Goal: Task Accomplishment & Management: Manage account settings

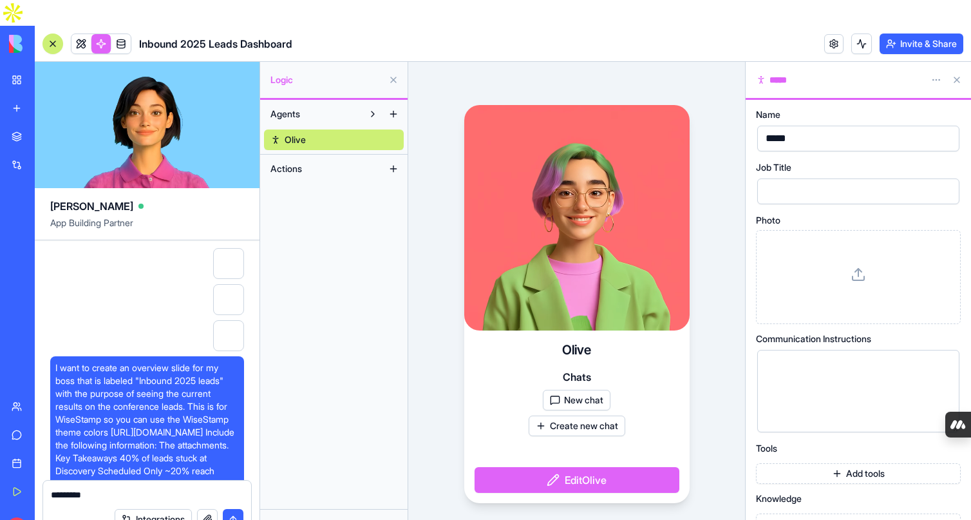
scroll to position [11954, 0]
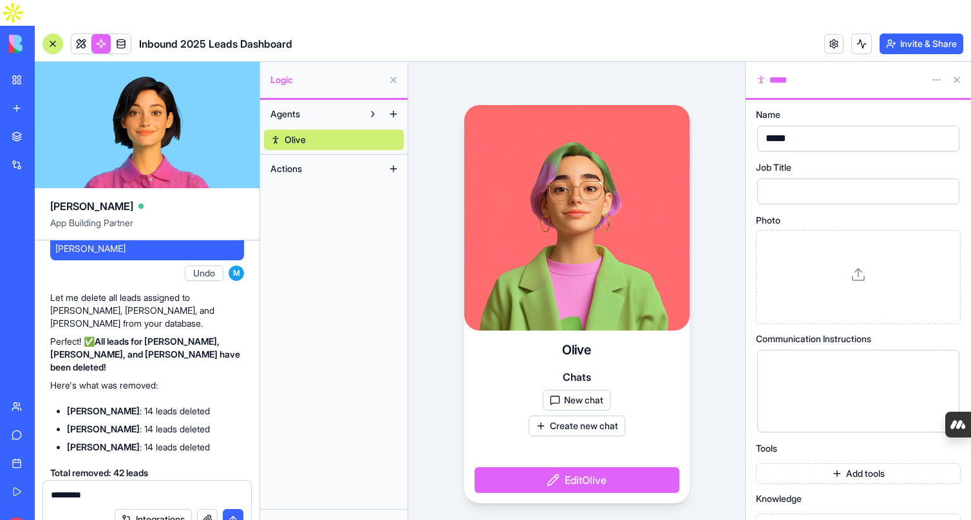
click at [18, 67] on link "My Workspace" at bounding box center [30, 80] width 52 height 26
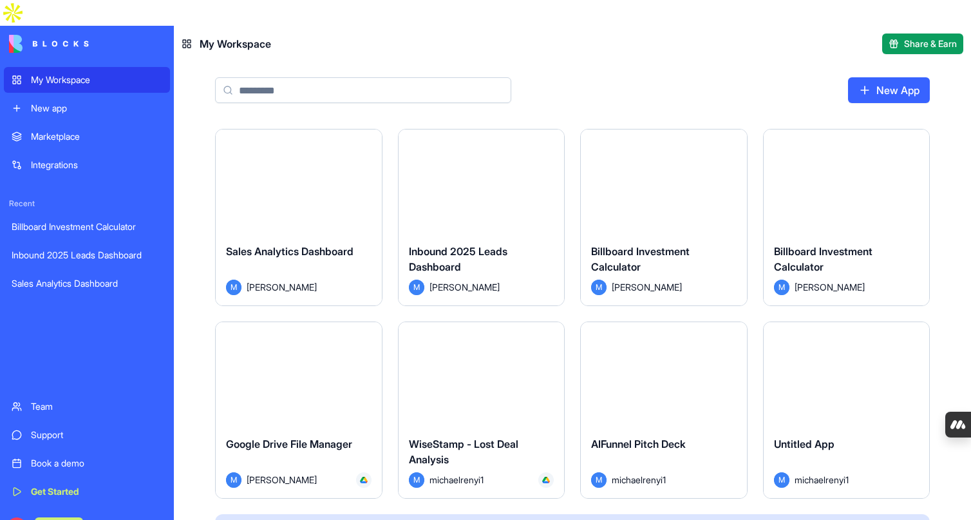
click at [888, 77] on link "New App" at bounding box center [889, 90] width 82 height 26
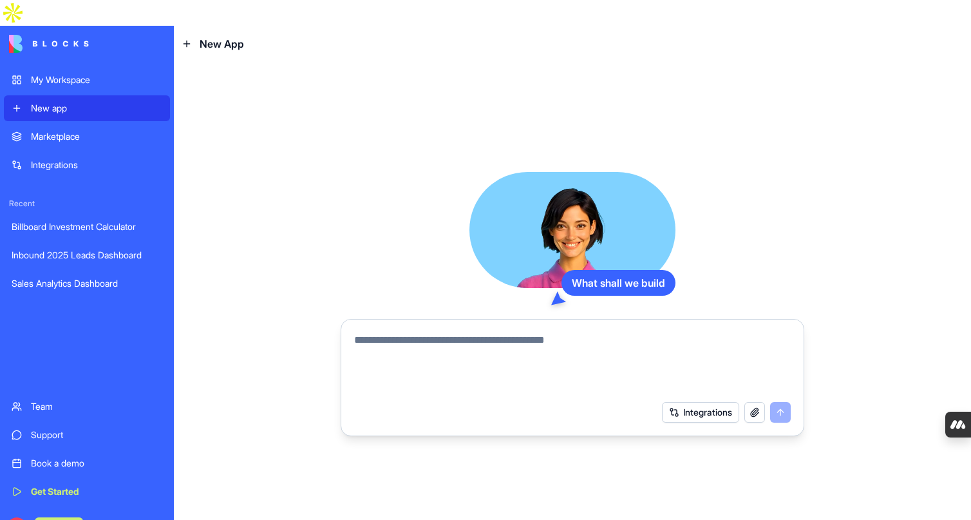
click at [380, 343] on textarea at bounding box center [572, 363] width 437 height 62
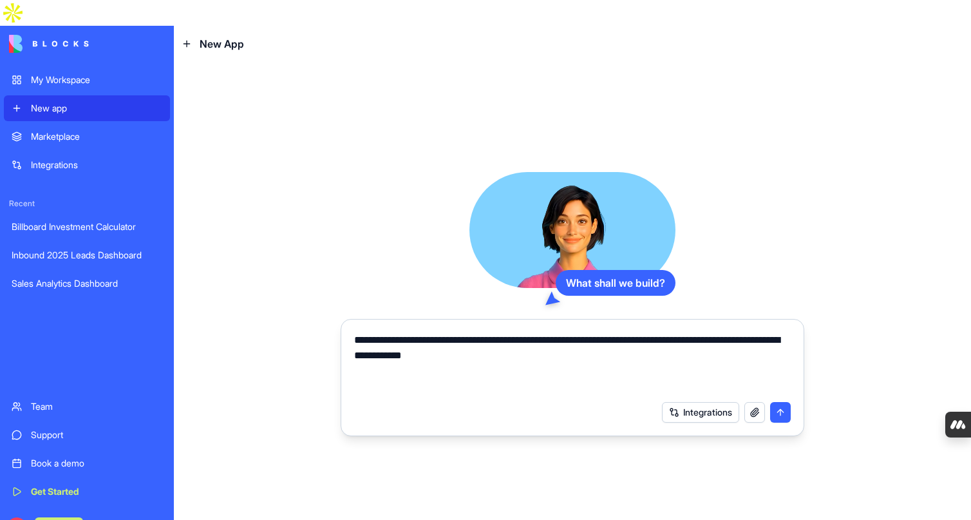
type textarea "**********"
click at [750, 402] on button "button" at bounding box center [755, 412] width 21 height 21
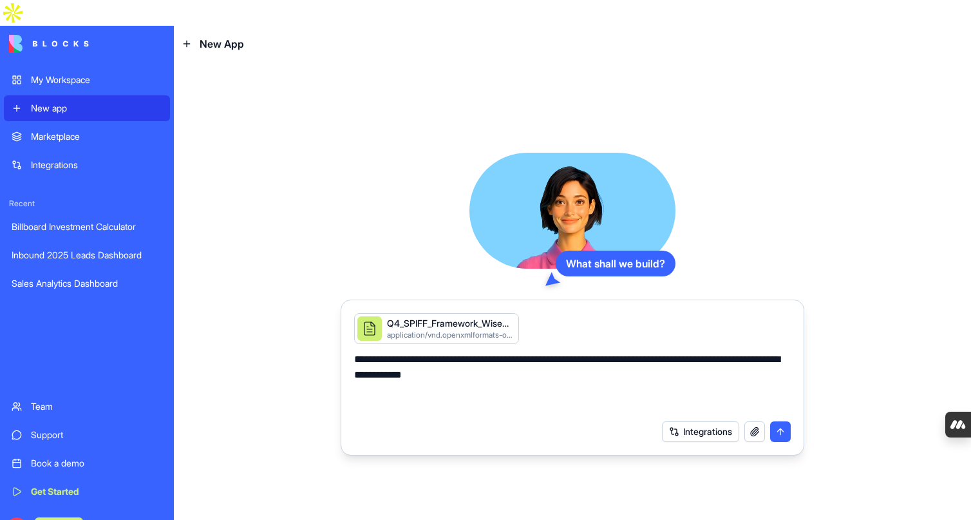
click at [781, 421] on button "submit" at bounding box center [780, 431] width 21 height 21
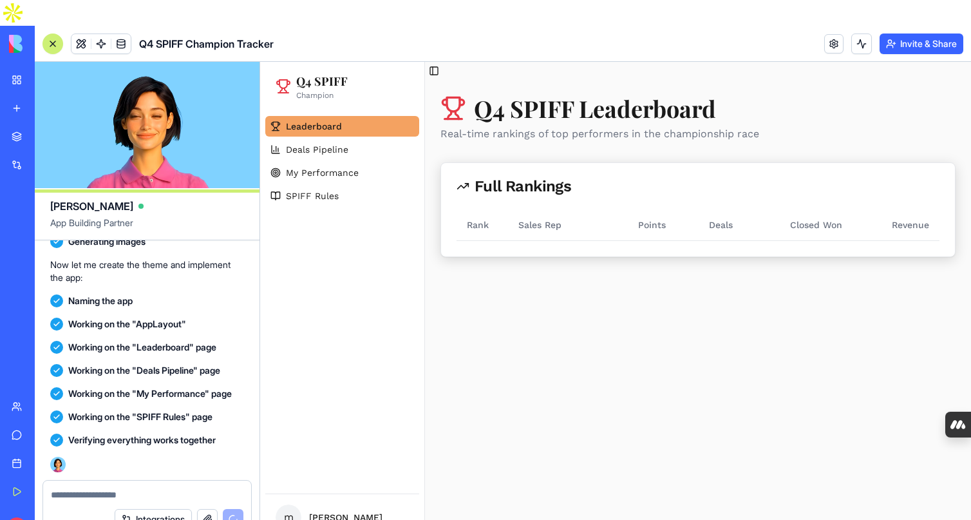
scroll to position [618, 0]
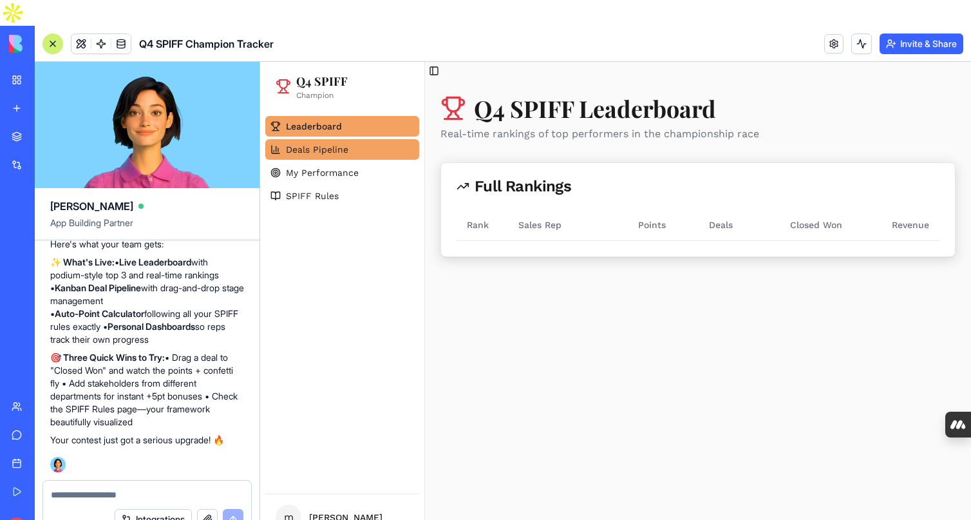
click at [357, 148] on link "Deals Pipeline" at bounding box center [342, 149] width 154 height 21
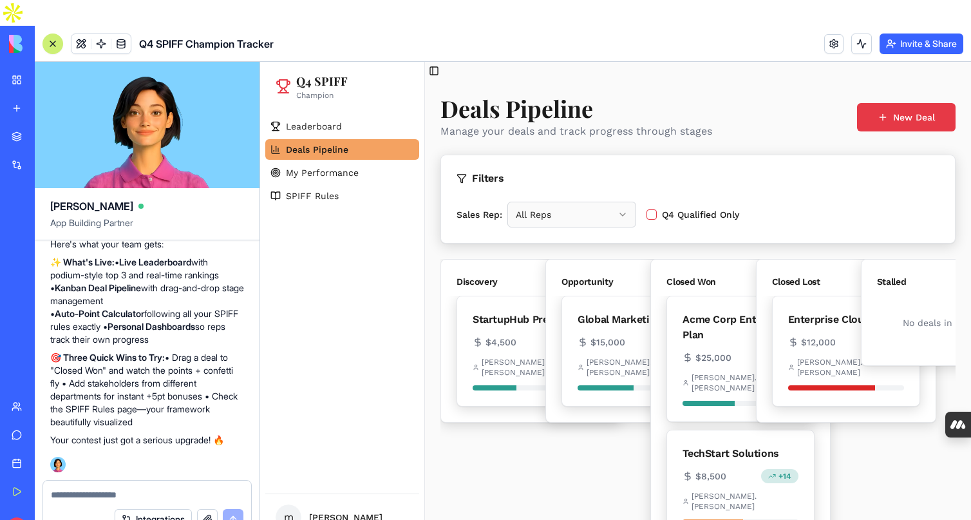
click at [595, 216] on html "Q4 SPIFF Champion Leaderboard Deals Pipeline My Performance SPIFF Rules m micha…" at bounding box center [615, 317] width 711 height 510
click at [670, 177] on html "Q4 SPIFF Champion Leaderboard Deals Pipeline My Performance SPIFF Rules m micha…" at bounding box center [615, 317] width 711 height 510
click at [312, 178] on span "My Performance" at bounding box center [322, 172] width 73 height 13
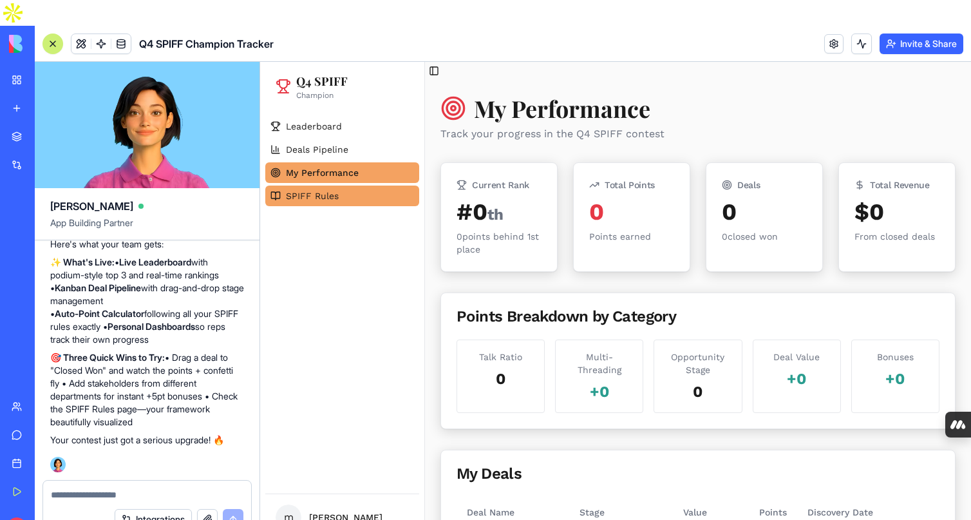
click at [338, 194] on link "SPIFF Rules" at bounding box center [342, 196] width 154 height 21
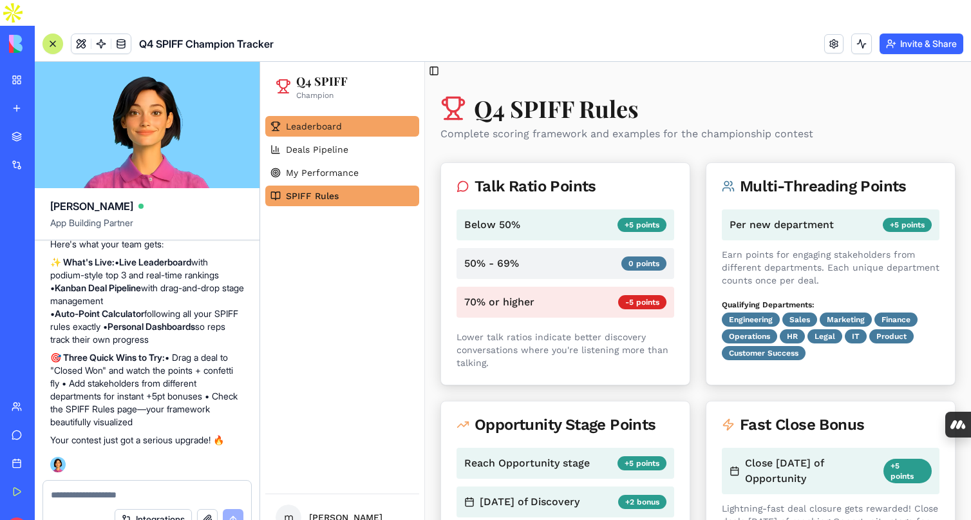
click at [353, 126] on link "Leaderboard" at bounding box center [342, 126] width 154 height 21
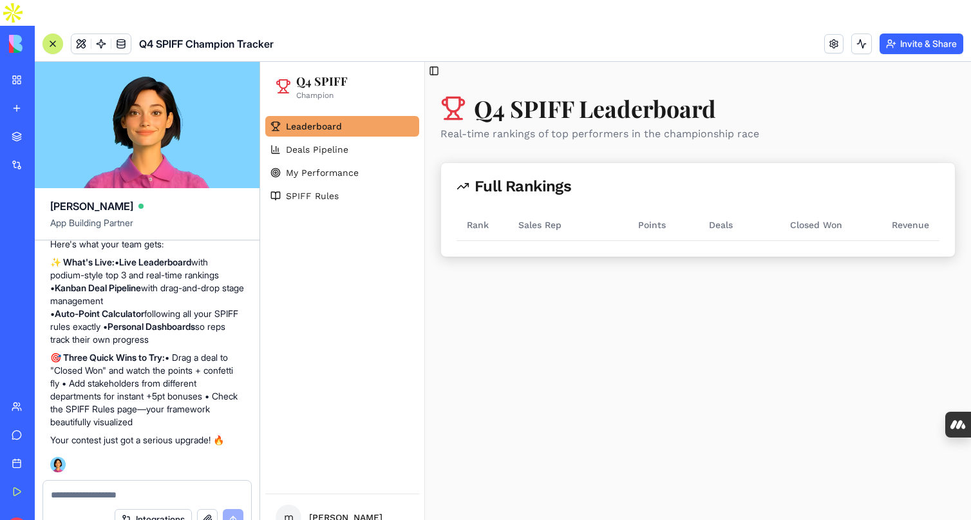
click at [117, 488] on textarea at bounding box center [147, 494] width 193 height 13
click at [129, 488] on textarea at bounding box center [147, 494] width 193 height 13
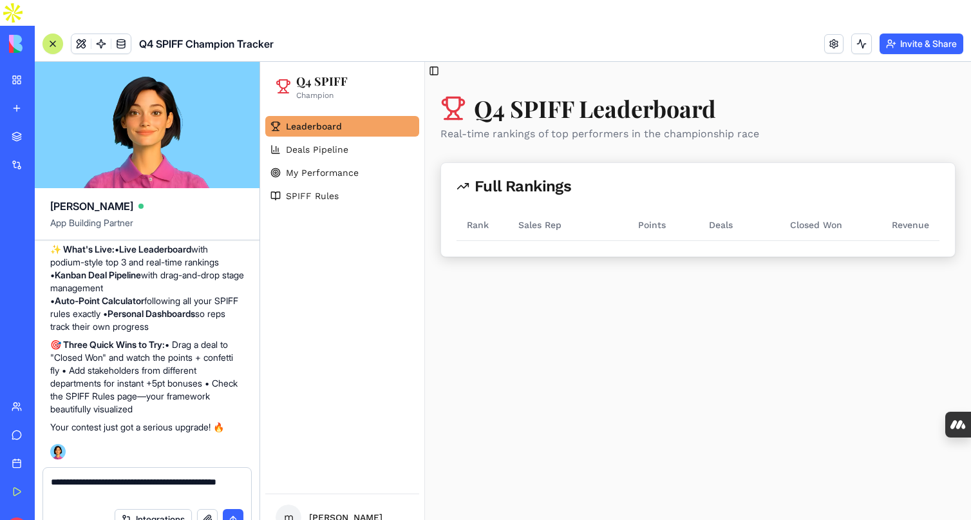
type textarea "**********"
click at [234, 509] on button "submit" at bounding box center [233, 519] width 21 height 21
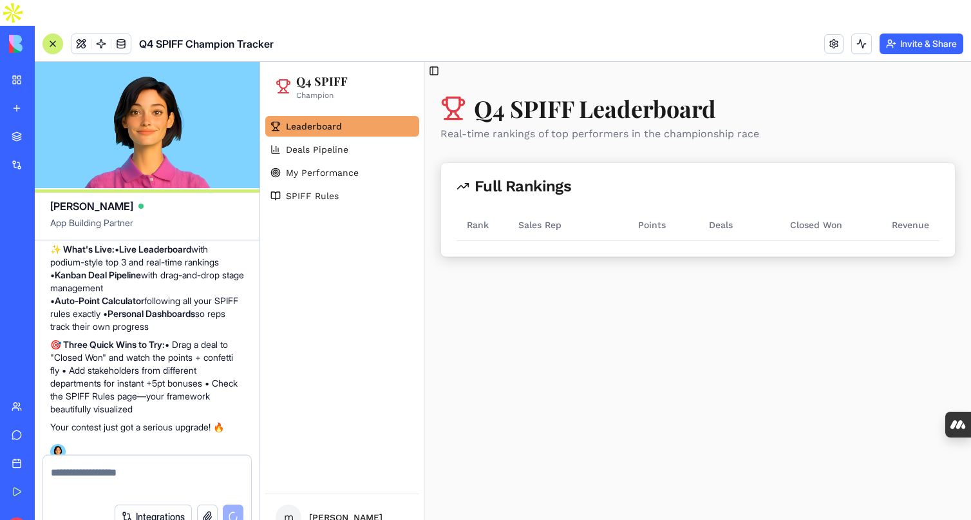
scroll to position [680, 0]
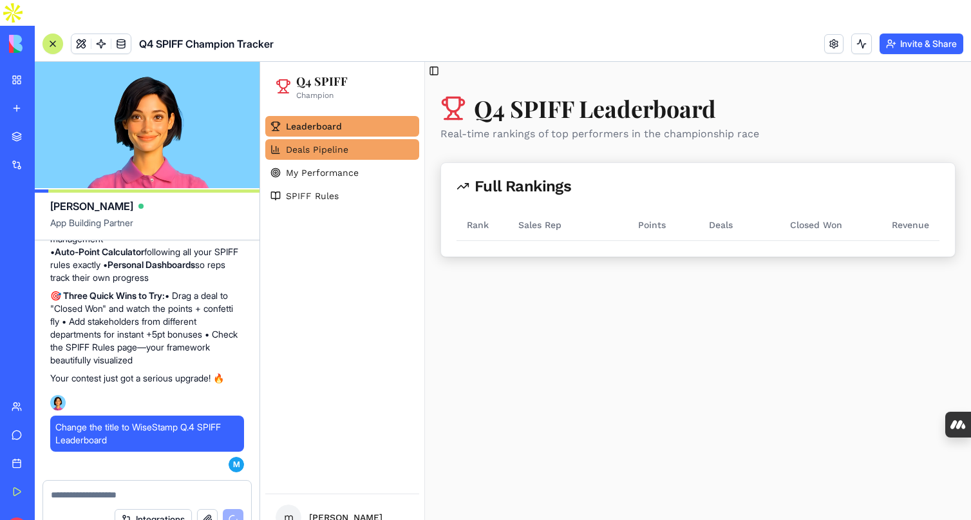
click at [334, 153] on span "Deals Pipeline" at bounding box center [317, 149] width 62 height 13
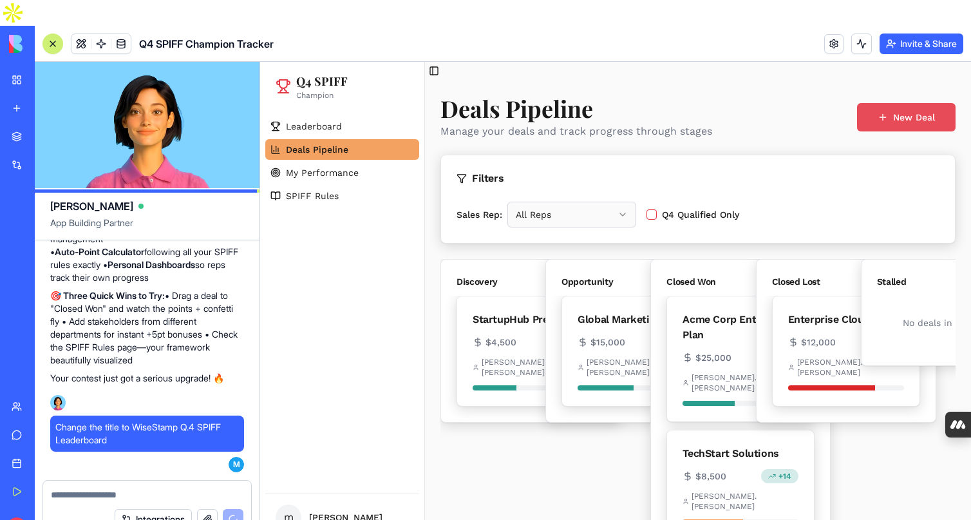
click at [886, 122] on button "New Deal" at bounding box center [906, 117] width 99 height 28
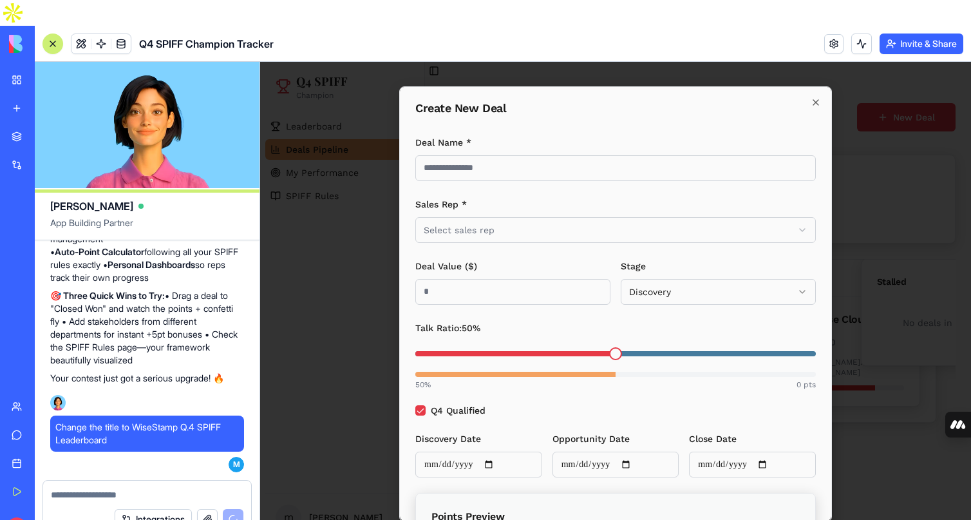
click at [531, 173] on input "Deal Name *" at bounding box center [616, 168] width 401 height 26
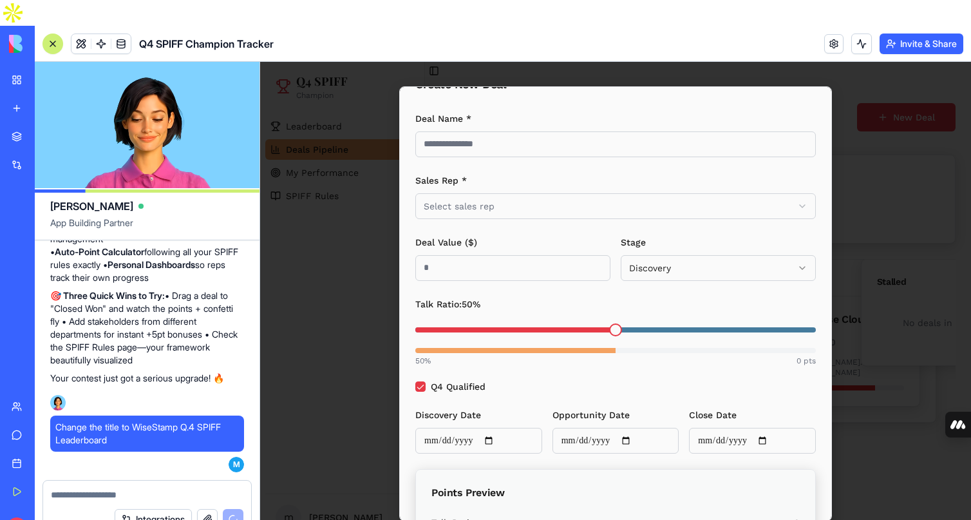
scroll to position [36, 0]
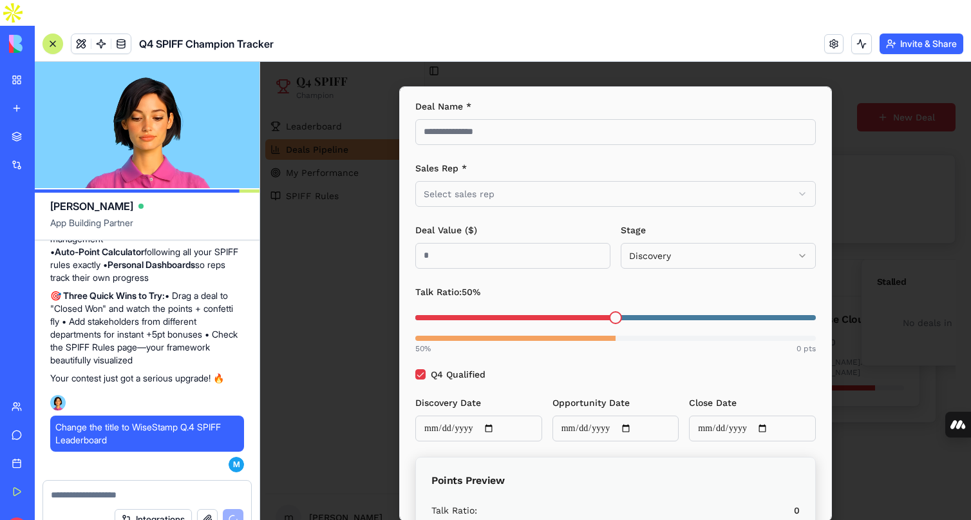
click at [617, 323] on span at bounding box center [615, 317] width 13 height 13
click at [530, 134] on input "Deal Name *" at bounding box center [616, 132] width 401 height 26
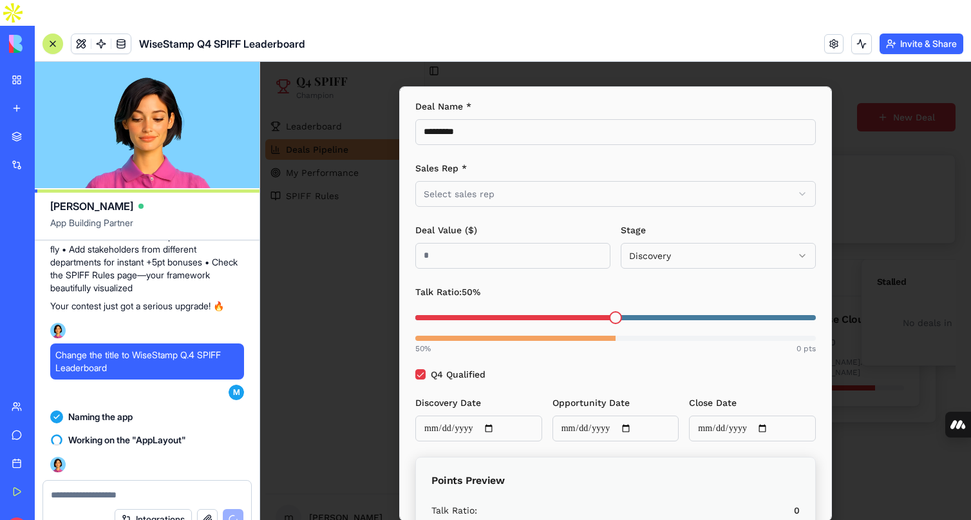
type input "*********"
click at [510, 201] on body "Q4 SPIFF Champion Leaderboard Deals Pipeline My Performance SPIFF Rules m micha…" at bounding box center [615, 317] width 711 height 510
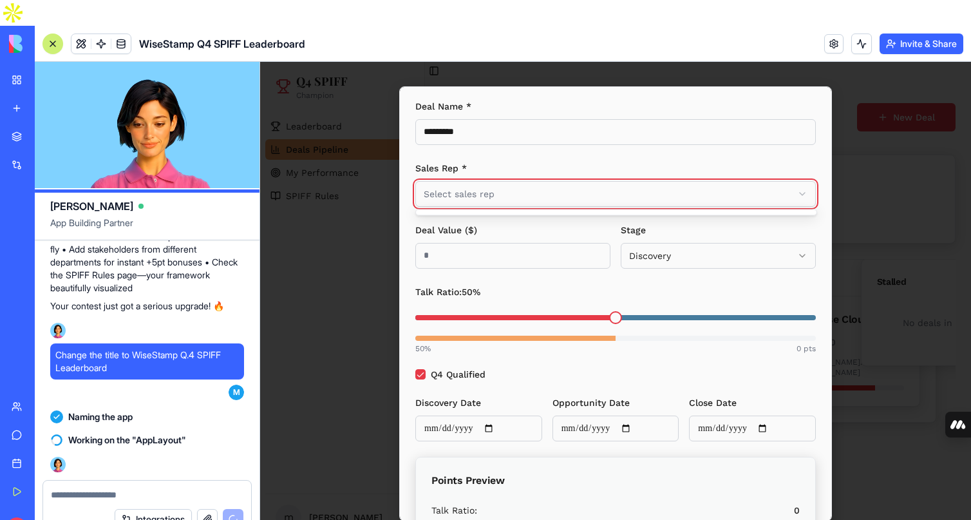
click at [524, 194] on body "Q4 SPIFF Champion Leaderboard Deals Pipeline My Performance SPIFF Rules m micha…" at bounding box center [615, 317] width 711 height 510
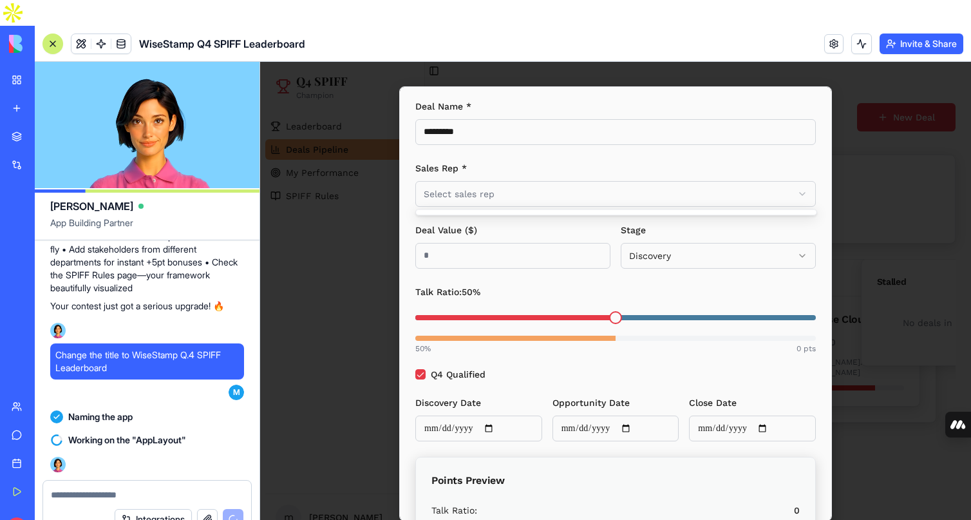
click at [524, 194] on body "Q4 SPIFF Champion Leaderboard Deals Pipeline My Performance SPIFF Rules m micha…" at bounding box center [615, 317] width 711 height 510
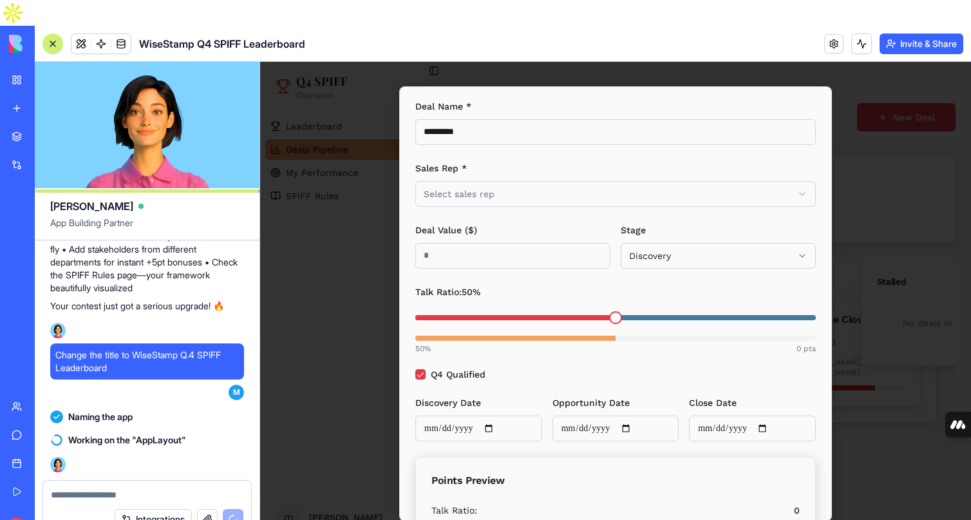
click at [88, 488] on textarea at bounding box center [147, 494] width 193 height 13
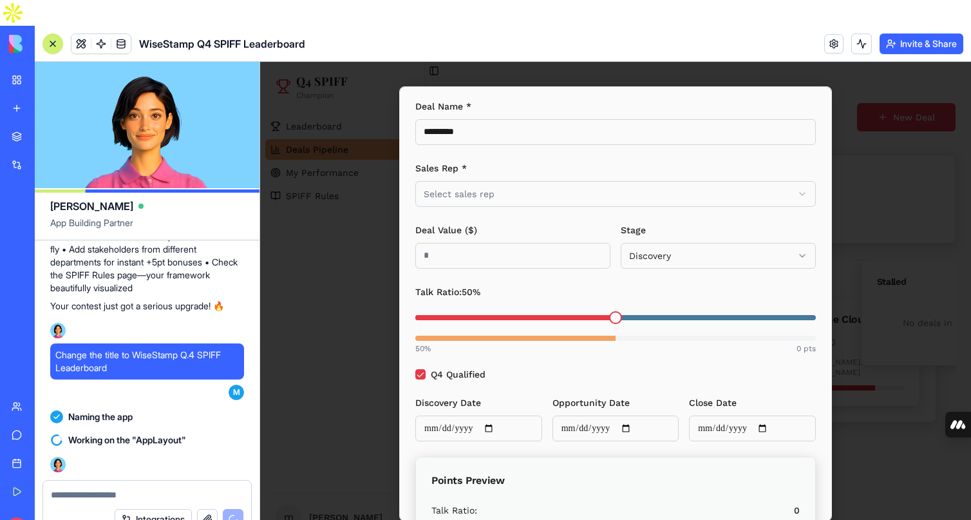
click at [88, 488] on textarea at bounding box center [147, 494] width 193 height 13
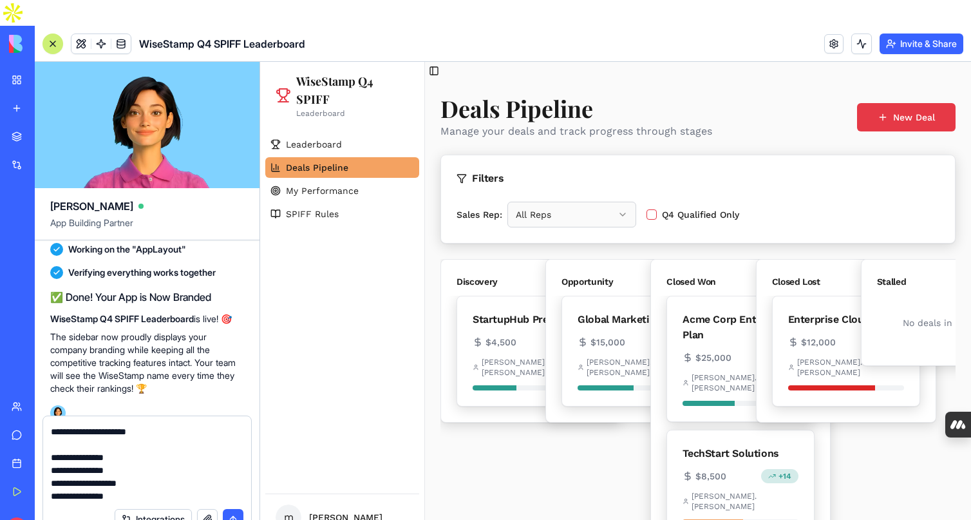
scroll to position [24, 0]
type textarea "**********"
click at [236, 509] on button "submit" at bounding box center [233, 519] width 21 height 21
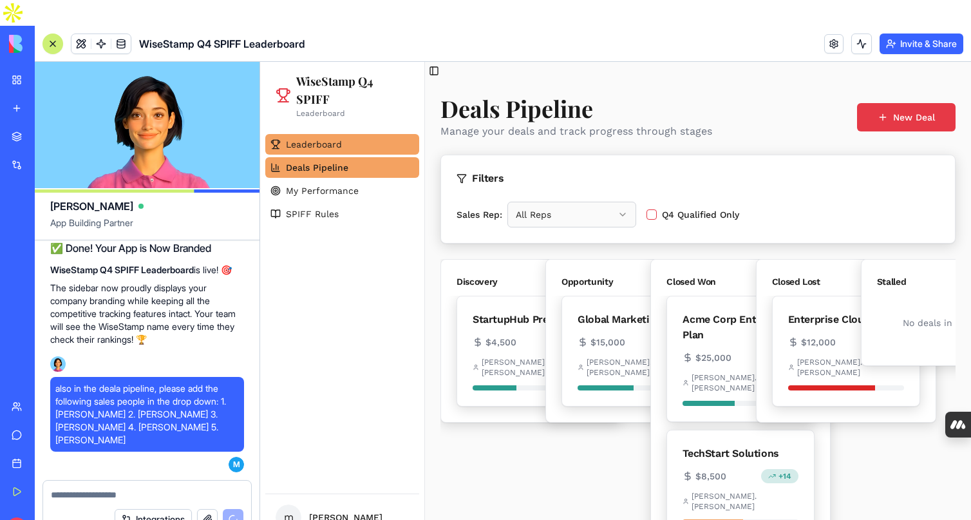
click at [324, 154] on link "Leaderboard" at bounding box center [342, 144] width 154 height 21
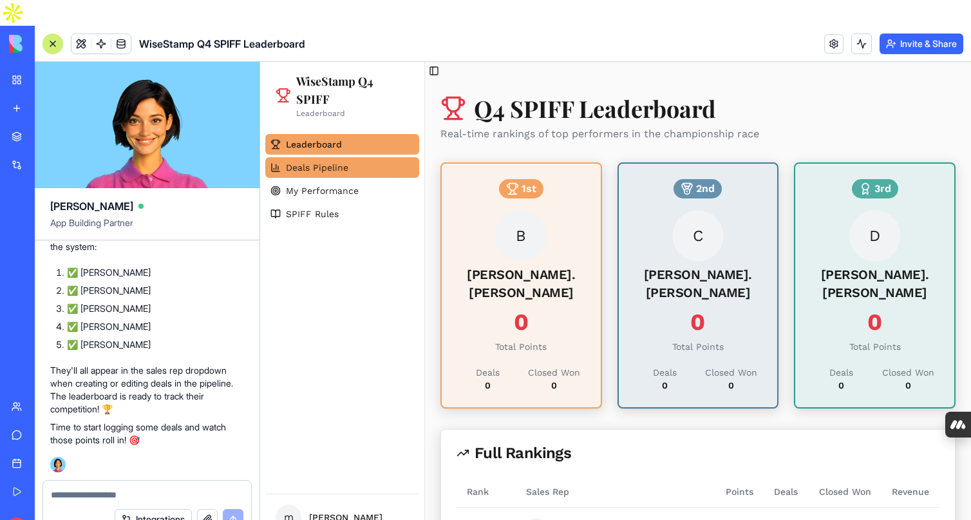
click at [350, 176] on link "Deals Pipeline" at bounding box center [342, 167] width 154 height 21
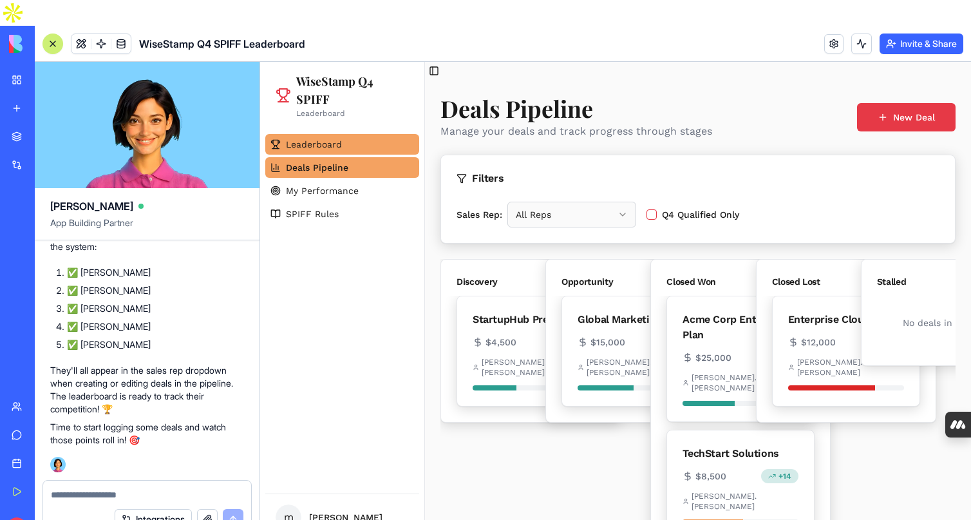
click at [322, 149] on span "Leaderboard" at bounding box center [314, 144] width 56 height 13
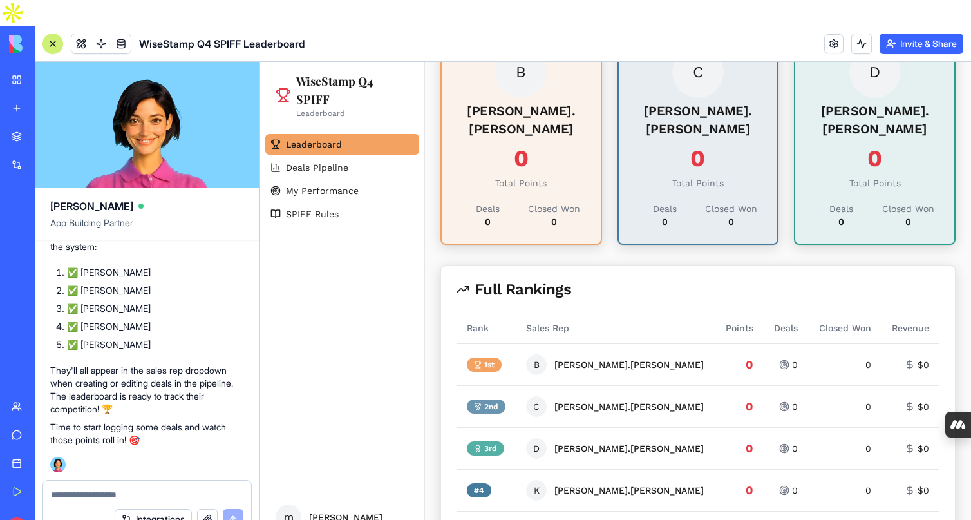
scroll to position [184, 0]
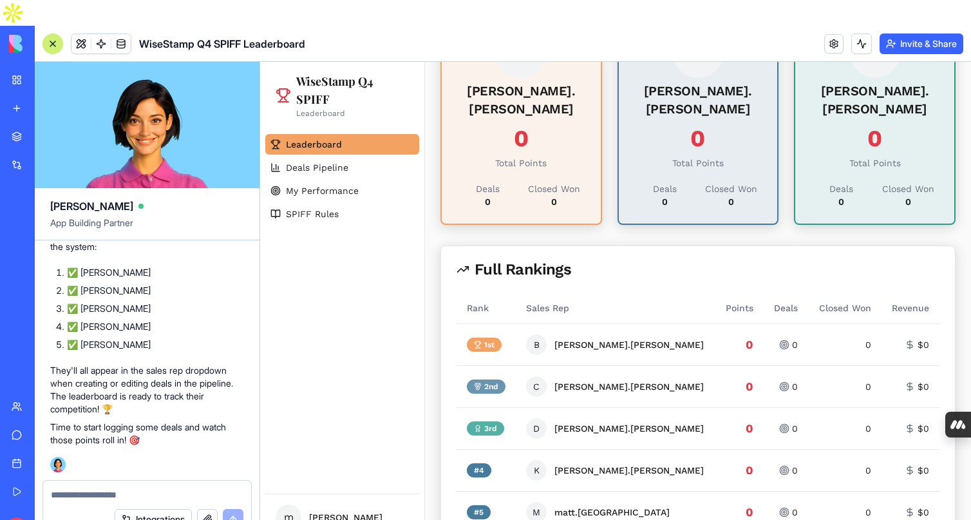
click at [97, 488] on textarea at bounding box center [147, 494] width 193 height 13
type textarea "**********"
click at [96, 501] on div "Integrations" at bounding box center [147, 519] width 208 height 36
click at [97, 488] on textarea "**********" at bounding box center [147, 494] width 193 height 13
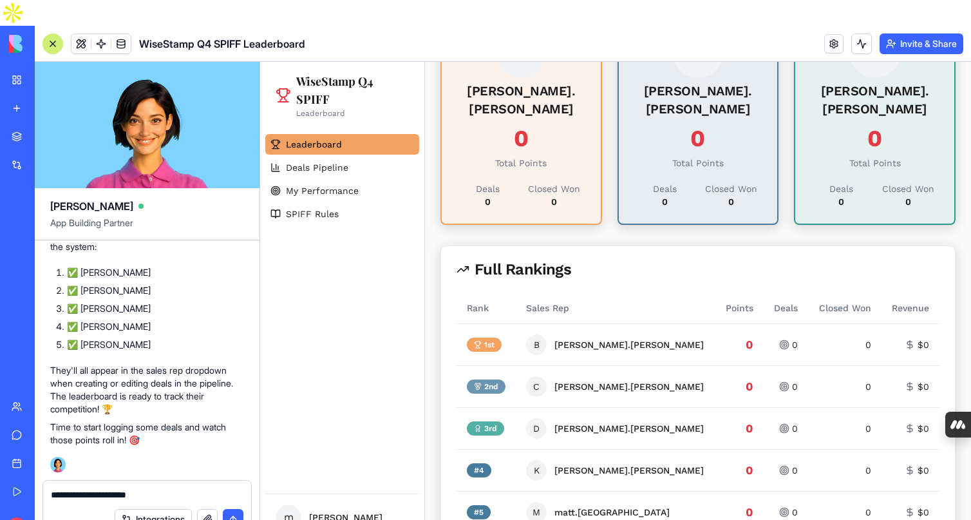
click at [97, 488] on textarea "**********" at bounding box center [147, 494] width 193 height 13
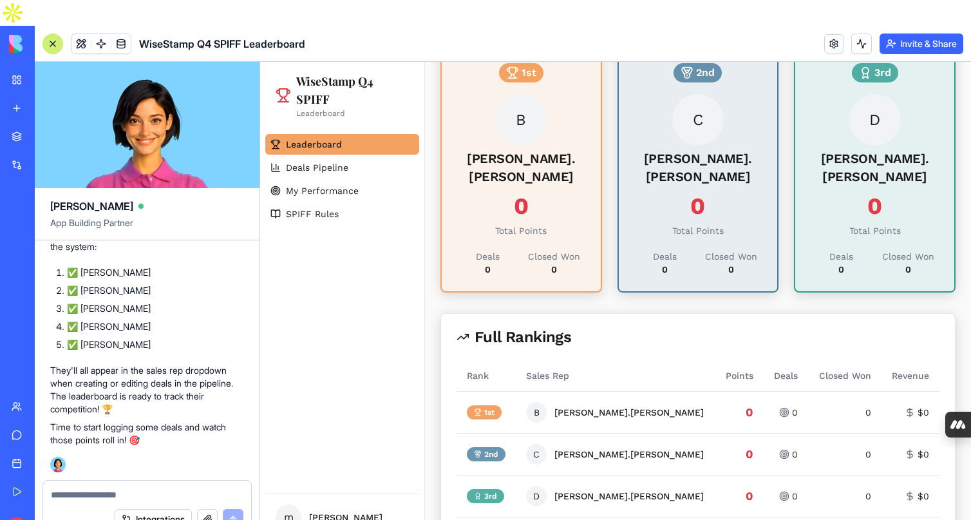
scroll to position [0, 0]
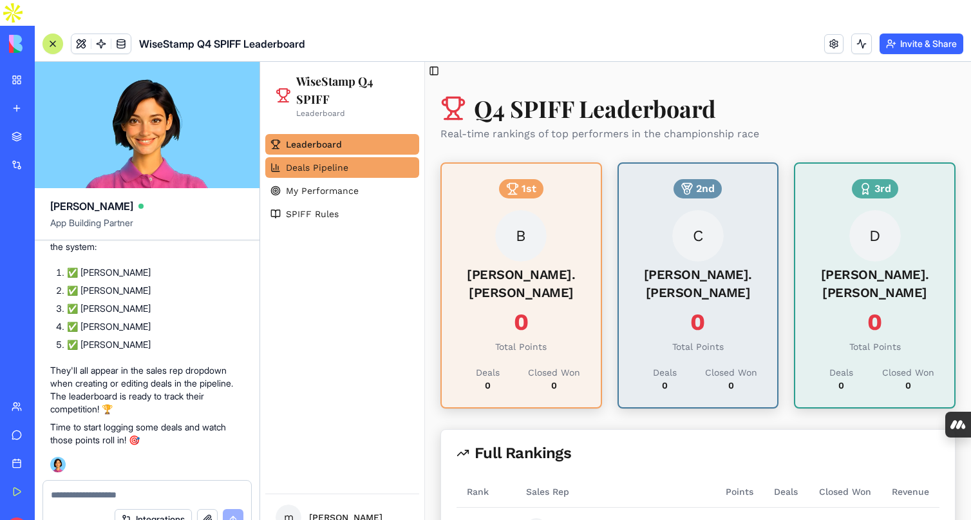
click at [307, 167] on span "Deals Pipeline" at bounding box center [317, 167] width 62 height 13
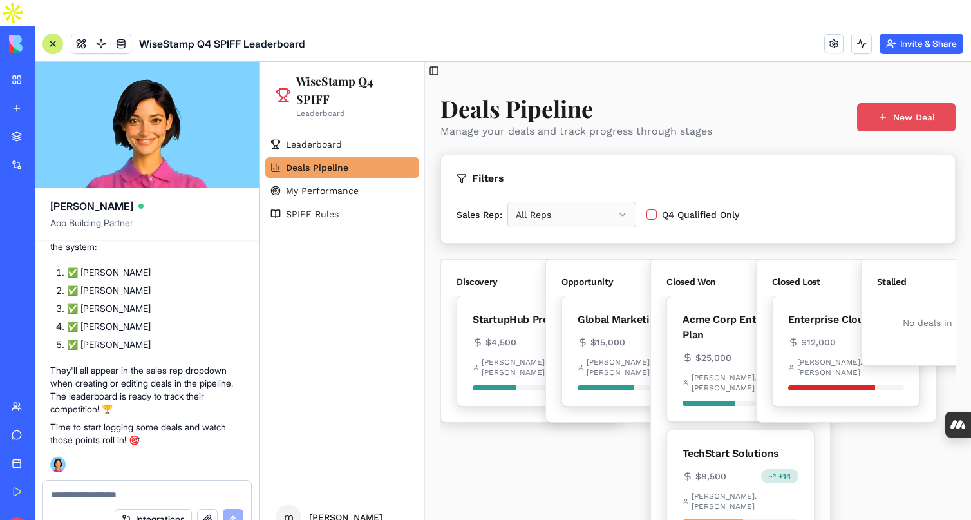
click at [894, 113] on button "New Deal" at bounding box center [906, 117] width 99 height 28
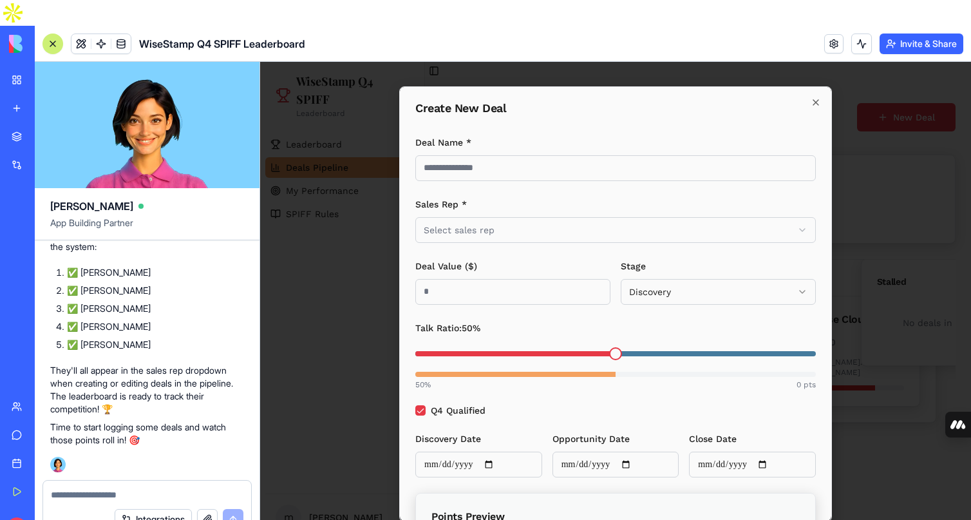
click at [650, 216] on div "Sales Rep * Select sales rep" at bounding box center [616, 219] width 401 height 46
click at [650, 227] on body "WiseStamp Q4 SPIFF Leaderboard Leaderboard Deals Pipeline My Performance SPIFF …" at bounding box center [615, 317] width 711 height 510
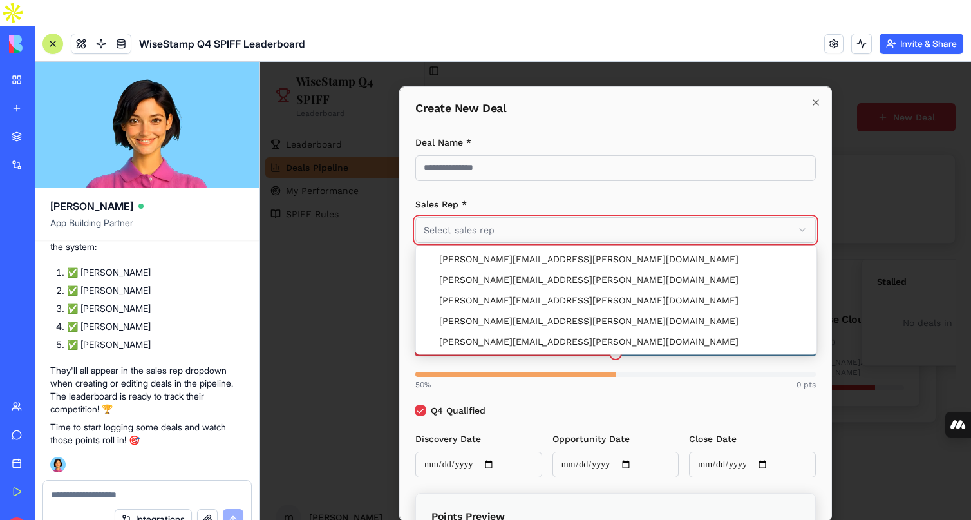
click at [102, 488] on textarea at bounding box center [147, 494] width 193 height 13
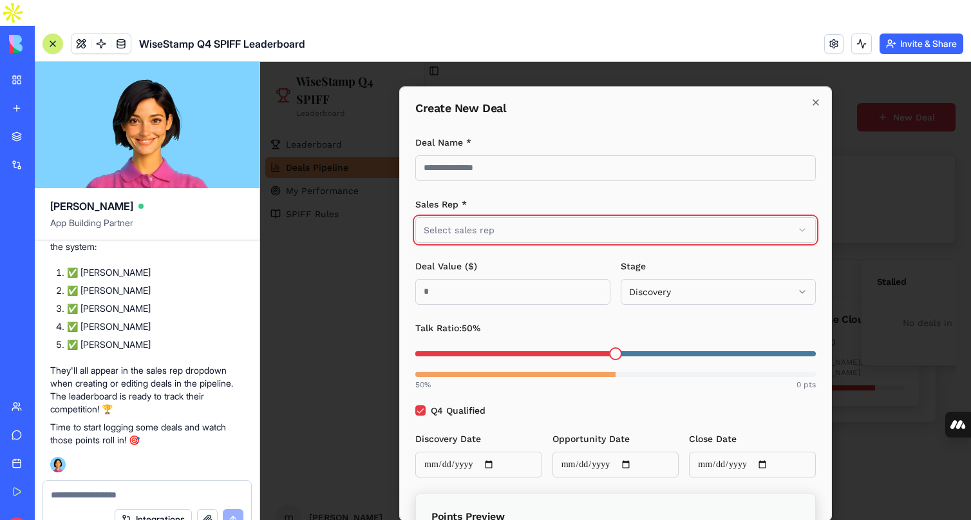
click at [416, 217] on button "Select sales rep" at bounding box center [616, 230] width 401 height 26
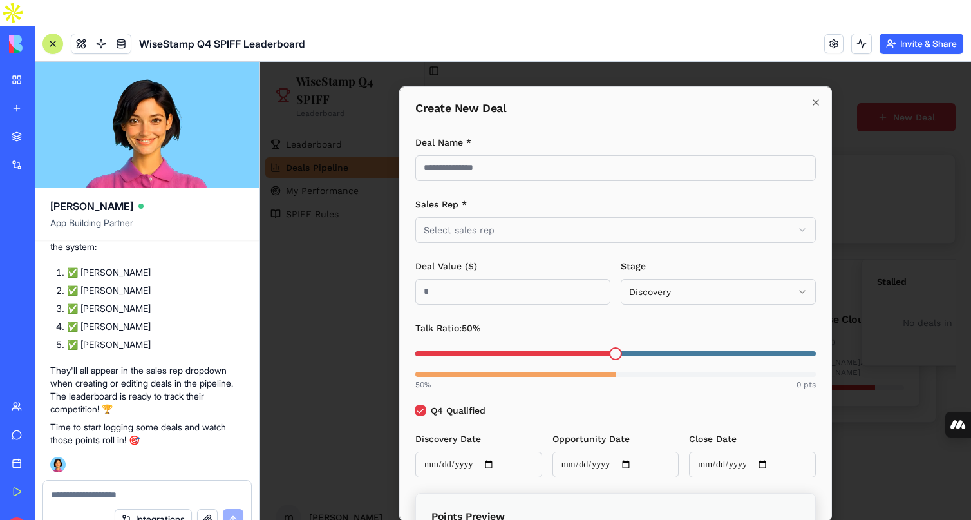
click at [102, 488] on textarea at bounding box center [147, 494] width 193 height 13
type textarea "**********"
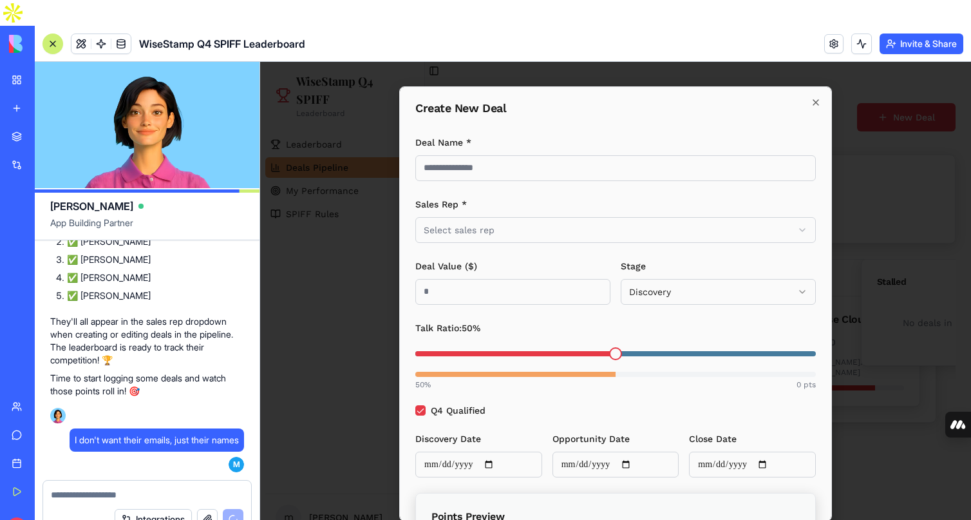
scroll to position [1652, 0]
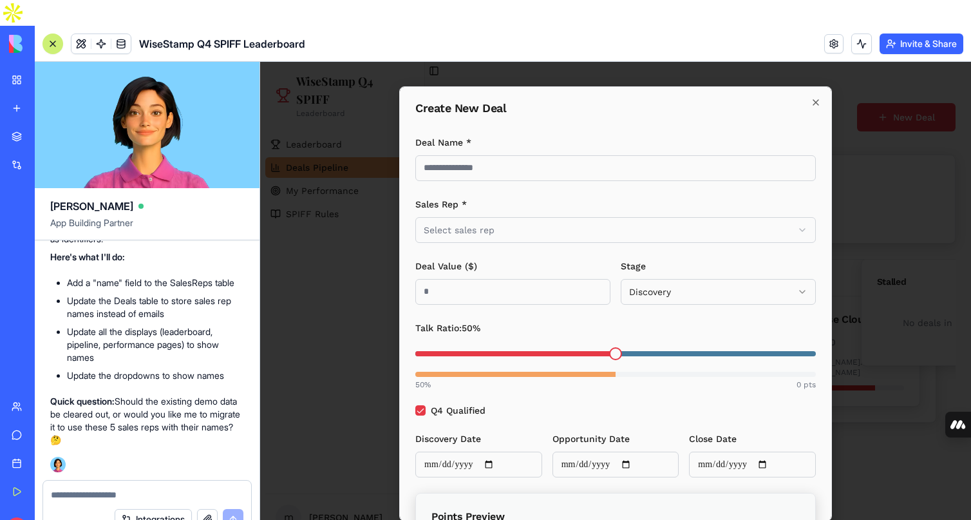
click at [102, 488] on textarea at bounding box center [147, 494] width 193 height 13
type textarea "**********"
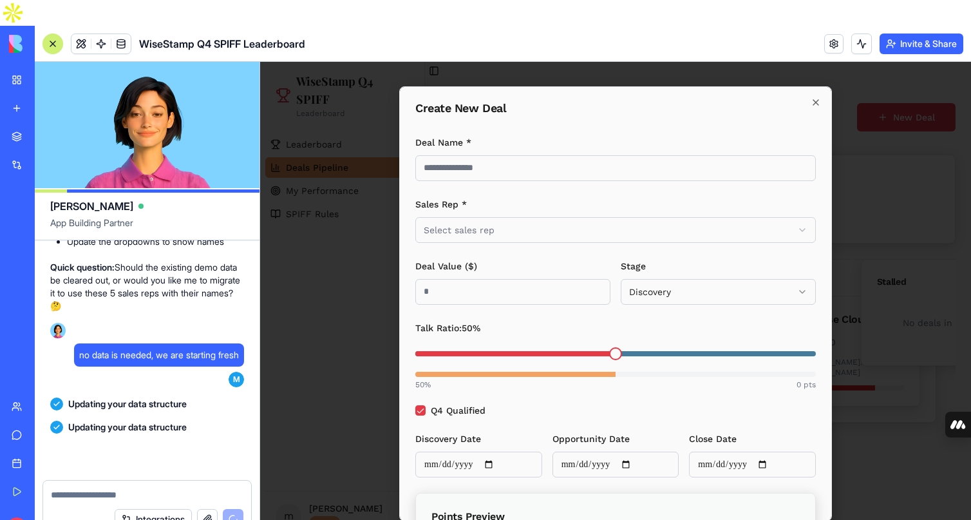
scroll to position [1889, 0]
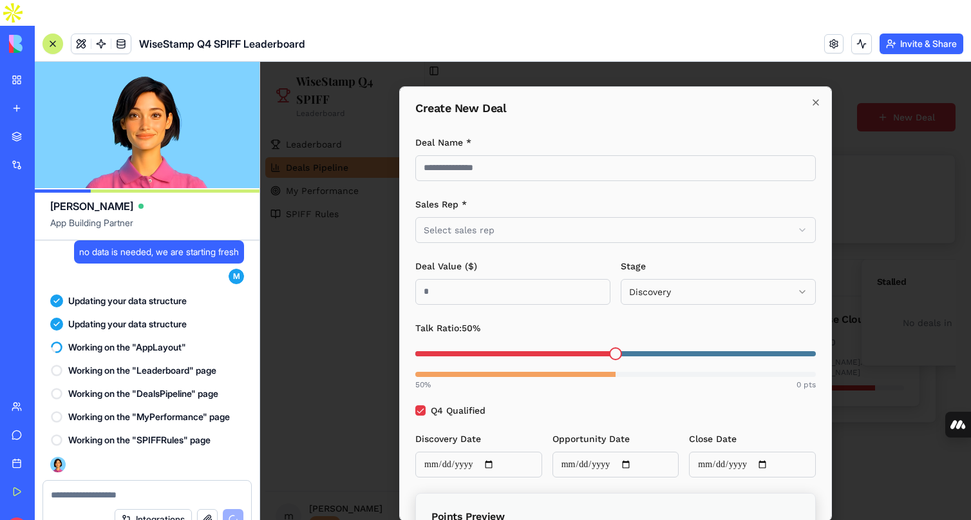
click at [507, 174] on input "Deal Name *" at bounding box center [616, 168] width 401 height 26
click at [525, 235] on body "WiseStamp Q4 SPIFF Leaderboard Leaderboard Deals Pipeline My Performance SPIFF …" at bounding box center [615, 317] width 711 height 510
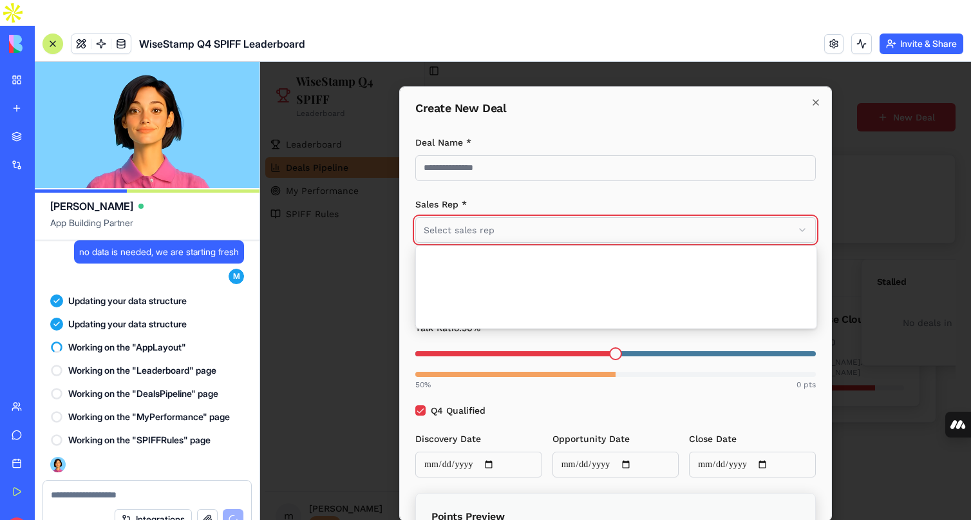
click at [472, 177] on body "WiseStamp Q4 SPIFF Leaderboard Leaderboard Deals Pipeline My Performance SPIFF …" at bounding box center [615, 317] width 711 height 510
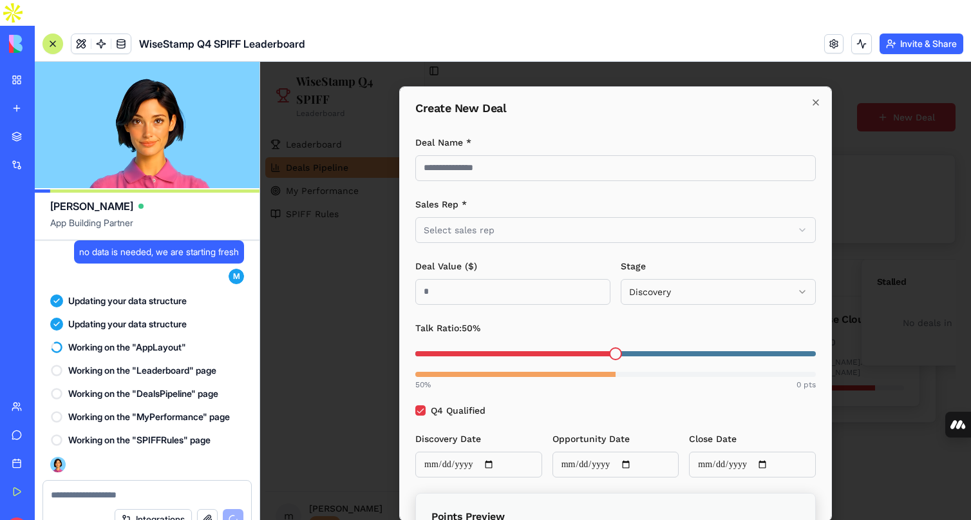
click at [472, 175] on input "Deal Name *" at bounding box center [616, 168] width 401 height 26
type input "*********"
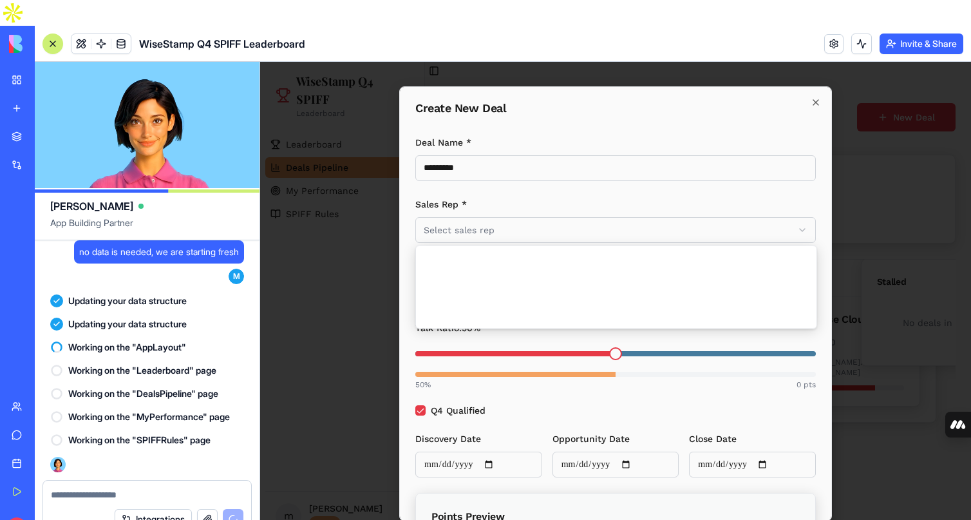
click at [537, 236] on body "WiseStamp Q4 SPIFF Leaderboard Leaderboard Deals Pipeline My Performance SPIFF …" at bounding box center [615, 317] width 711 height 510
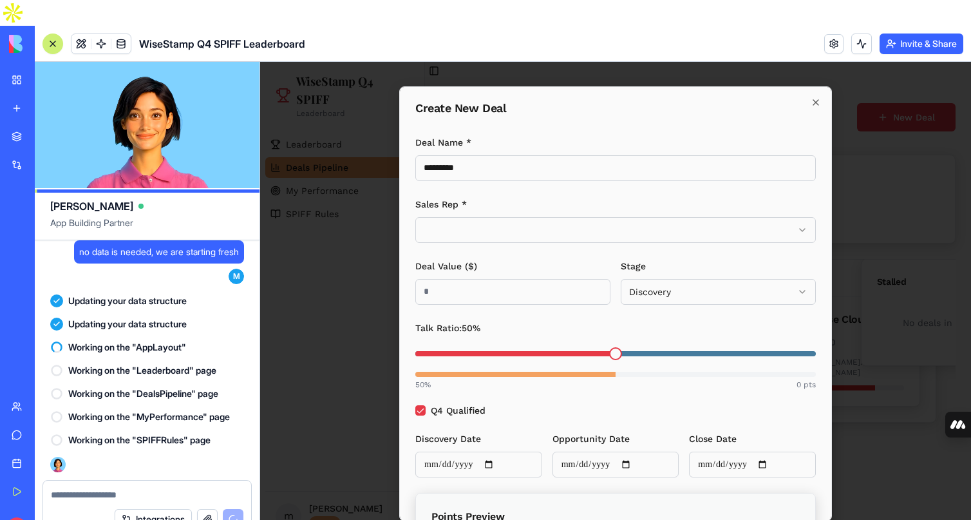
click at [520, 304] on div "Deal Name * ********* Sales Rep * Deal Value ($) Stage Discovery Talk Ratio: 50…" at bounding box center [616, 400] width 401 height 553
click at [531, 292] on input "Deal Value ($)" at bounding box center [513, 292] width 195 height 26
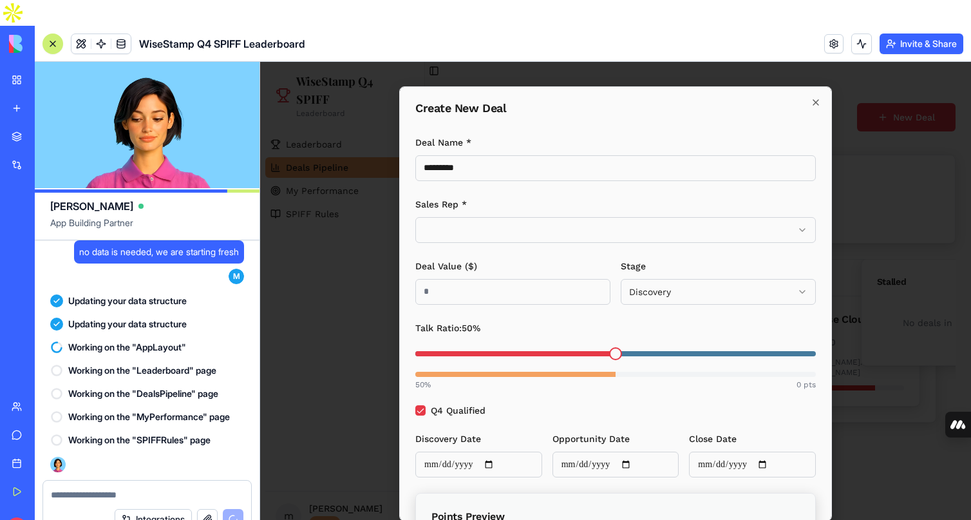
click at [531, 292] on input "Deal Value ($)" at bounding box center [513, 292] width 195 height 26
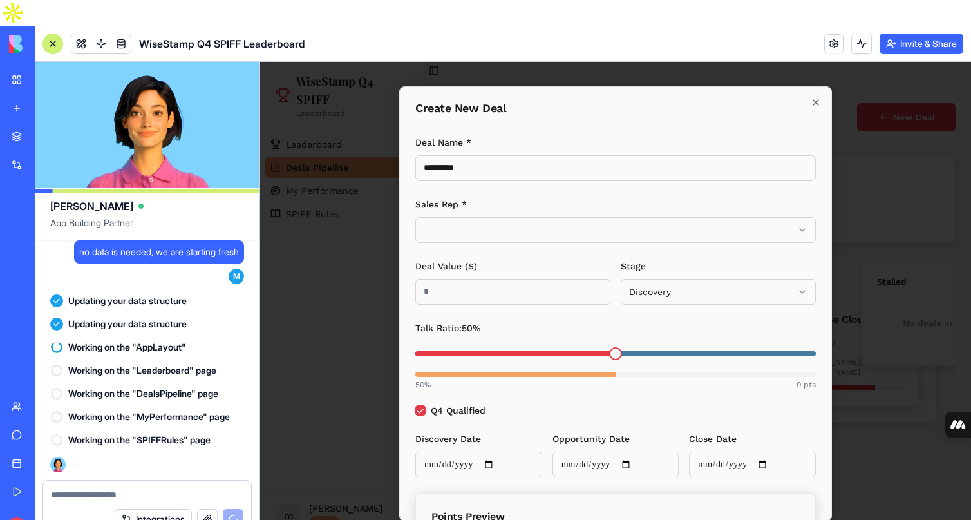
type input "****"
click at [683, 286] on body "WiseStamp Q4 SPIFF Leaderboard Leaderboard Deals Pipeline My Performance SPIFF …" at bounding box center [615, 317] width 711 height 510
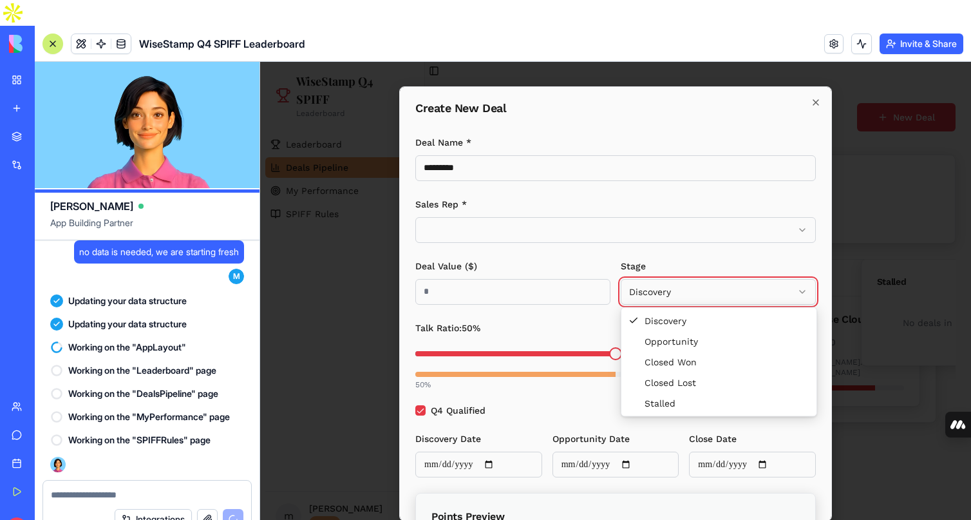
click at [675, 256] on body "WiseStamp Q4 SPIFF Leaderboard Leaderboard Deals Pipeline My Performance SPIFF …" at bounding box center [615, 317] width 711 height 510
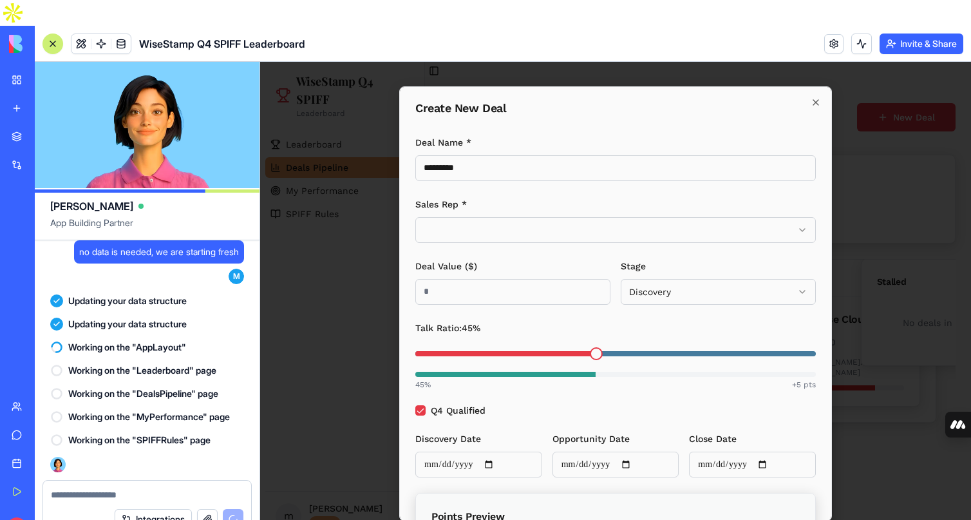
click at [593, 356] on span at bounding box center [596, 353] width 13 height 13
click at [613, 356] on span at bounding box center [612, 353] width 13 height 13
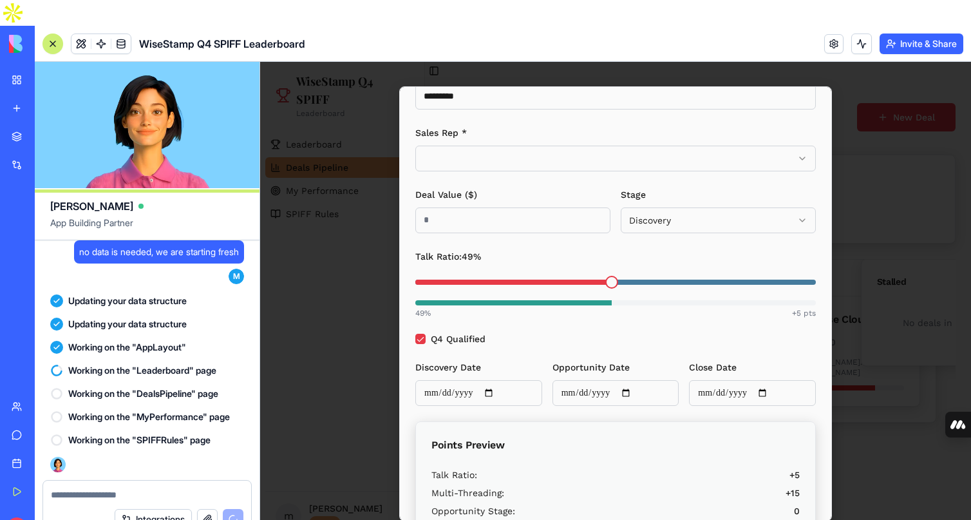
scroll to position [80, 0]
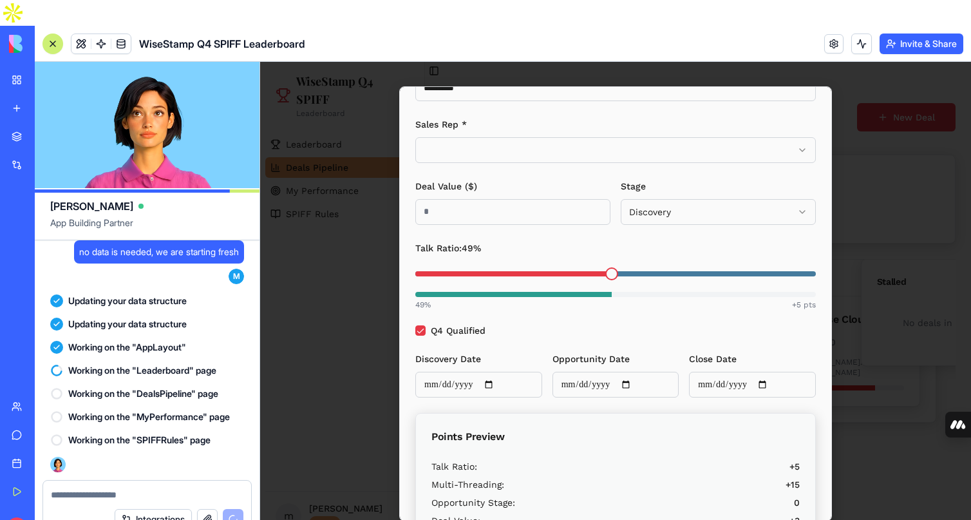
click at [486, 388] on input "Discovery Date" at bounding box center [479, 385] width 127 height 26
click at [502, 383] on input "Discovery Date" at bounding box center [479, 385] width 127 height 26
type input "**********"
click at [633, 383] on input "Opportunity Date" at bounding box center [616, 385] width 127 height 26
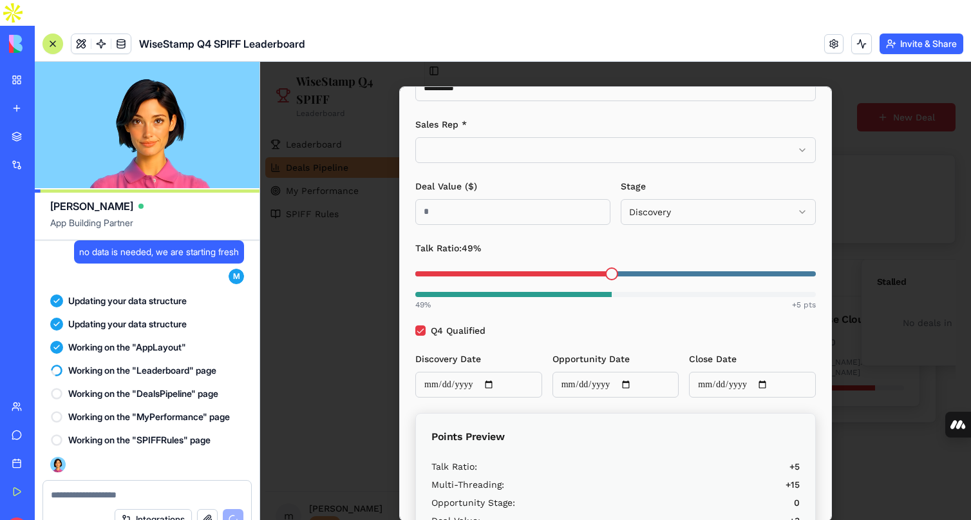
click at [522, 321] on div "**********" at bounding box center [616, 320] width 401 height 553
click at [779, 381] on input "Close Date" at bounding box center [752, 385] width 127 height 26
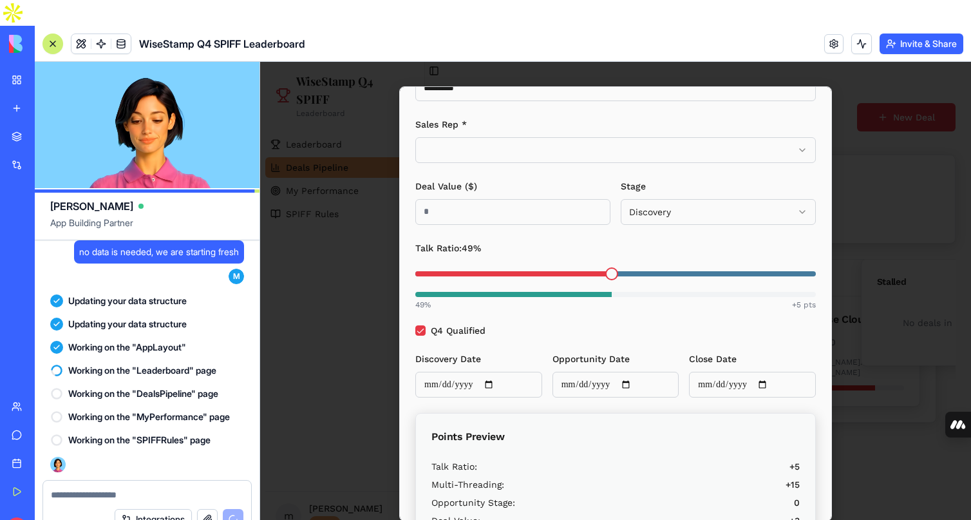
type input "**********"
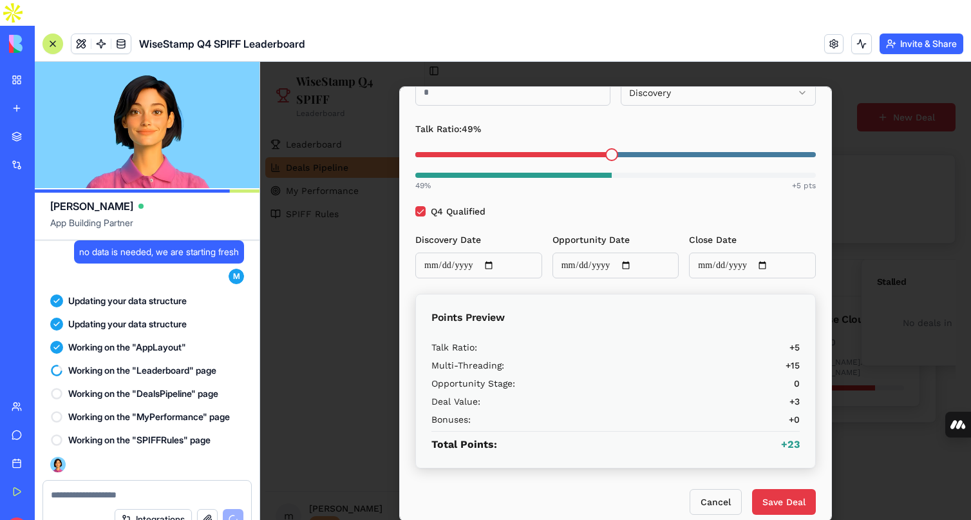
scroll to position [208, 0]
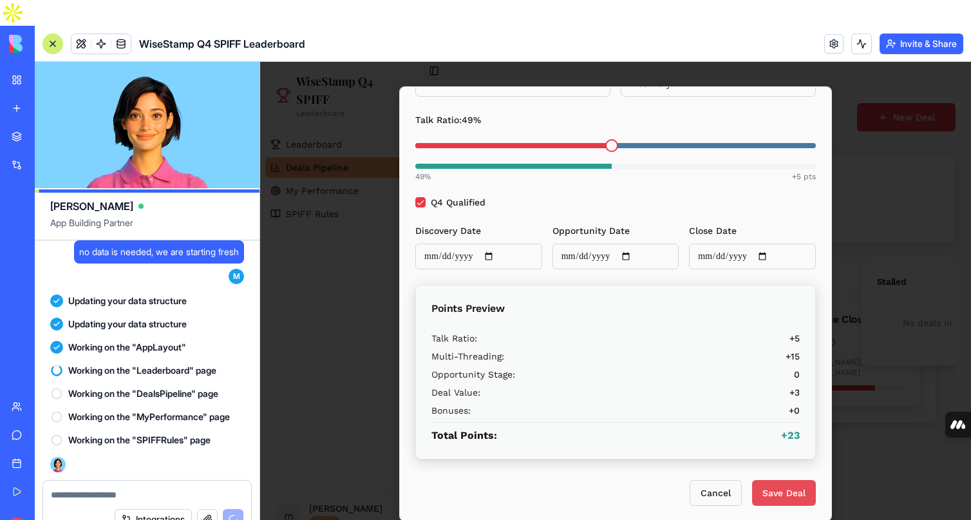
click at [784, 493] on button "Save Deal" at bounding box center [784, 493] width 64 height 26
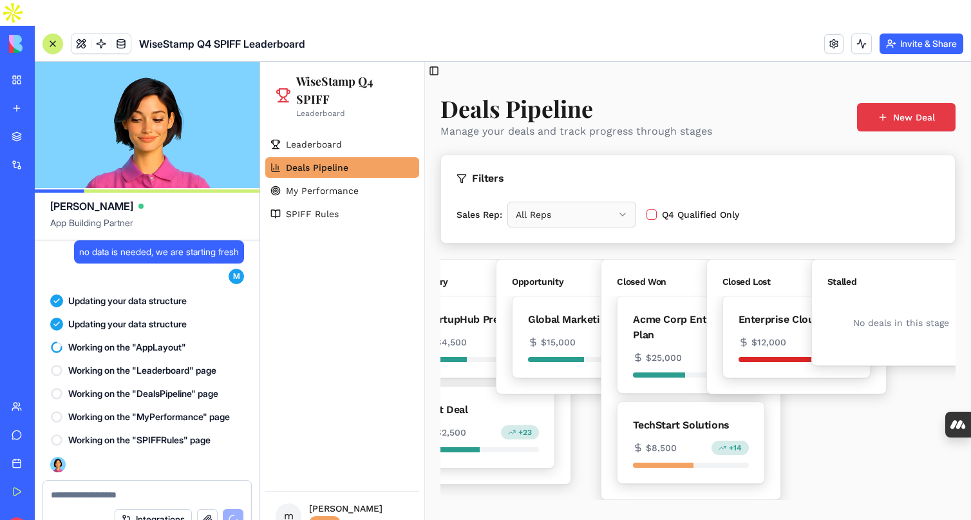
scroll to position [0, 46]
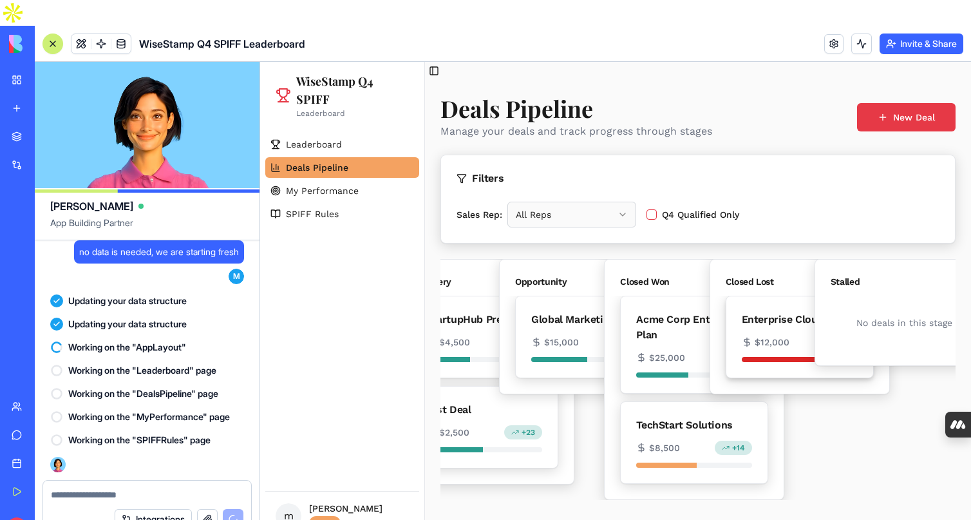
click at [769, 318] on div "Enterprise Cloud Co" at bounding box center [800, 319] width 116 height 15
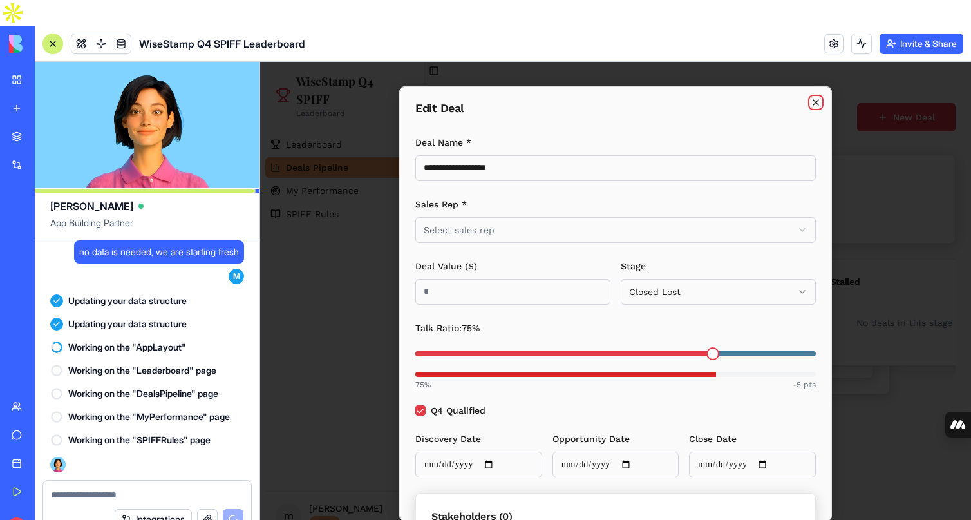
click at [814, 107] on icon "button" at bounding box center [816, 102] width 10 height 10
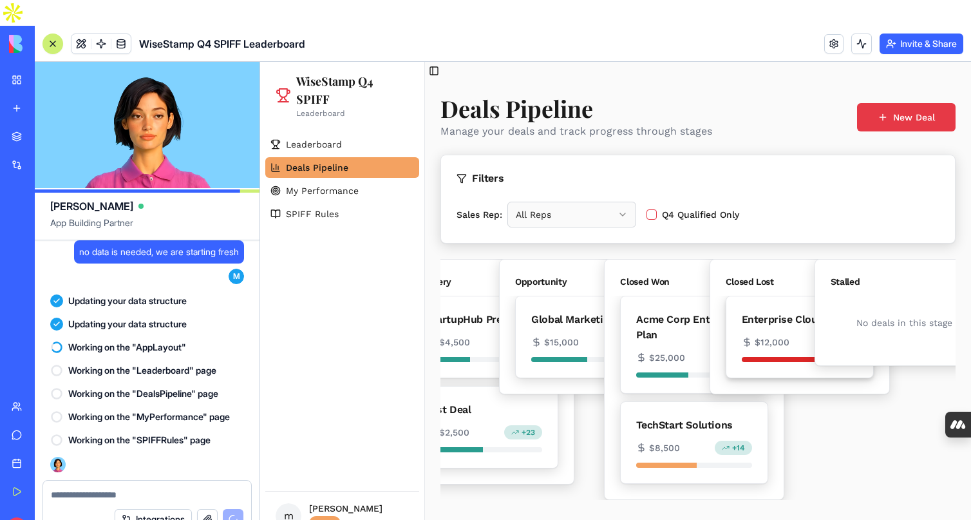
click at [785, 341] on span "$12,000" at bounding box center [772, 342] width 35 height 13
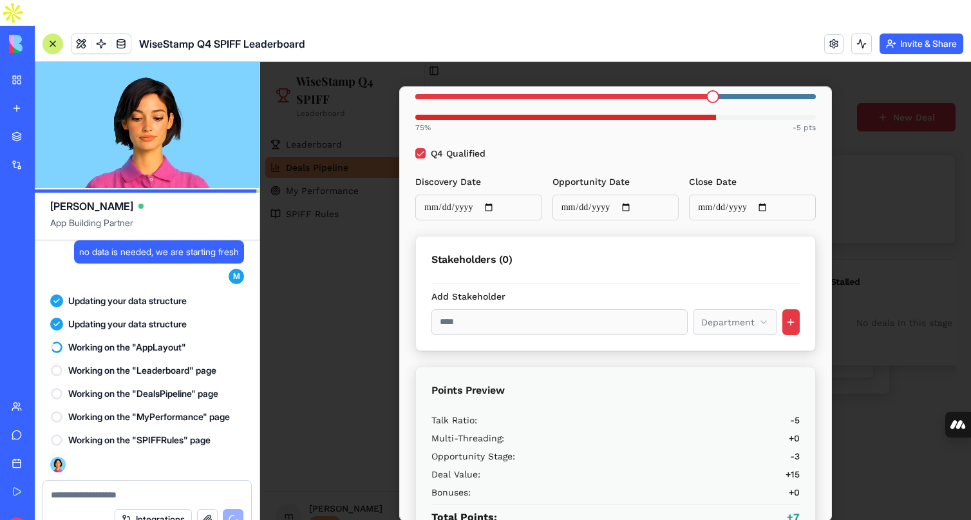
scroll to position [339, 0]
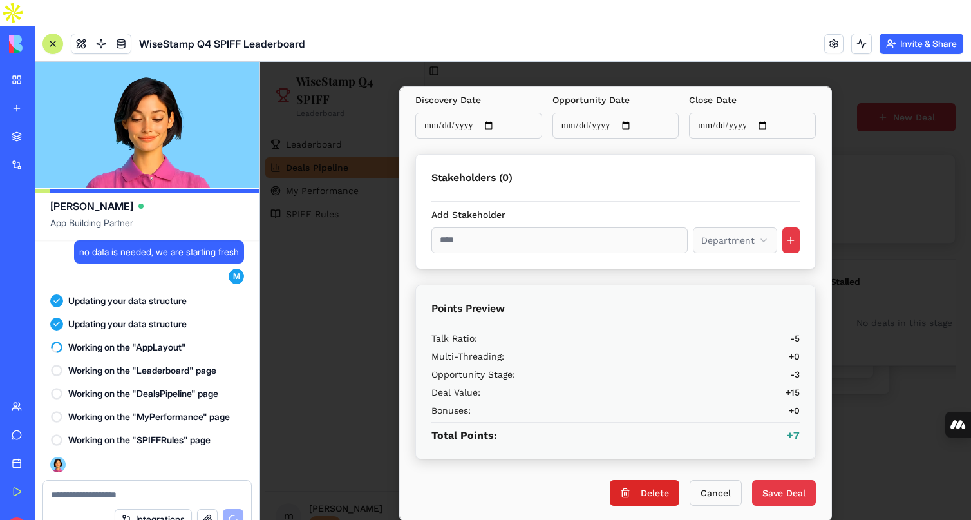
click at [651, 506] on div "**********" at bounding box center [615, 303] width 433 height 435
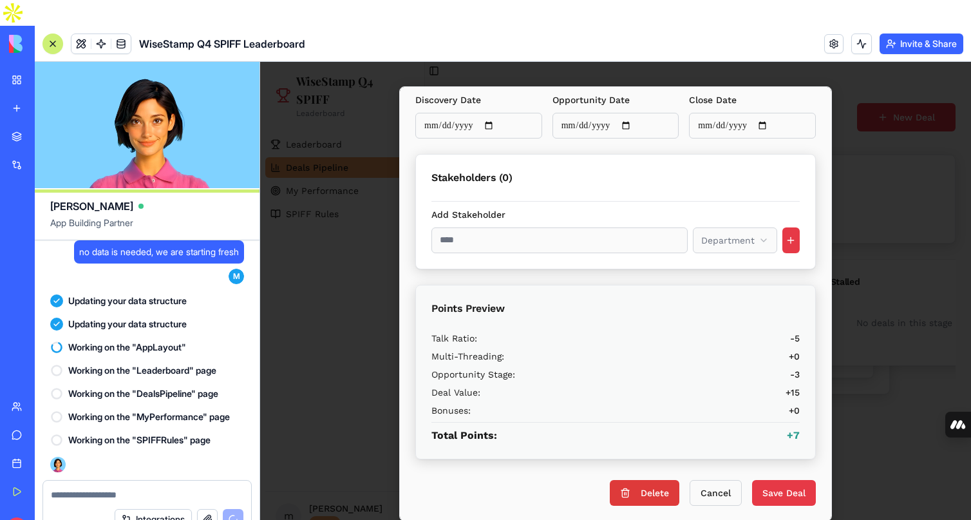
click at [653, 496] on button "Delete" at bounding box center [645, 493] width 70 height 26
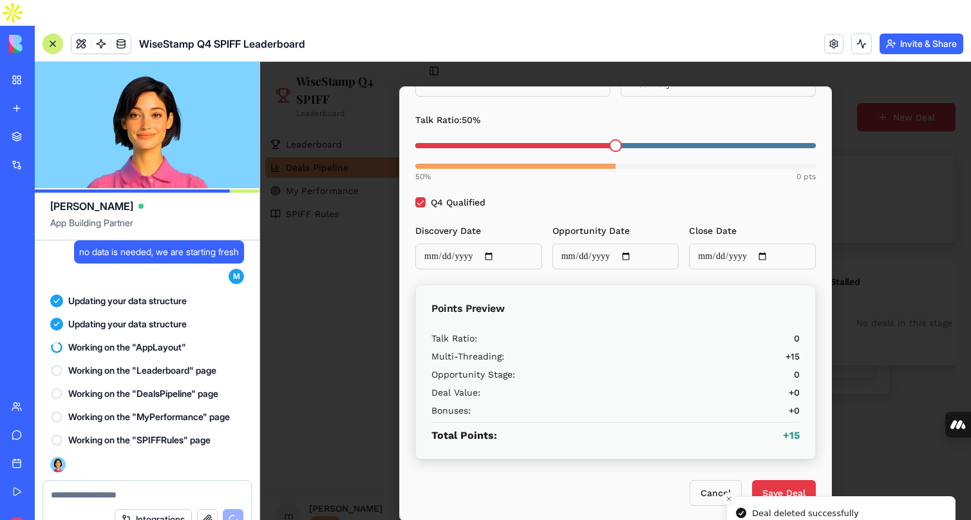
scroll to position [208, 0]
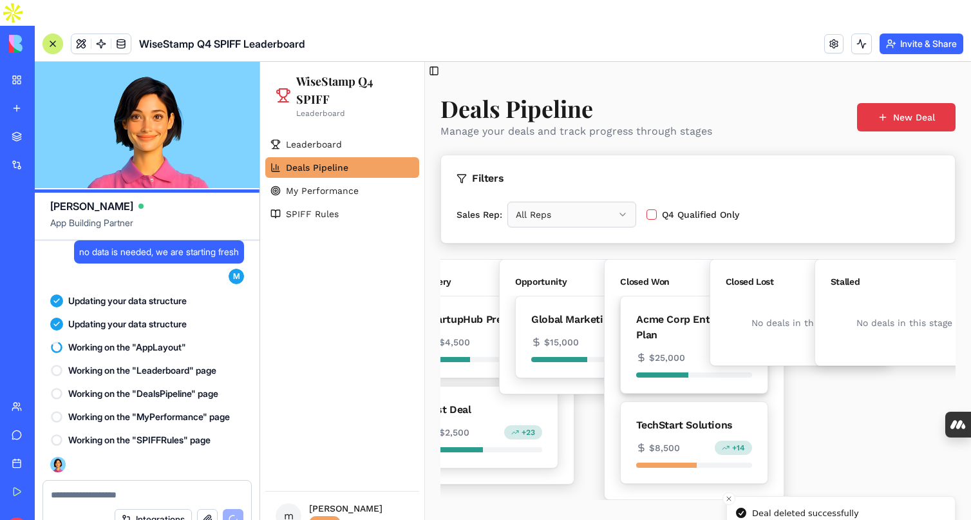
click at [656, 335] on div "Acme Corp Enterprise Plan" at bounding box center [694, 327] width 116 height 31
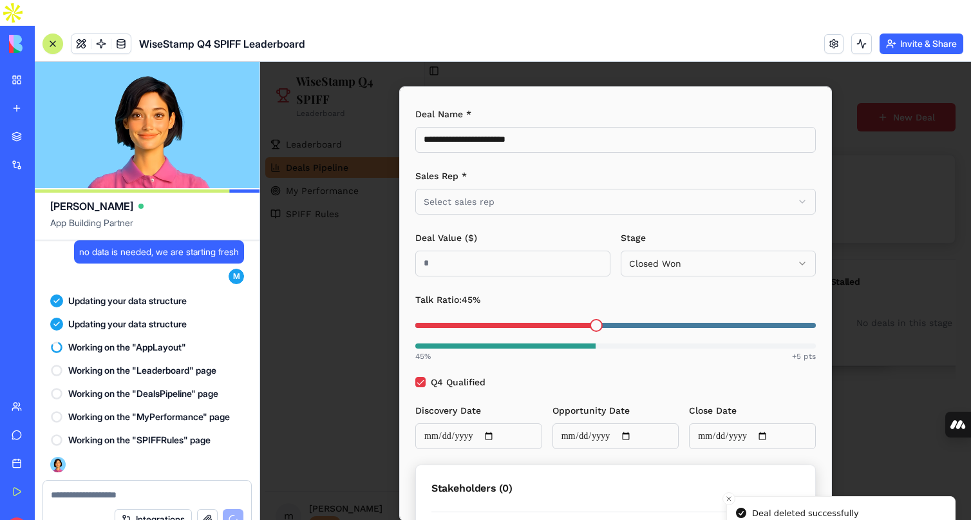
scroll to position [339, 0]
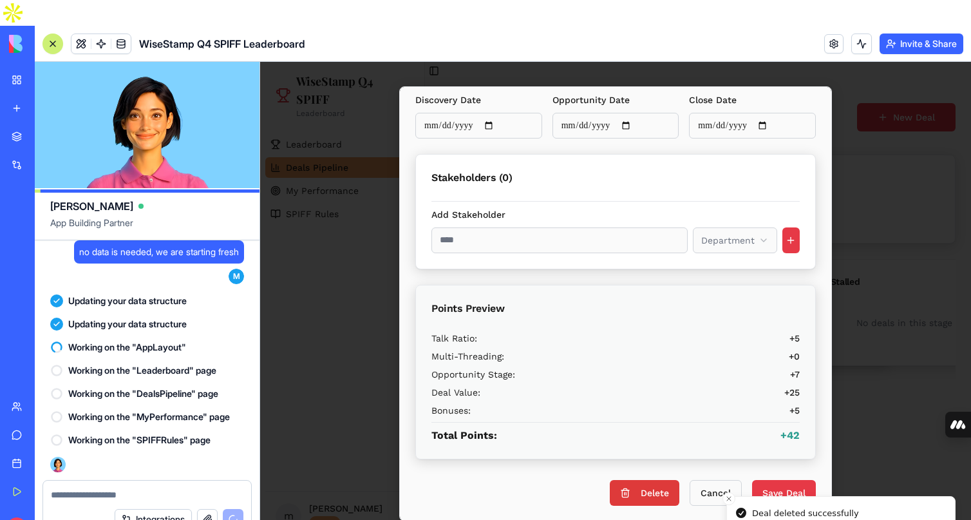
click at [636, 493] on button "Delete" at bounding box center [645, 493] width 70 height 26
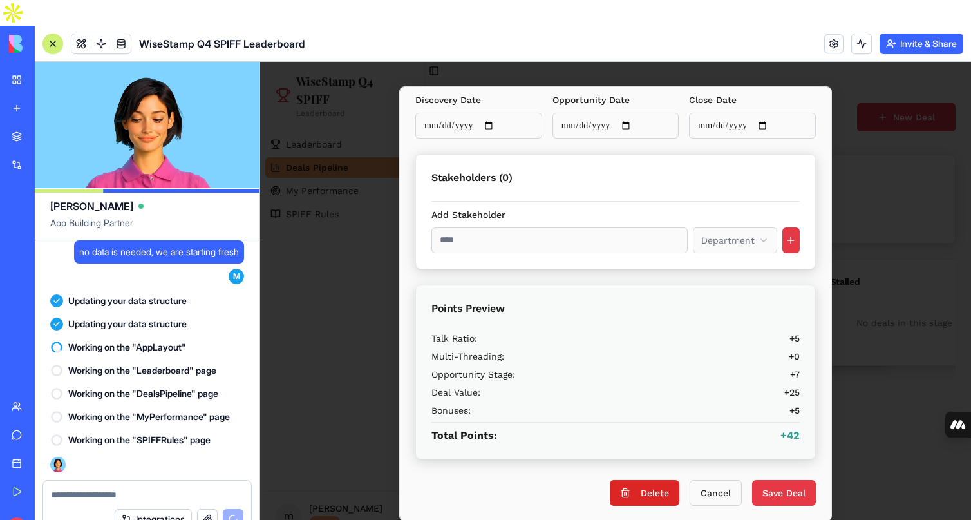
scroll to position [208, 0]
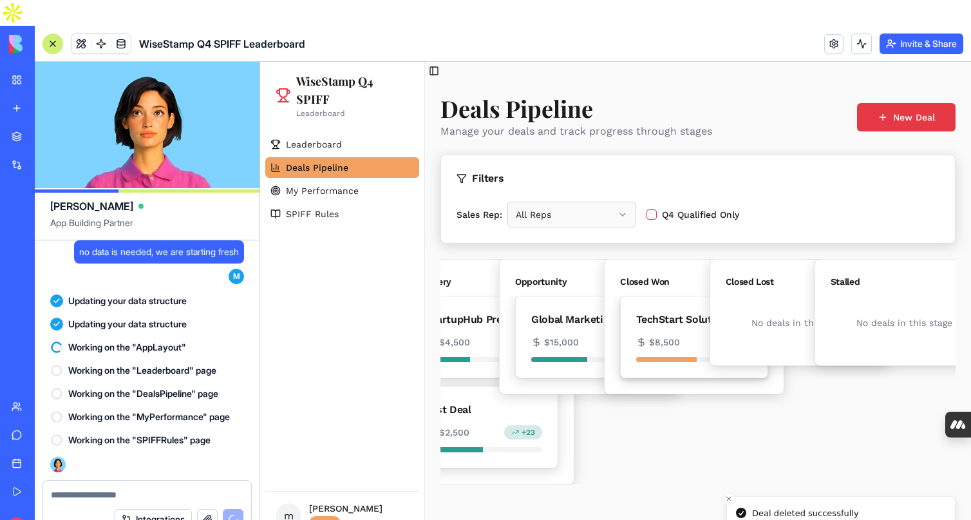
click at [646, 319] on div "TechStart Solutions" at bounding box center [694, 319] width 116 height 15
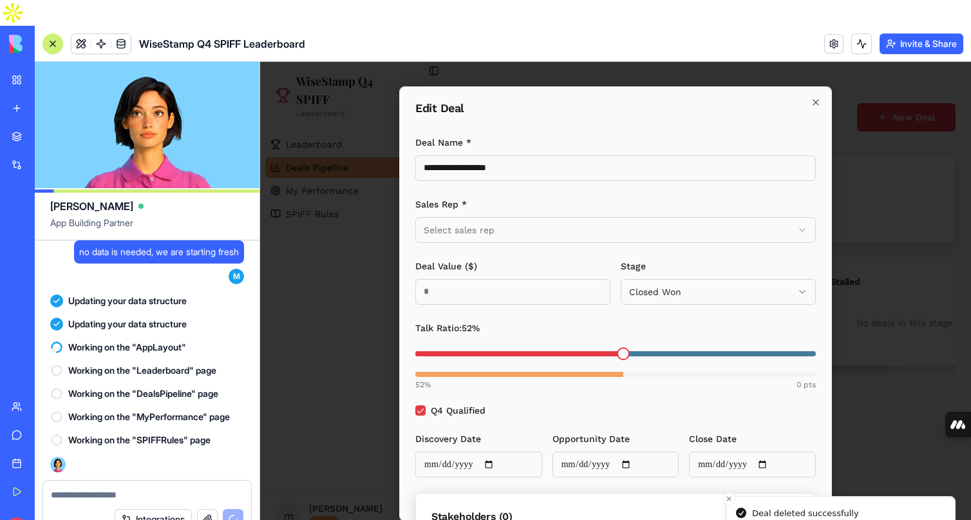
scroll to position [339, 0]
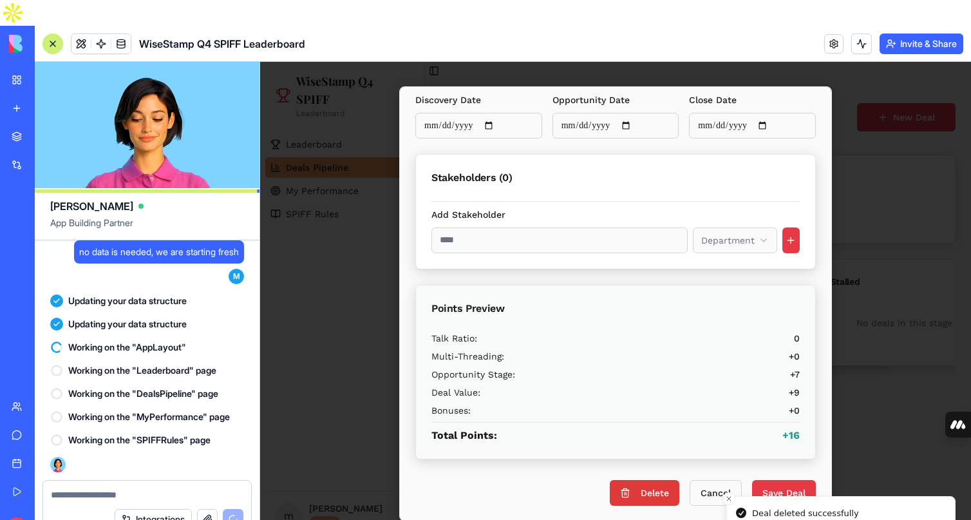
click at [639, 493] on button "Delete" at bounding box center [645, 493] width 70 height 26
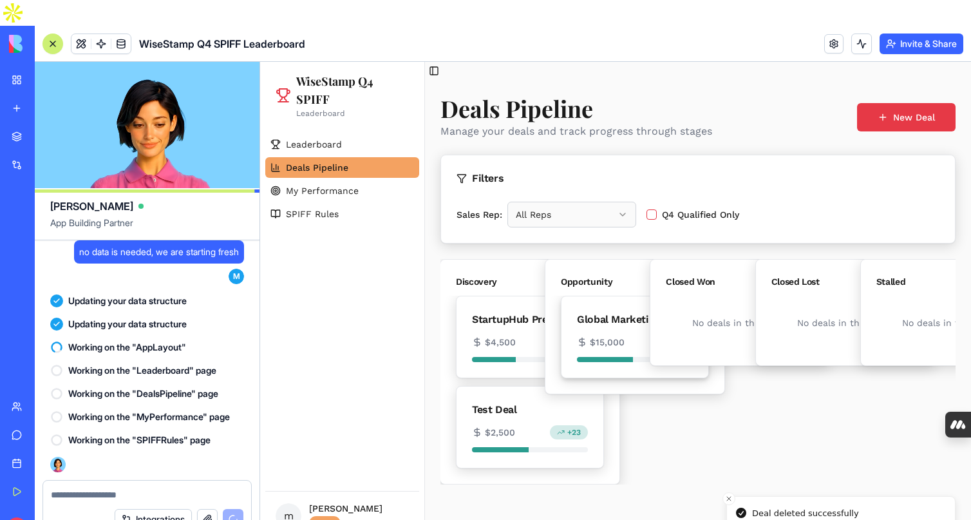
scroll to position [0, 0]
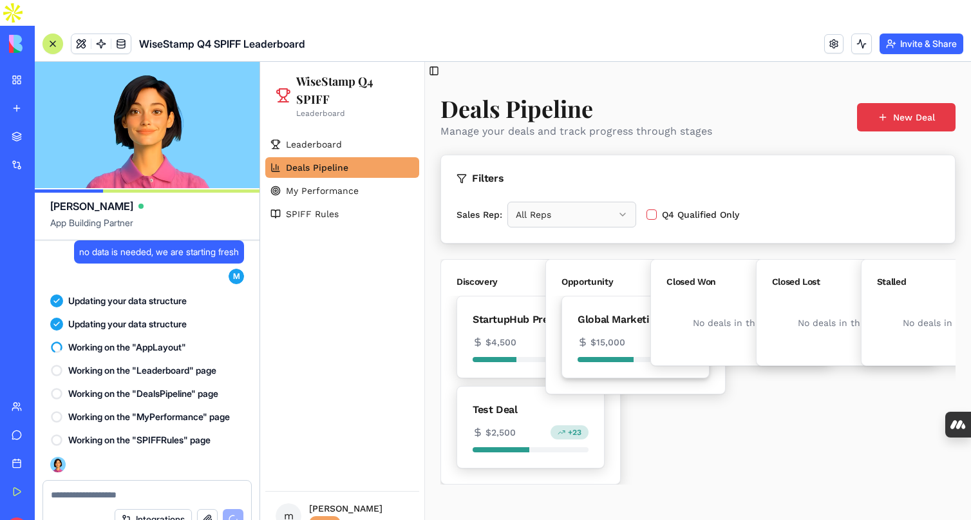
click at [600, 325] on div "Global Marketing Inc" at bounding box center [636, 319] width 116 height 15
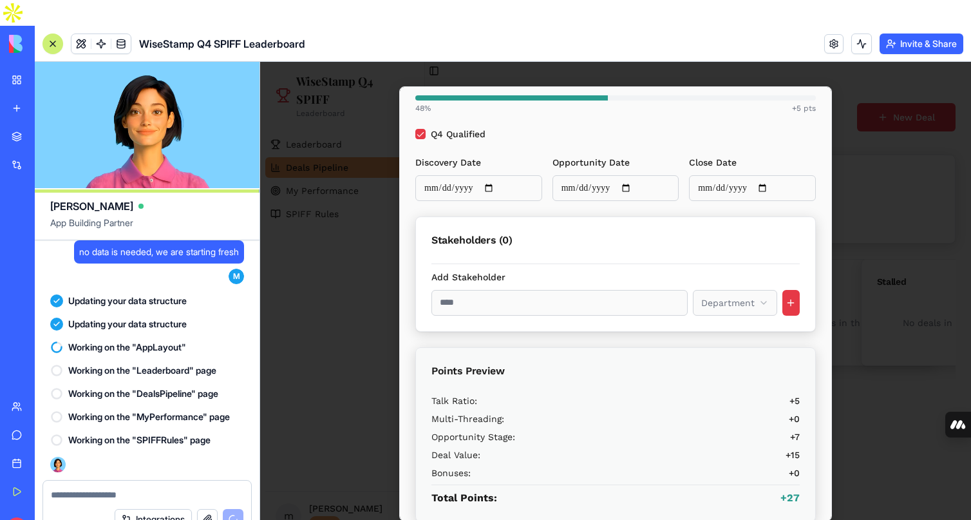
scroll to position [339, 0]
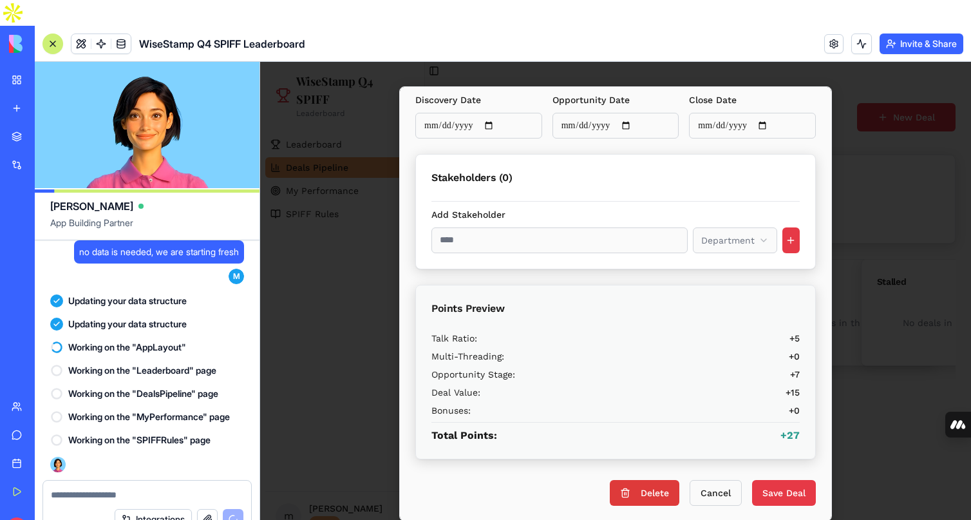
click at [635, 495] on button "Delete" at bounding box center [645, 493] width 70 height 26
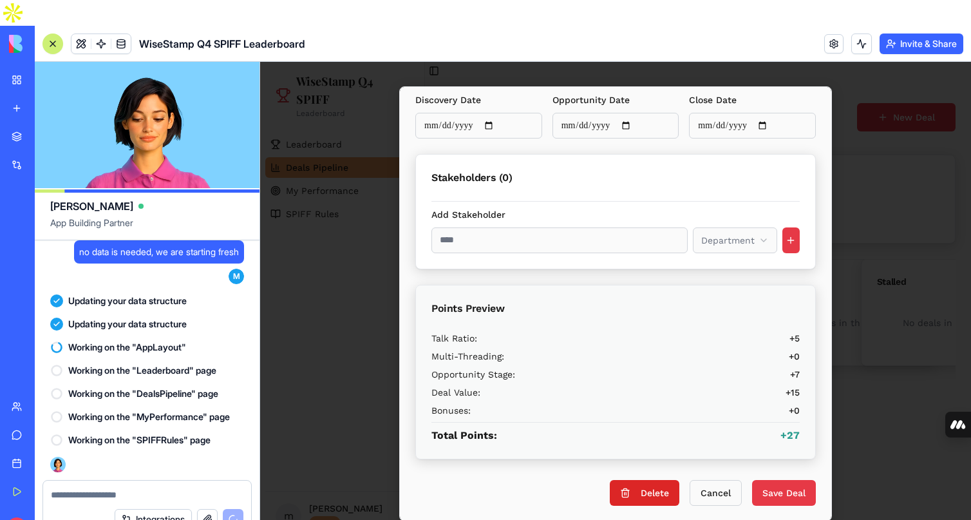
scroll to position [208, 0]
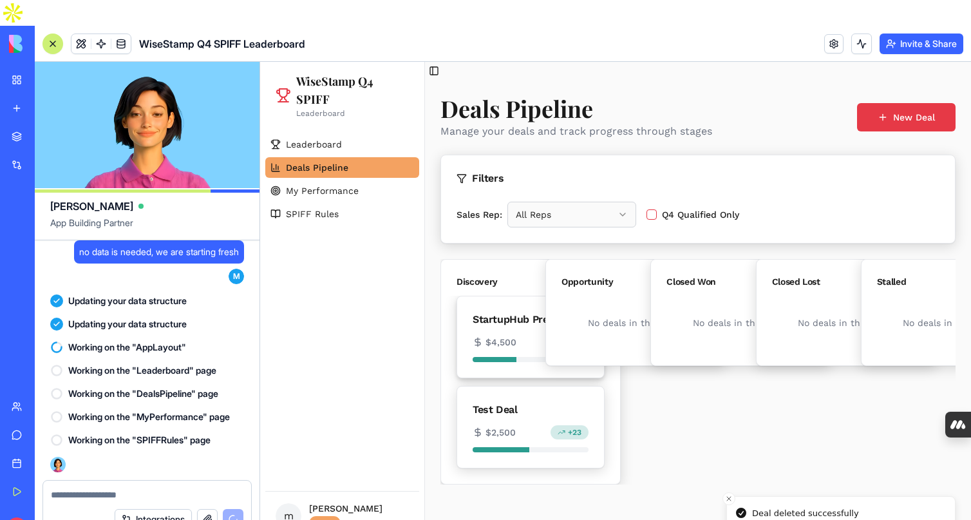
click at [514, 336] on span "$4,500" at bounding box center [501, 342] width 31 height 13
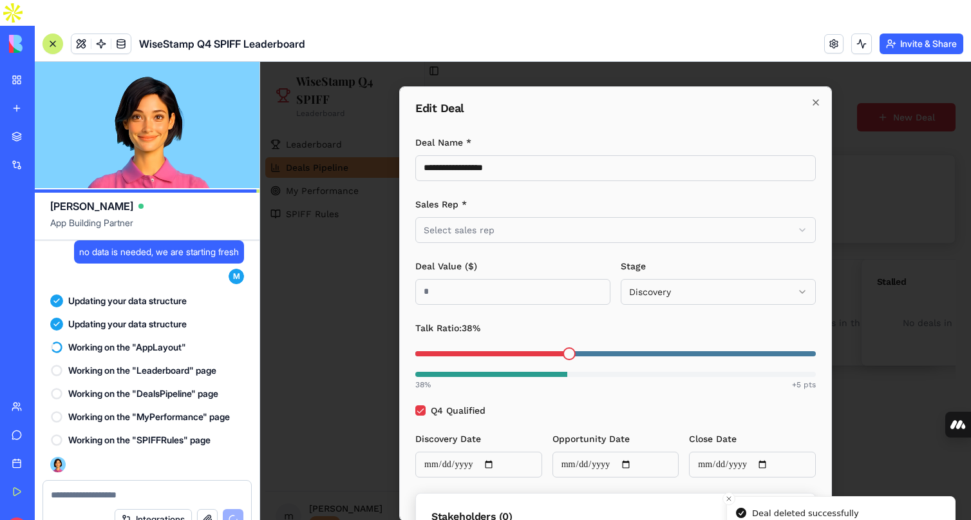
scroll to position [339, 0]
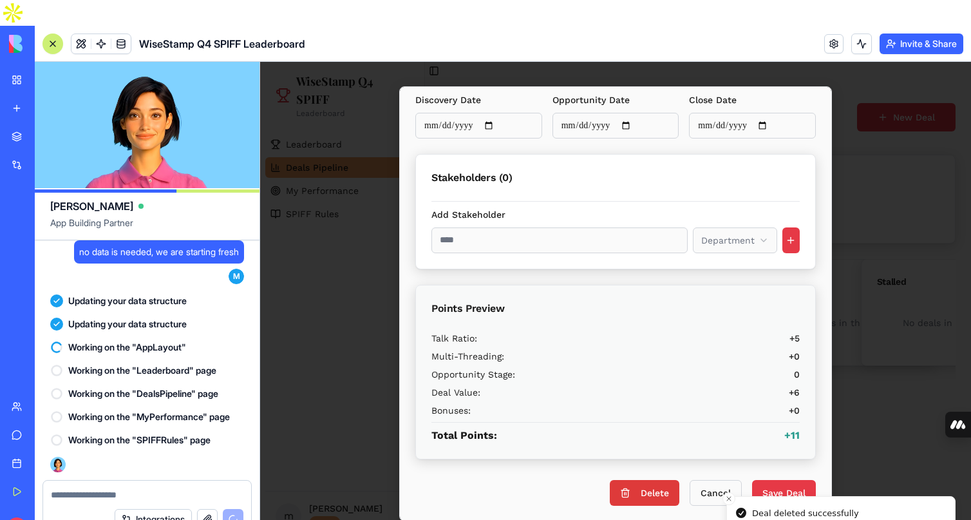
click at [644, 485] on button "Delete" at bounding box center [645, 493] width 70 height 26
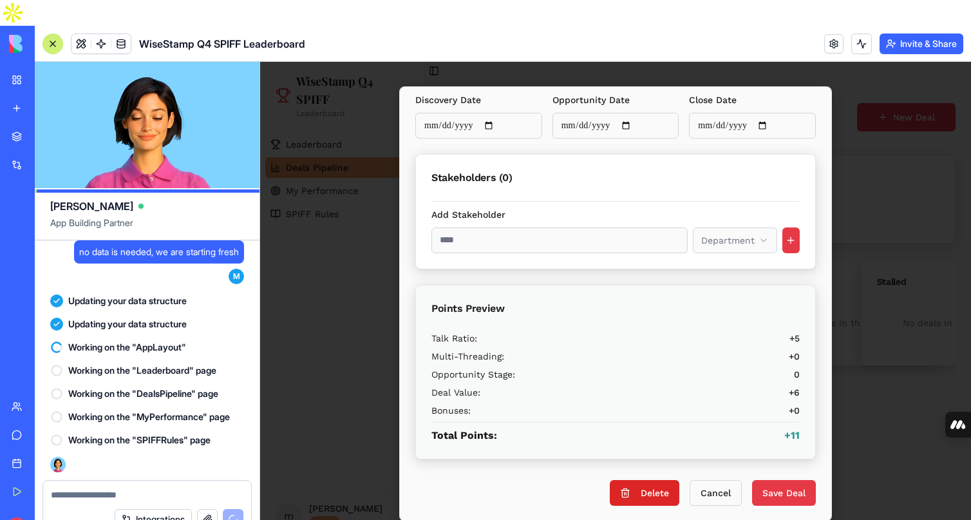
scroll to position [208, 0]
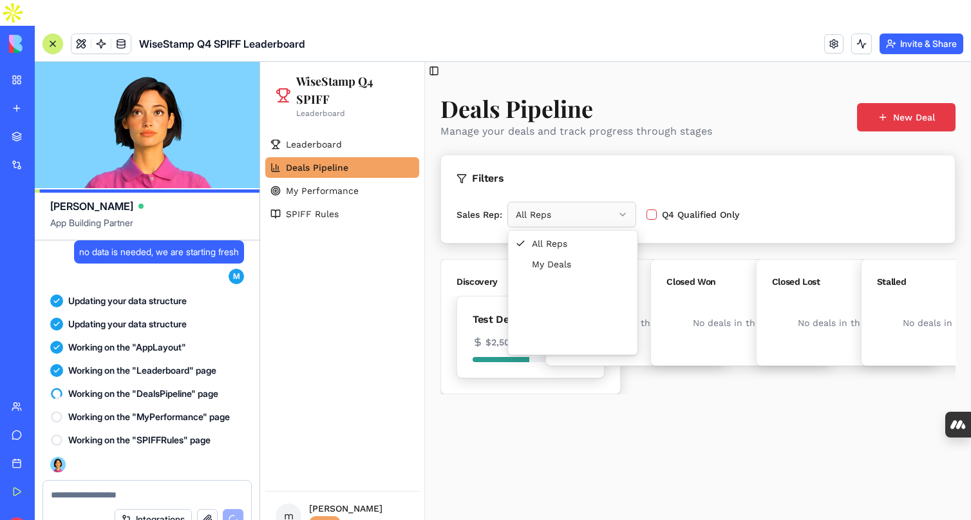
click at [541, 215] on html "WiseStamp Q4 SPIFF Leaderboard Leaderboard Deals Pipeline My Performance SPIFF …" at bounding box center [615, 304] width 711 height 484
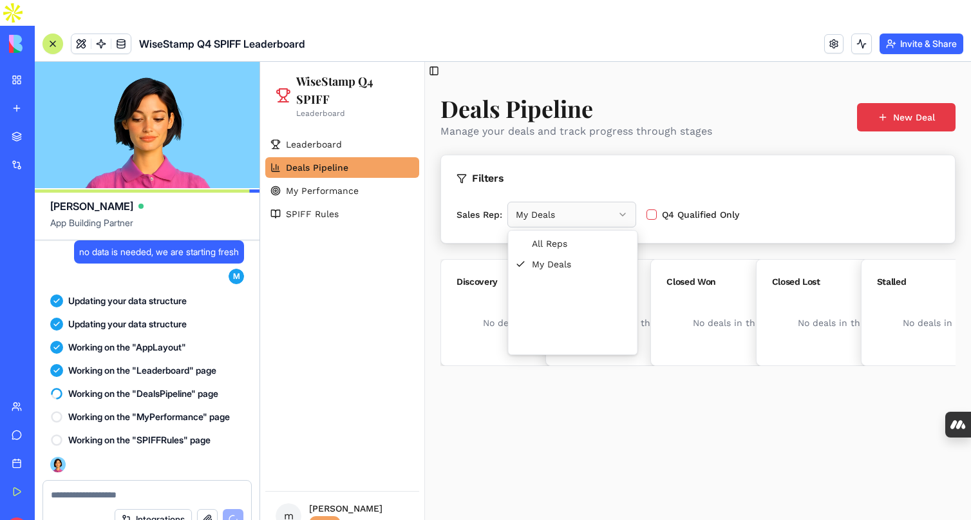
click at [571, 215] on html "WiseStamp Q4 SPIFF Leaderboard Leaderboard Deals Pipeline My Performance SPIFF …" at bounding box center [615, 304] width 711 height 484
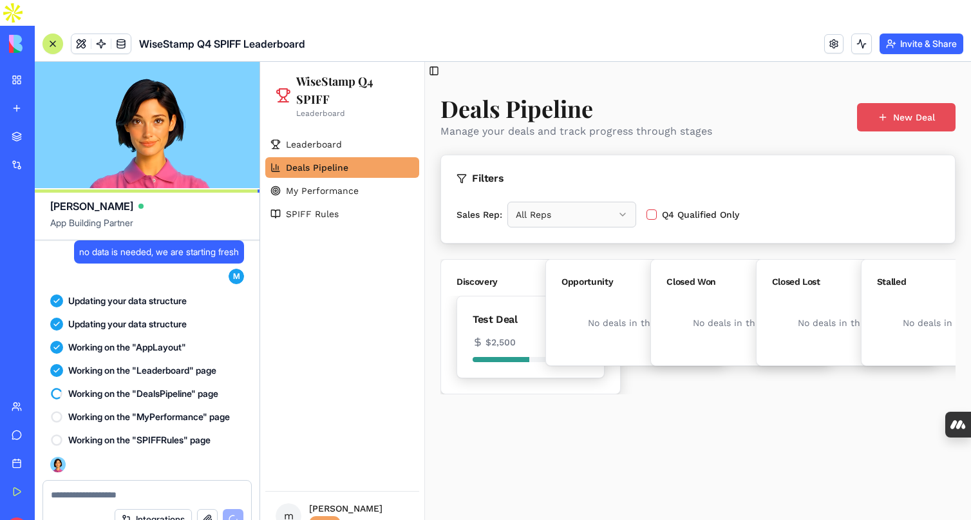
click at [903, 119] on button "New Deal" at bounding box center [906, 117] width 99 height 28
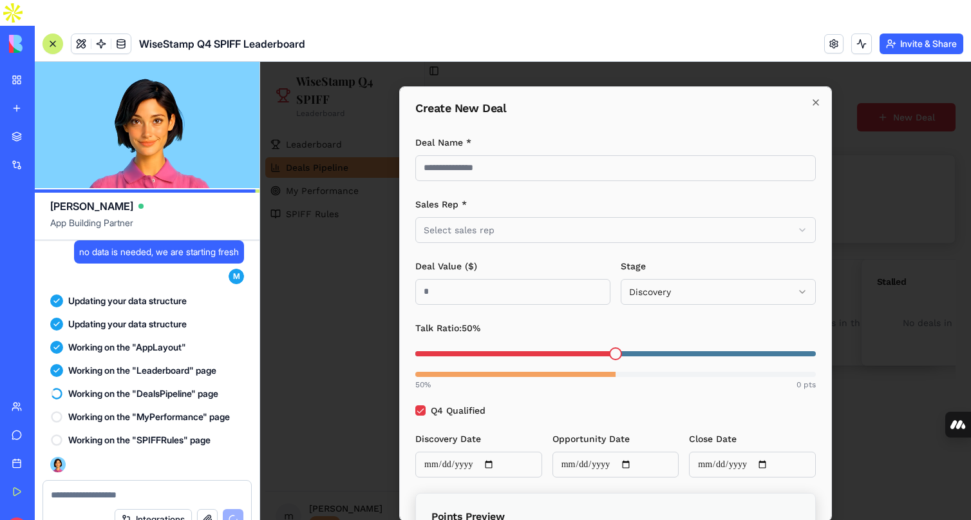
click at [702, 242] on body "WiseStamp Q4 SPIFF Leaderboard Leaderboard Deals Pipeline My Performance SPIFF …" at bounding box center [615, 304] width 711 height 484
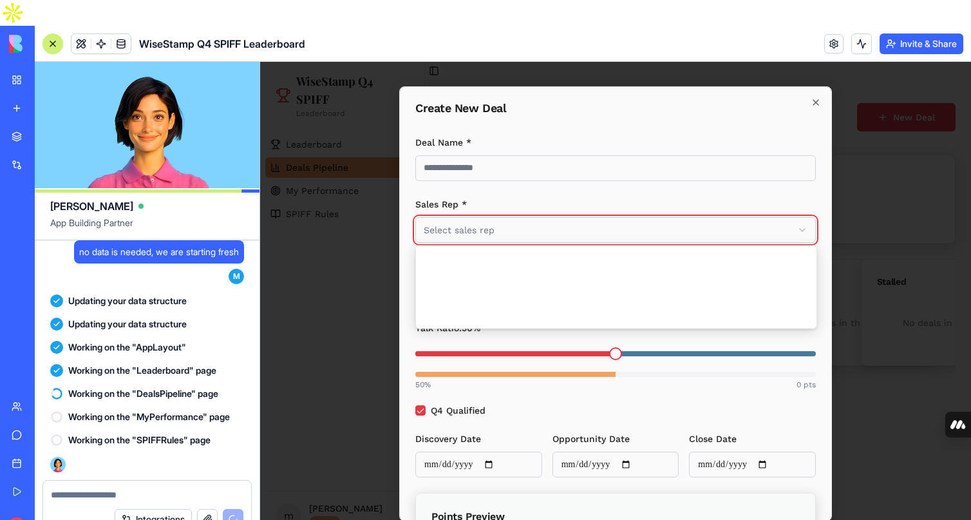
click at [363, 162] on div at bounding box center [615, 304] width 711 height 484
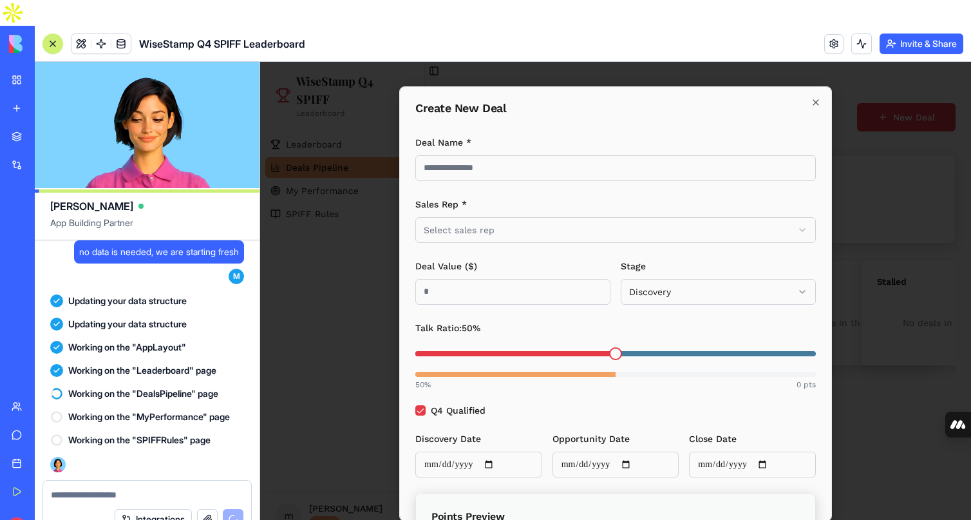
click at [327, 283] on div at bounding box center [615, 304] width 711 height 484
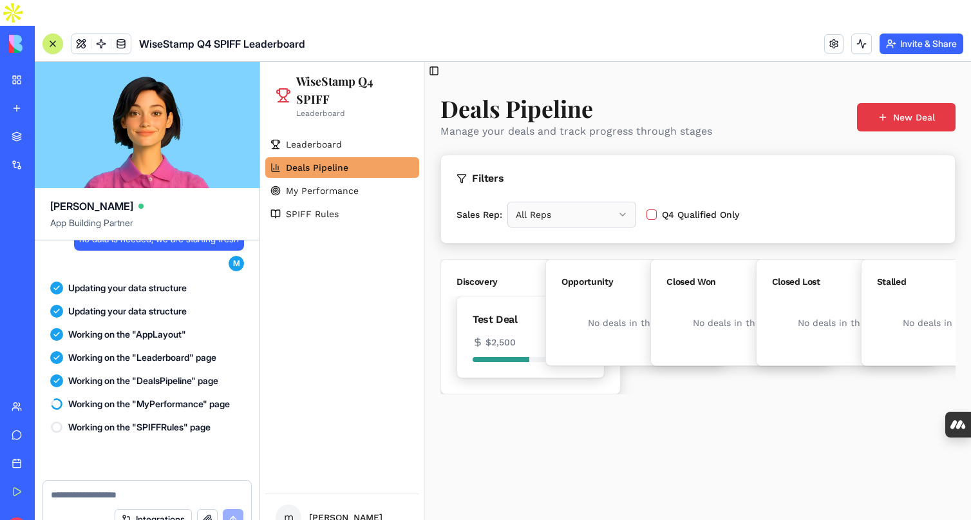
scroll to position [2123, 0]
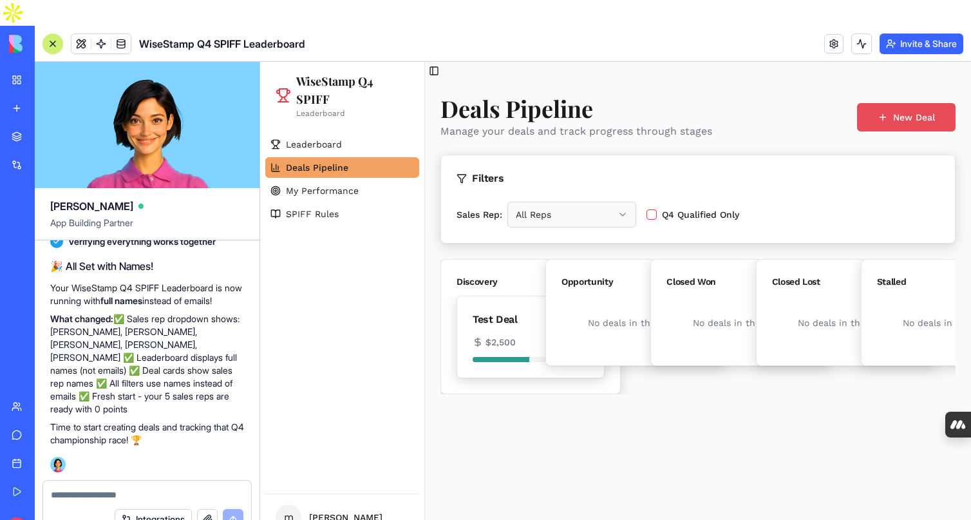
click at [914, 121] on button "New Deal" at bounding box center [906, 117] width 99 height 28
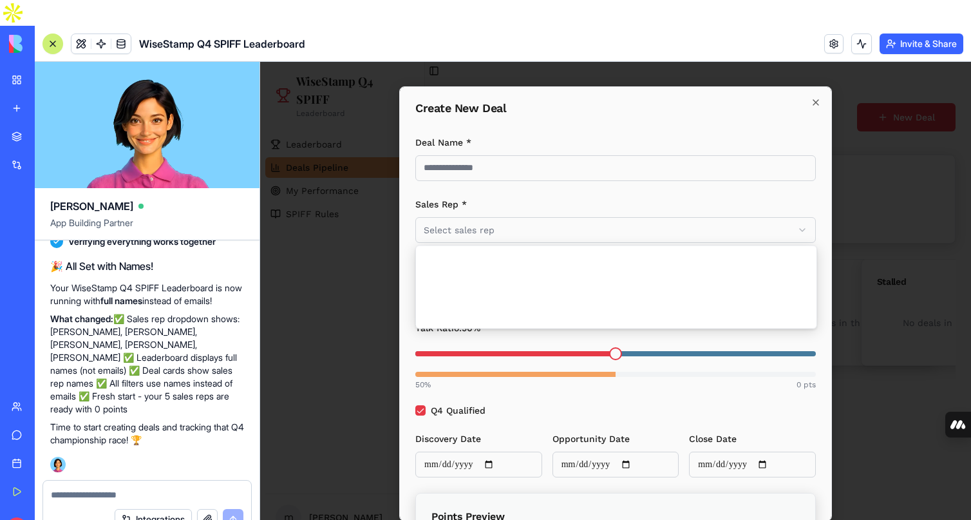
click at [708, 228] on body "WiseStamp Q4 SPIFF Leaderboard Leaderboard Deals Pipeline My Performance SPIFF …" at bounding box center [615, 304] width 711 height 484
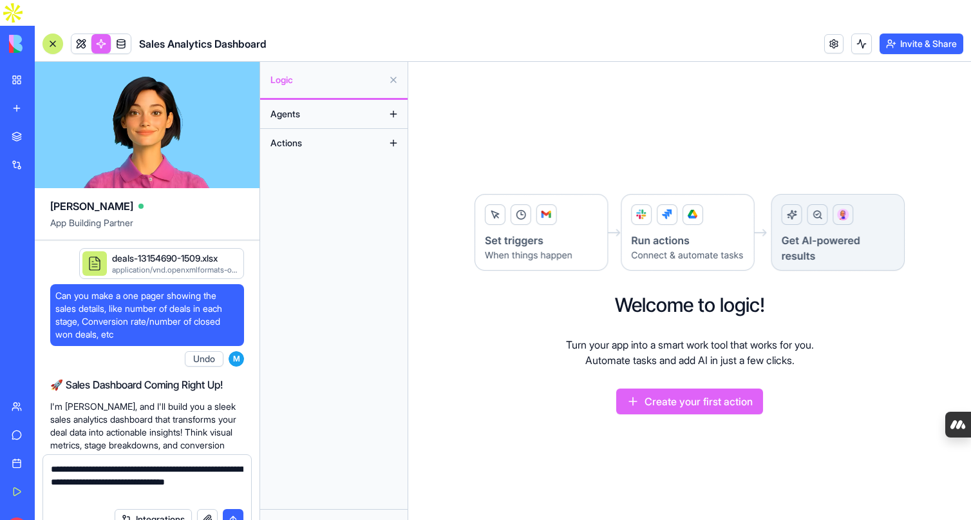
scroll to position [6001, 0]
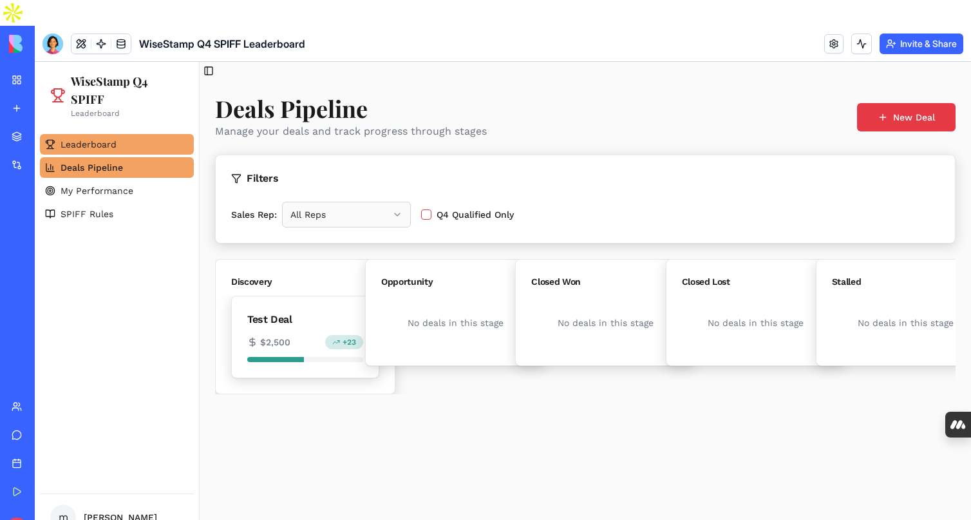
click at [100, 142] on span "Leaderboard" at bounding box center [89, 144] width 56 height 13
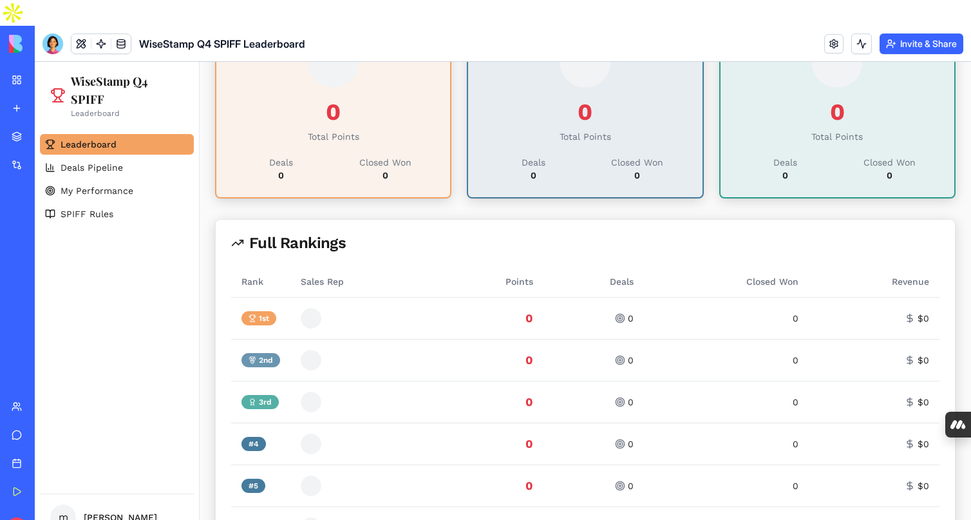
scroll to position [181, 0]
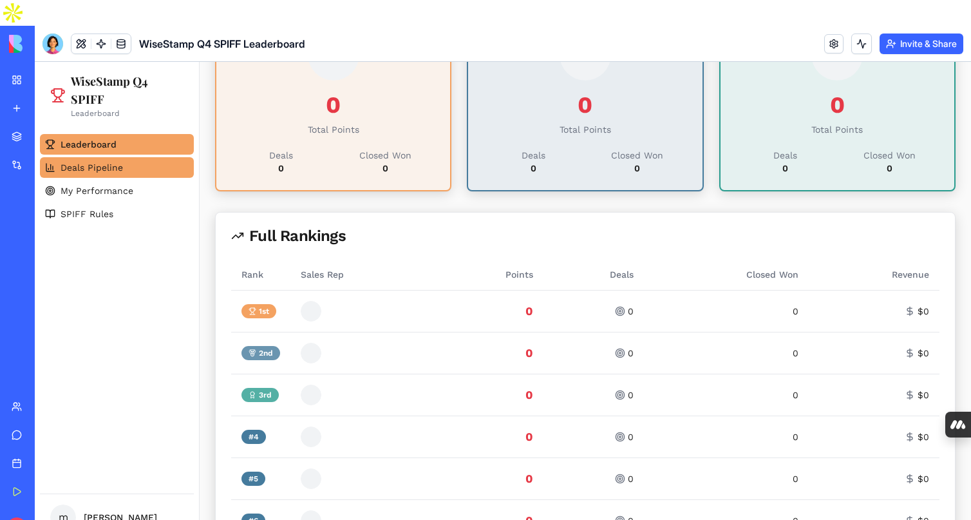
click at [98, 166] on span "Deals Pipeline" at bounding box center [92, 167] width 62 height 13
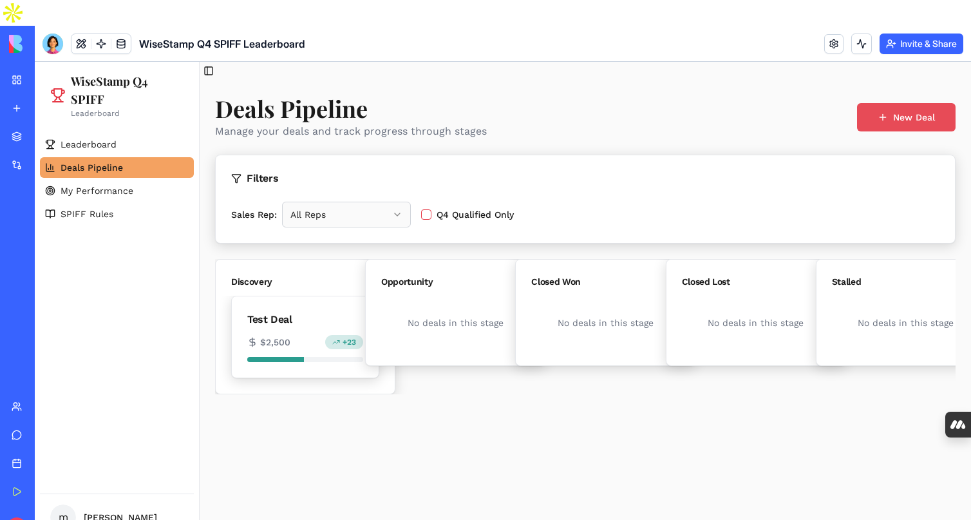
click at [883, 127] on button "New Deal" at bounding box center [906, 117] width 99 height 28
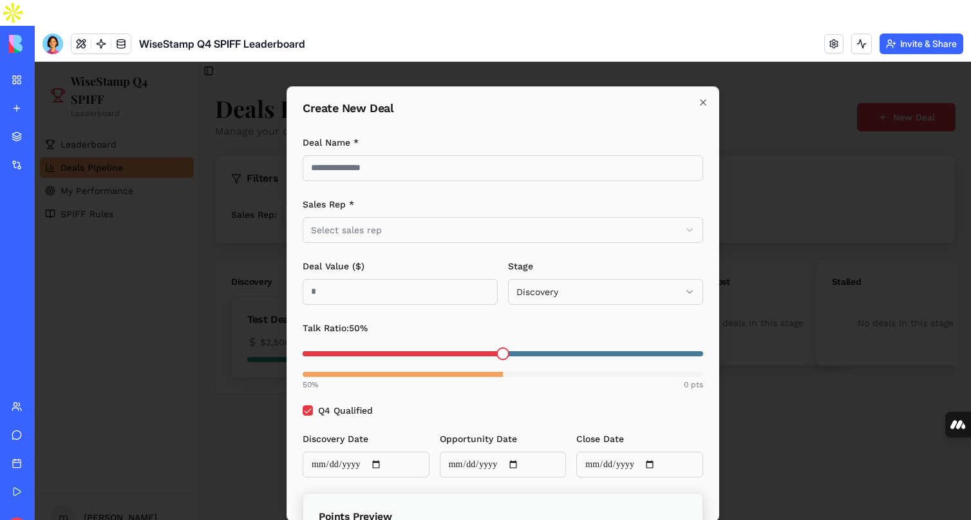
click at [571, 223] on body "WiseStamp Q4 SPIFF Leaderboard Leaderboard Deals Pipeline My Performance SPIFF …" at bounding box center [503, 304] width 937 height 484
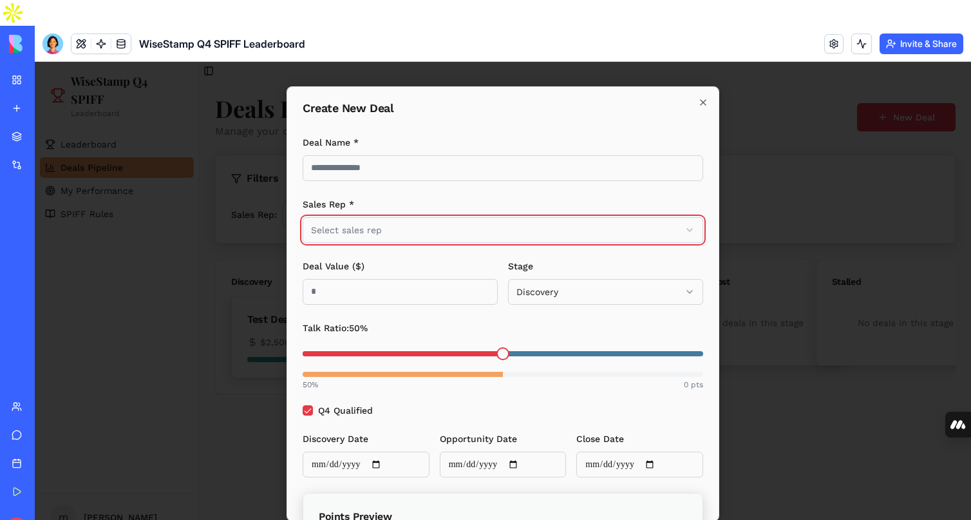
click at [701, 91] on body "WiseStamp Q4 SPIFF Leaderboard Leaderboard Deals Pipeline My Performance SPIFF …" at bounding box center [503, 304] width 937 height 484
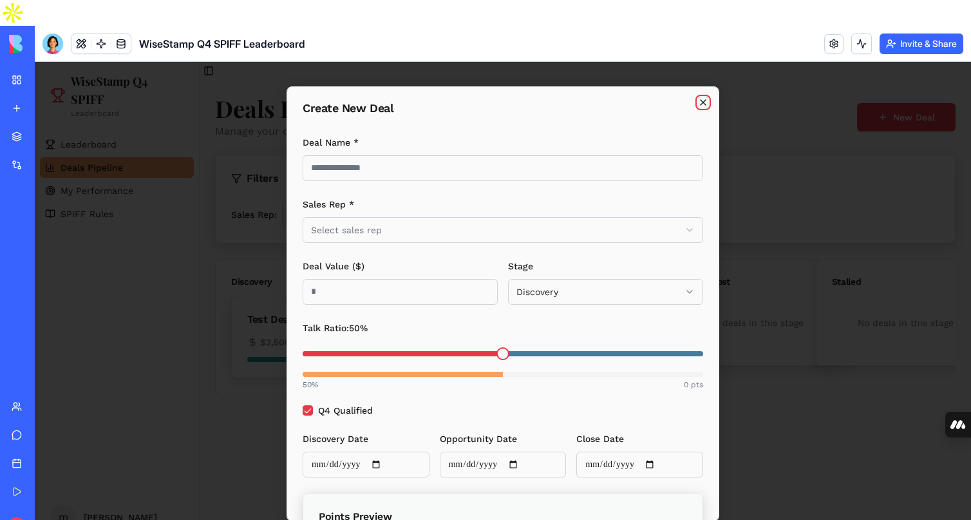
click at [702, 102] on icon "button" at bounding box center [703, 102] width 10 height 10
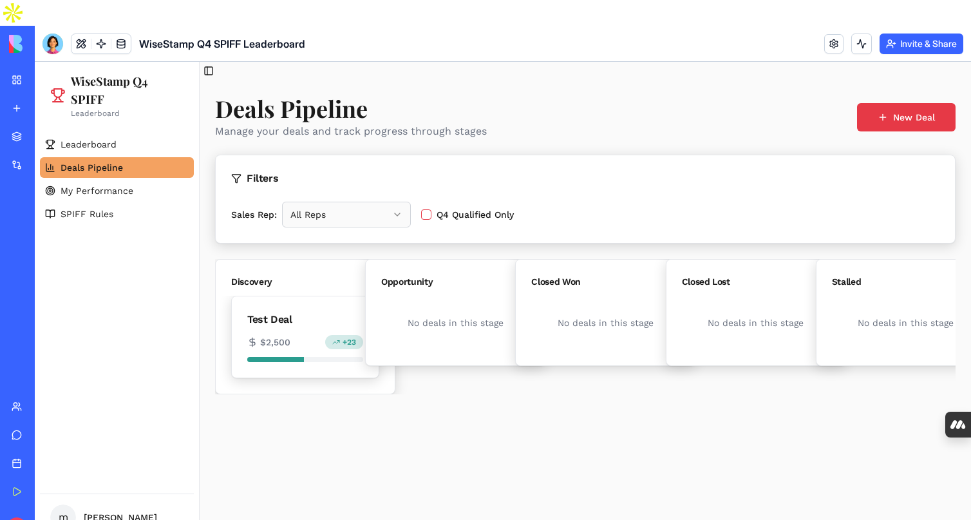
click at [48, 73] on div "My Workspace" at bounding box center [39, 79] width 17 height 13
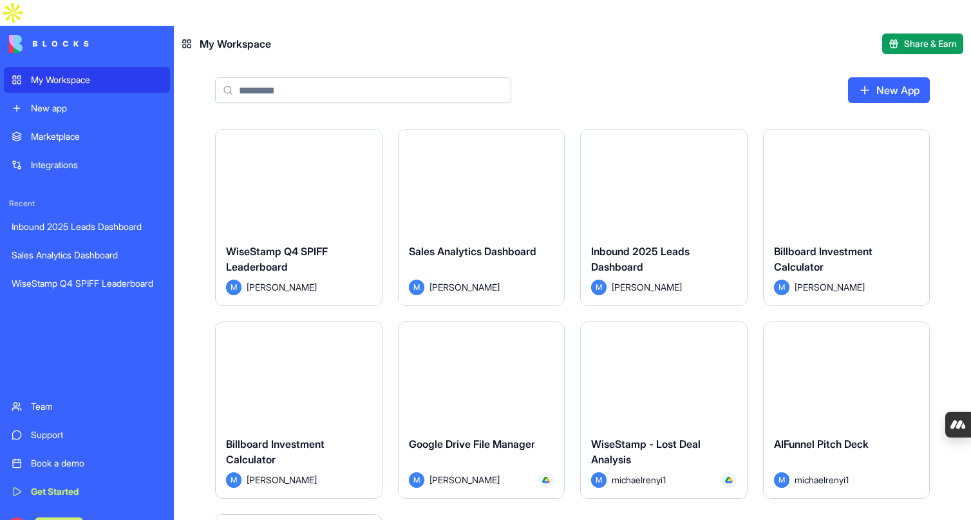
click at [362, 121] on html "My Workspace New app Marketplace Integrations Recent Inbound 2025 Leads Dashboa…" at bounding box center [485, 260] width 971 height 520
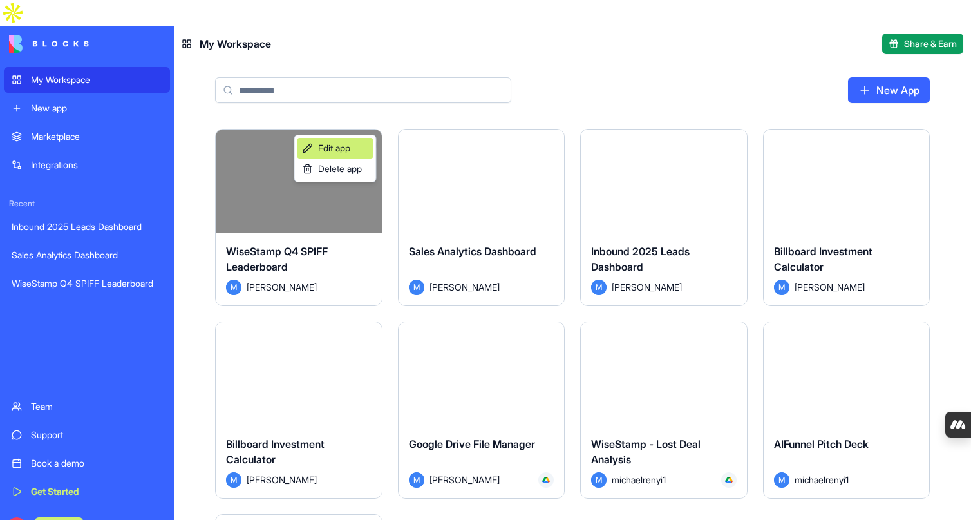
click at [360, 149] on link "Edit app" at bounding box center [336, 148] width 76 height 21
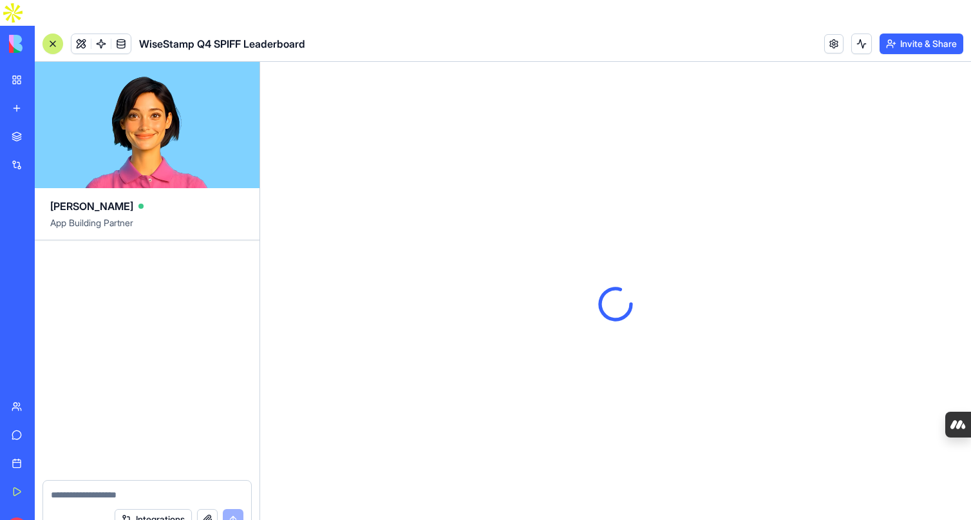
scroll to position [2123, 0]
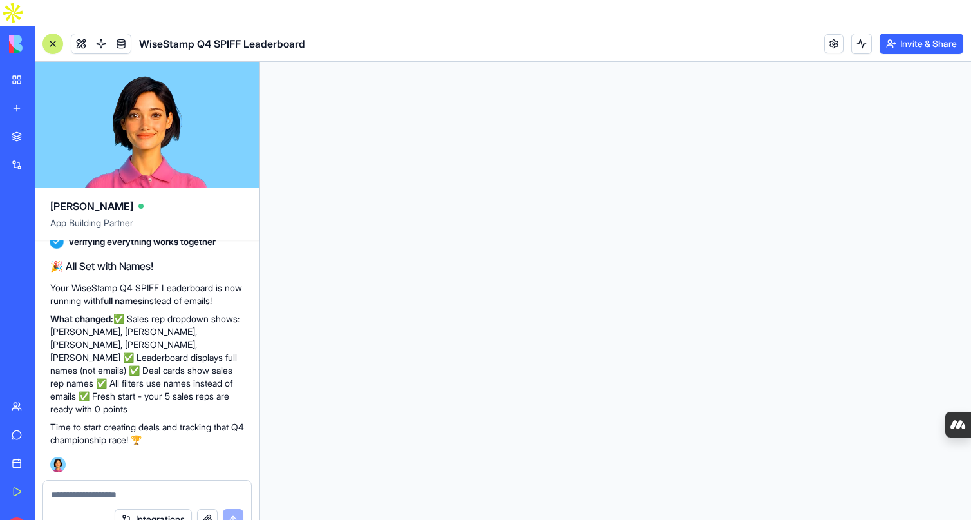
click at [95, 488] on textarea at bounding box center [147, 494] width 193 height 13
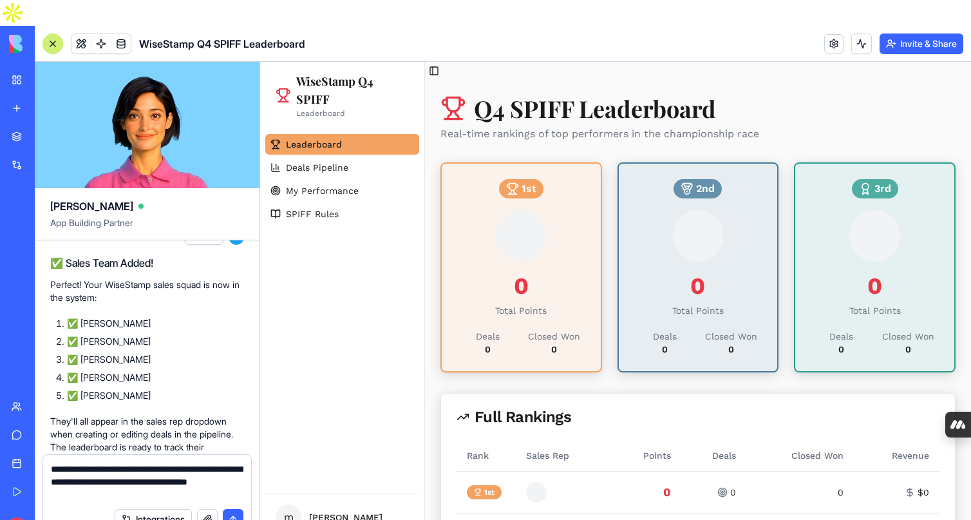
scroll to position [1205, 0]
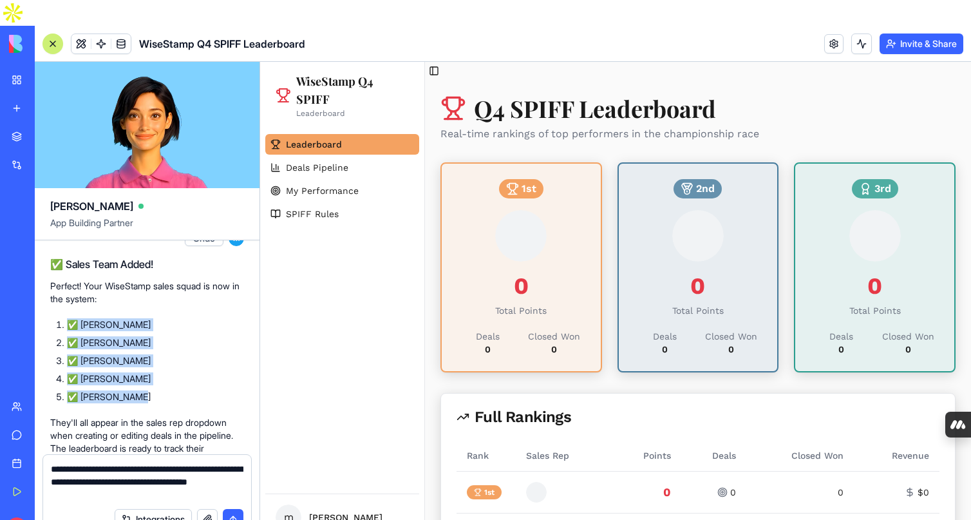
drag, startPoint x: 139, startPoint y: 368, endPoint x: 61, endPoint y: 298, distance: 104.5
click at [61, 318] on ol "✅ Brandon Prinz ✅ Chris Schultz ✅ Daniel Silberberg ✅ Kristy Adams ✅ Matt Saler…" at bounding box center [147, 360] width 194 height 85
copy ol "✅ Brandon Prinz ✅ Chris Schultz ✅ Daniel Silberberg ✅ Kristy Adams ✅ Matt Saler…"
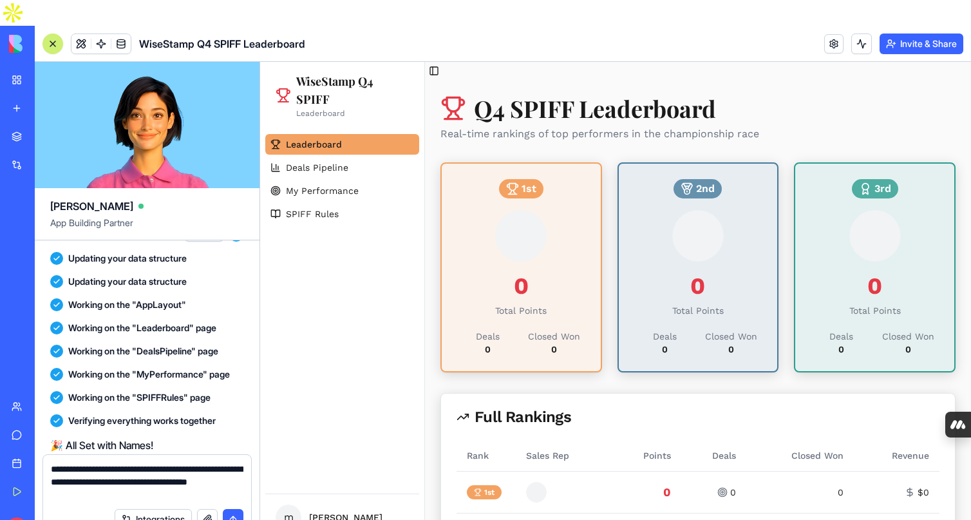
scroll to position [2149, 0]
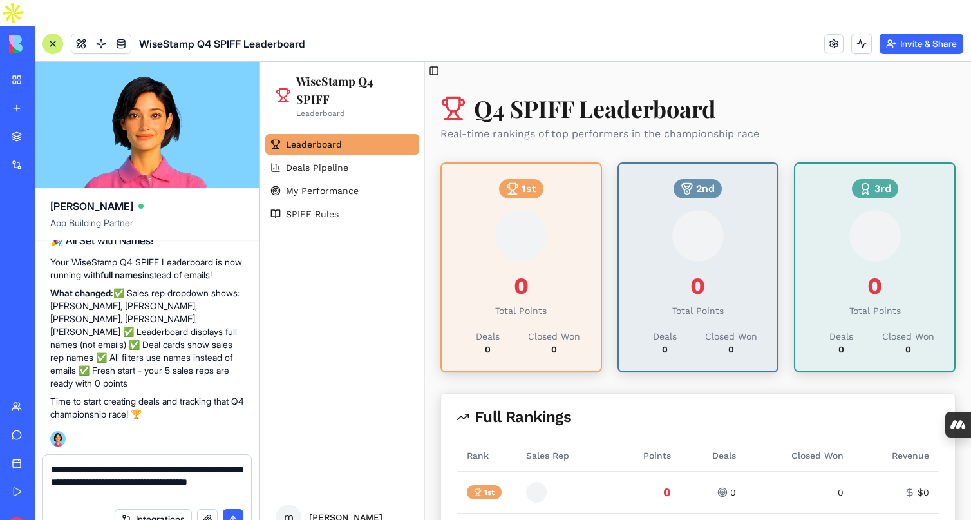
click at [120, 470] on textarea "**********" at bounding box center [147, 482] width 193 height 39
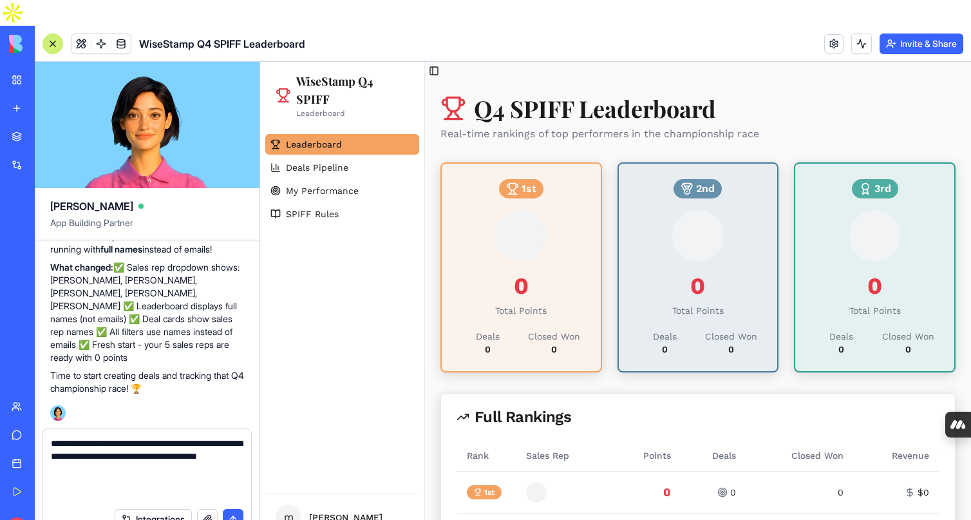
paste textarea "**********"
type textarea "**********"
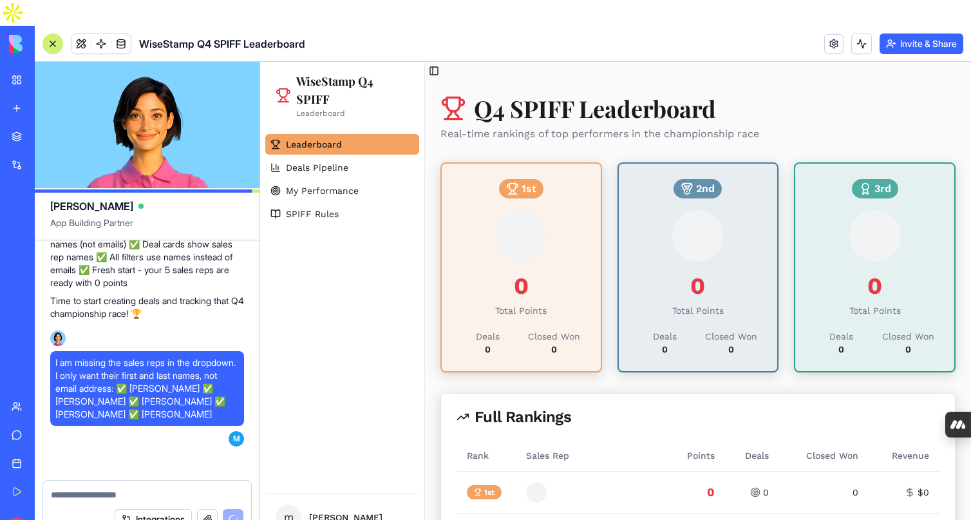
scroll to position [2435, 0]
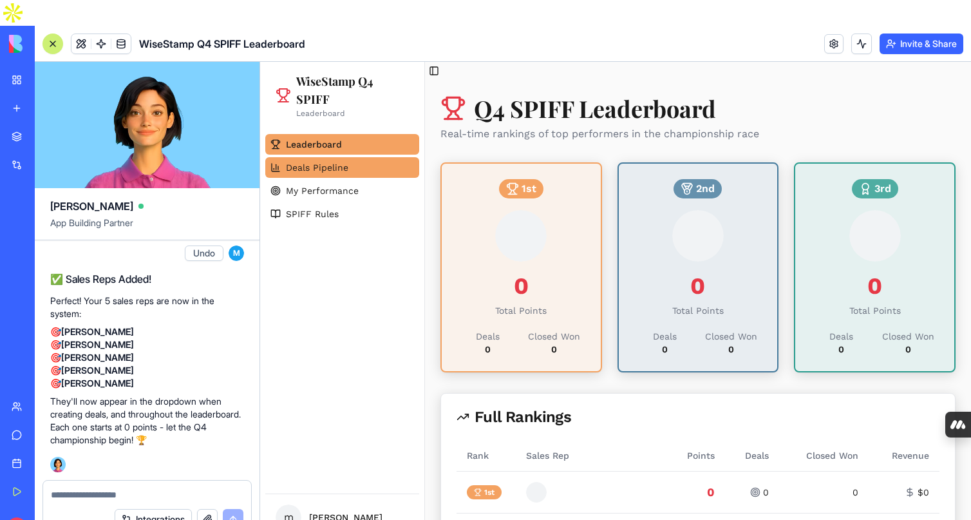
click at [349, 169] on link "Deals Pipeline" at bounding box center [342, 167] width 154 height 21
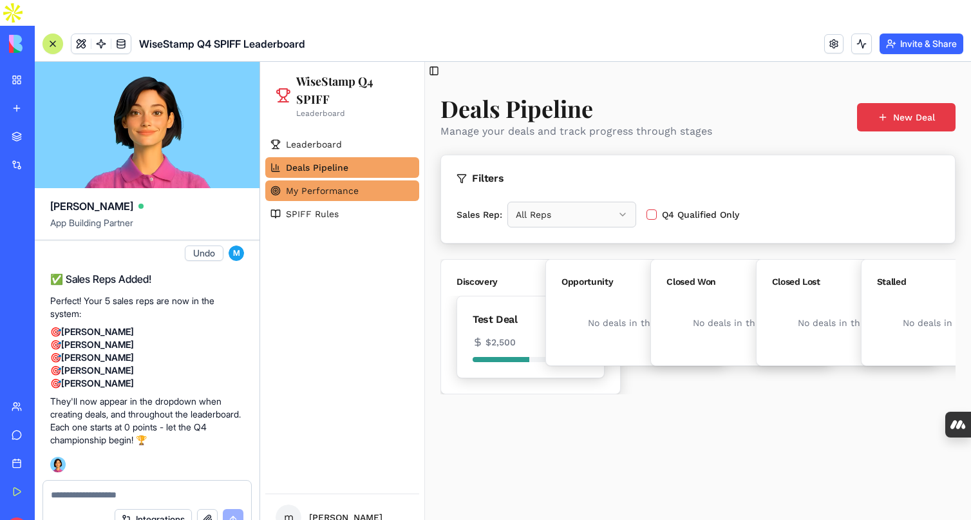
click at [363, 191] on link "My Performance" at bounding box center [342, 190] width 154 height 21
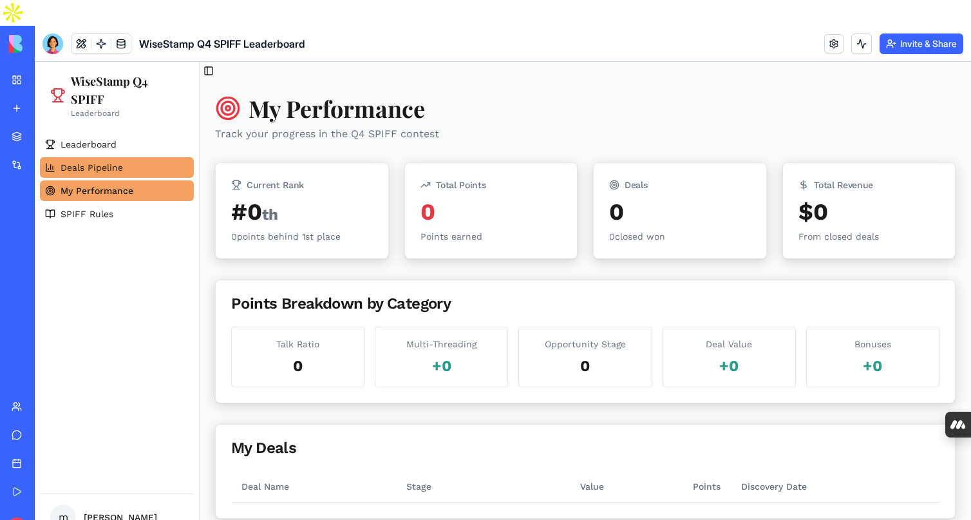
click at [101, 167] on span "Deals Pipeline" at bounding box center [92, 167] width 62 height 13
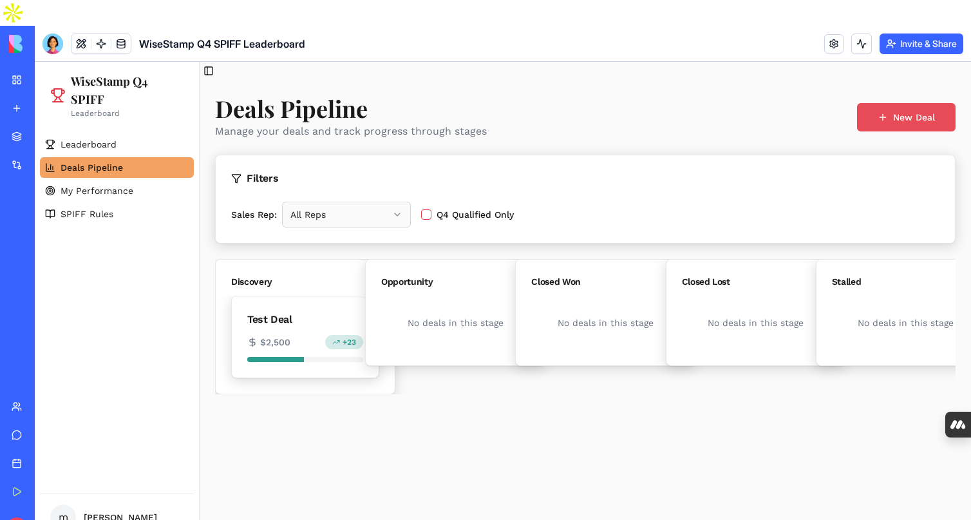
click at [893, 113] on button "New Deal" at bounding box center [906, 117] width 99 height 28
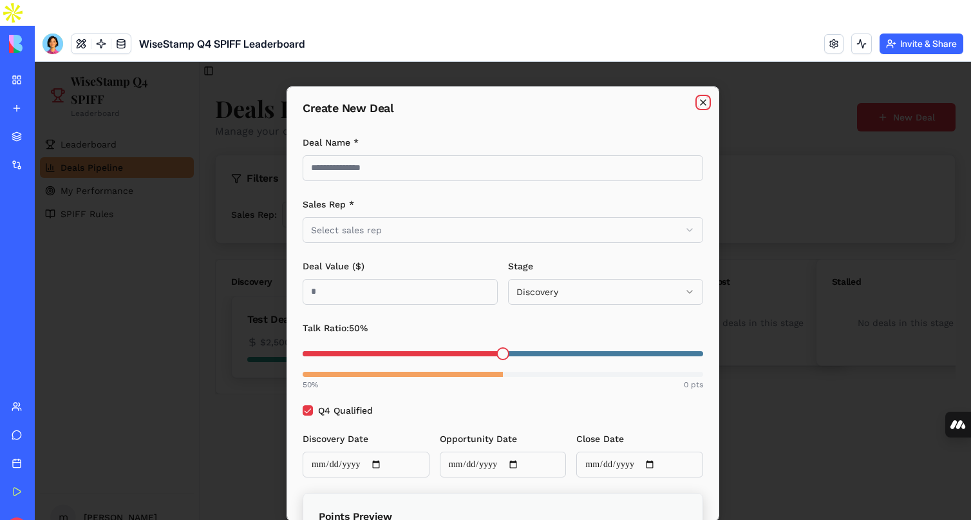
click at [702, 101] on icon "button" at bounding box center [703, 102] width 10 height 10
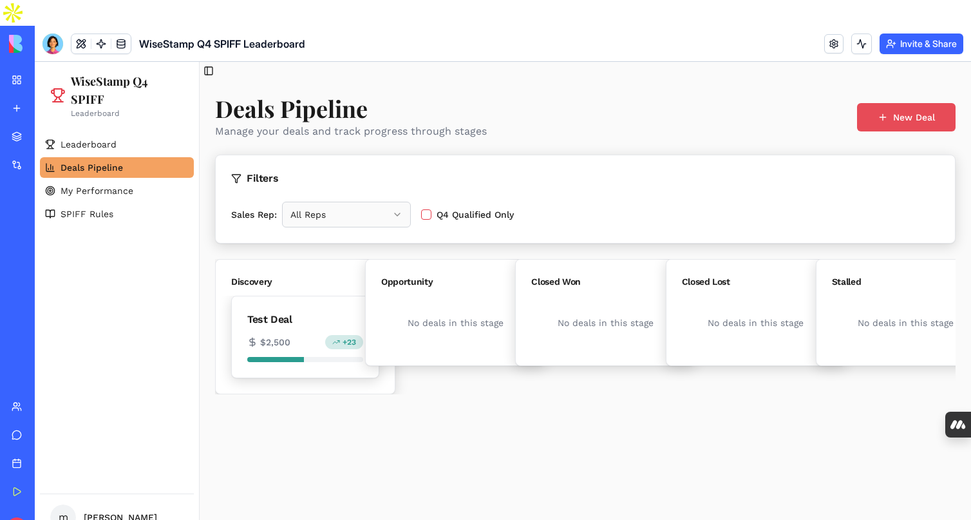
click at [899, 119] on button "New Deal" at bounding box center [906, 117] width 99 height 28
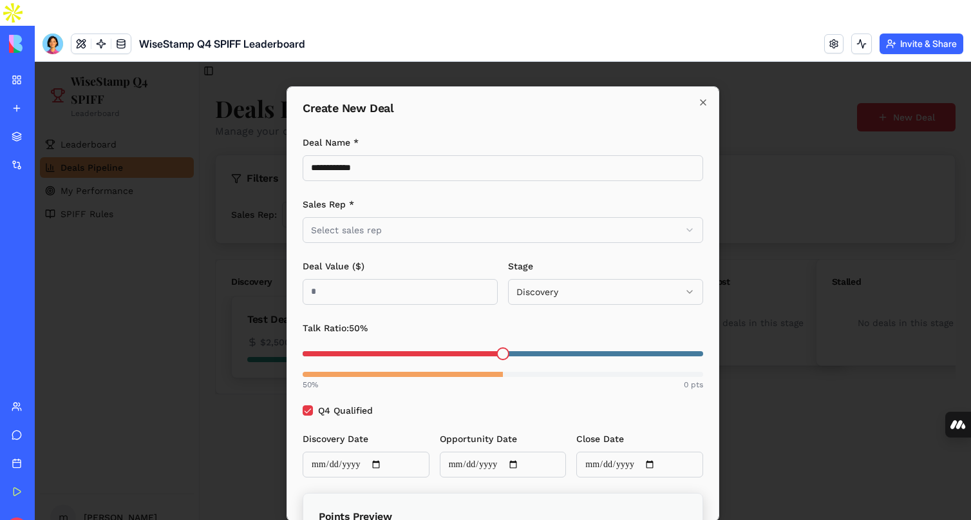
type input "**********"
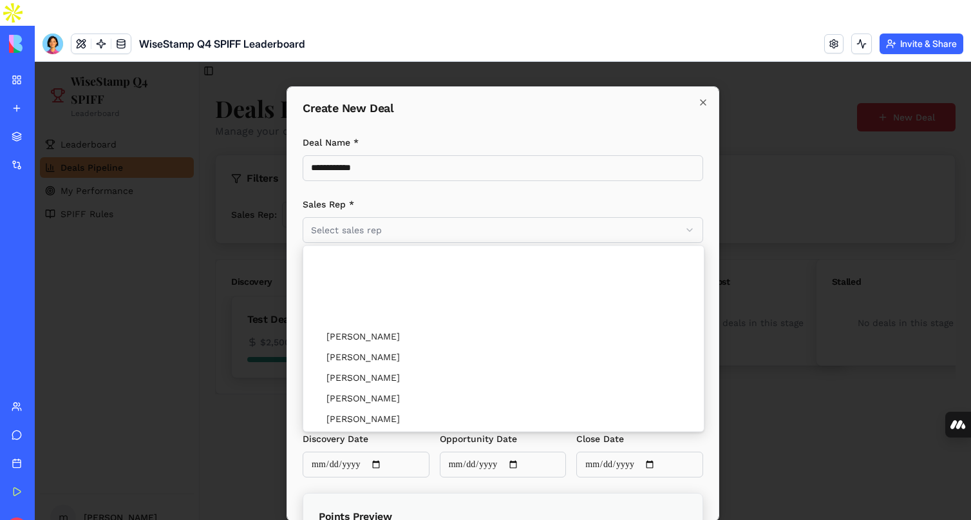
click at [450, 224] on body "**********" at bounding box center [503, 304] width 937 height 484
click at [431, 233] on body "**********" at bounding box center [503, 304] width 937 height 484
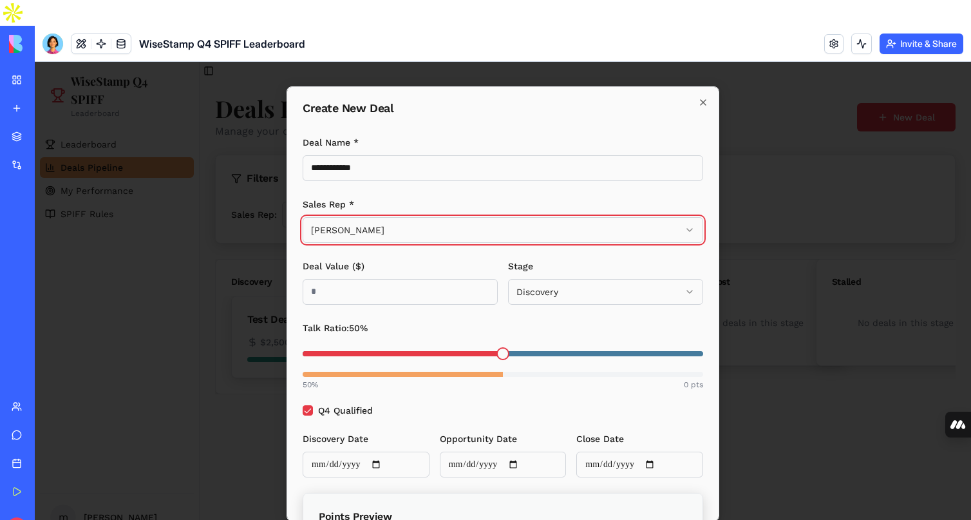
click at [405, 206] on body "**********" at bounding box center [503, 304] width 937 height 484
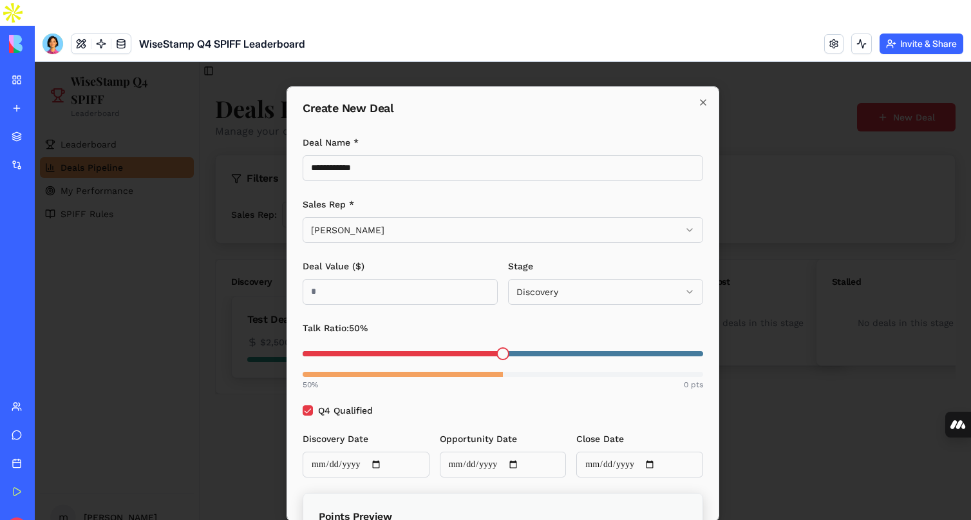
click at [373, 294] on input "Deal Value ($)" at bounding box center [400, 292] width 195 height 26
type input "****"
click at [543, 284] on body "**********" at bounding box center [503, 304] width 937 height 484
click at [481, 350] on span at bounding box center [483, 353] width 13 height 13
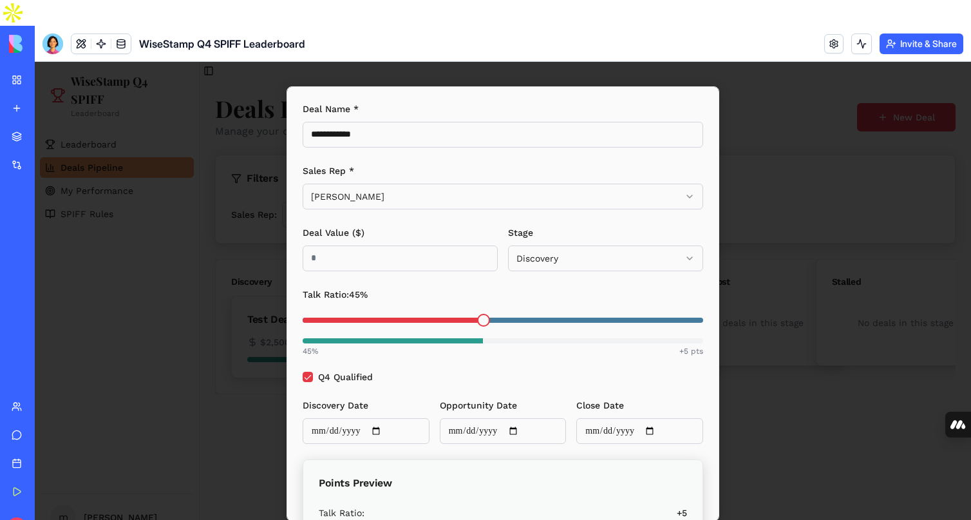
scroll to position [42, 0]
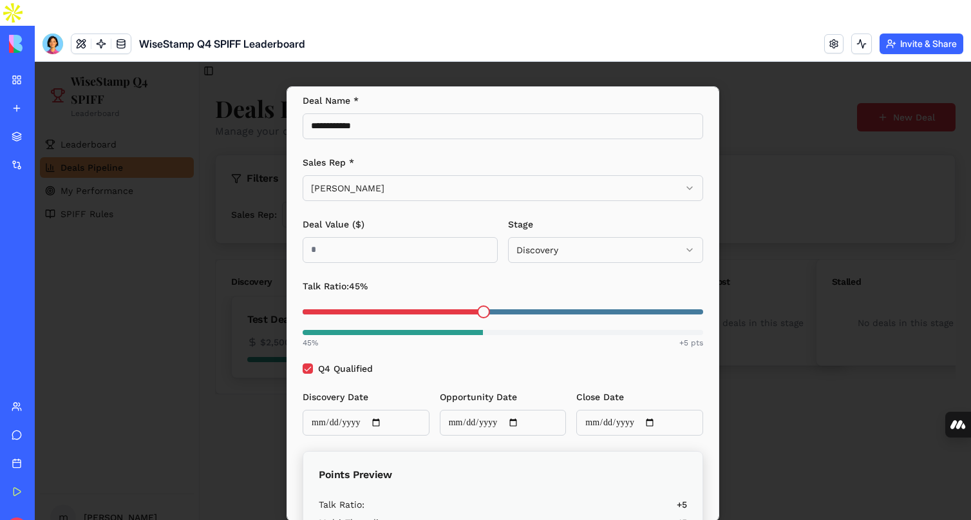
click at [361, 423] on input "Discovery Date" at bounding box center [366, 423] width 127 height 26
click at [392, 422] on input "Discovery Date" at bounding box center [366, 423] width 127 height 26
type input "**********"
click at [526, 420] on input "Opportunity Date" at bounding box center [503, 423] width 127 height 26
type input "**********"
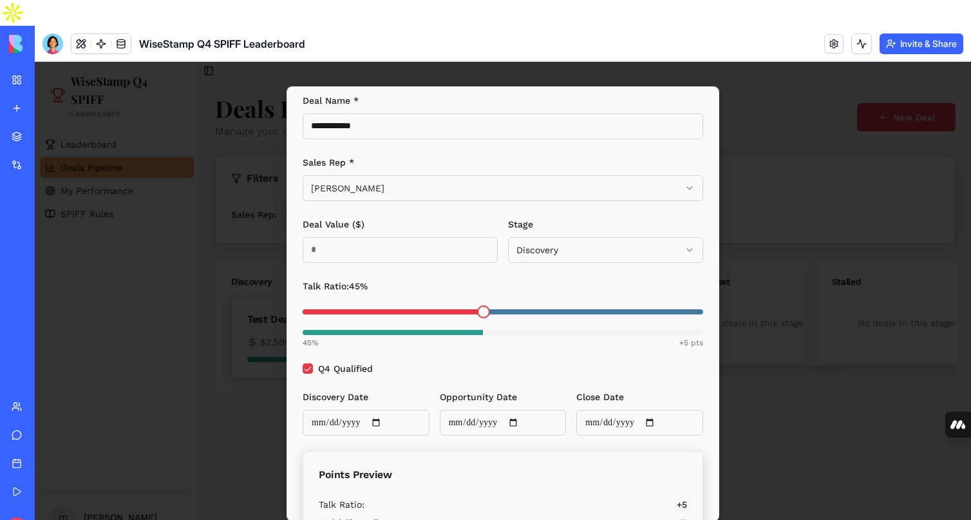
click at [667, 421] on input "Close Date" at bounding box center [640, 423] width 127 height 26
type input "**********"
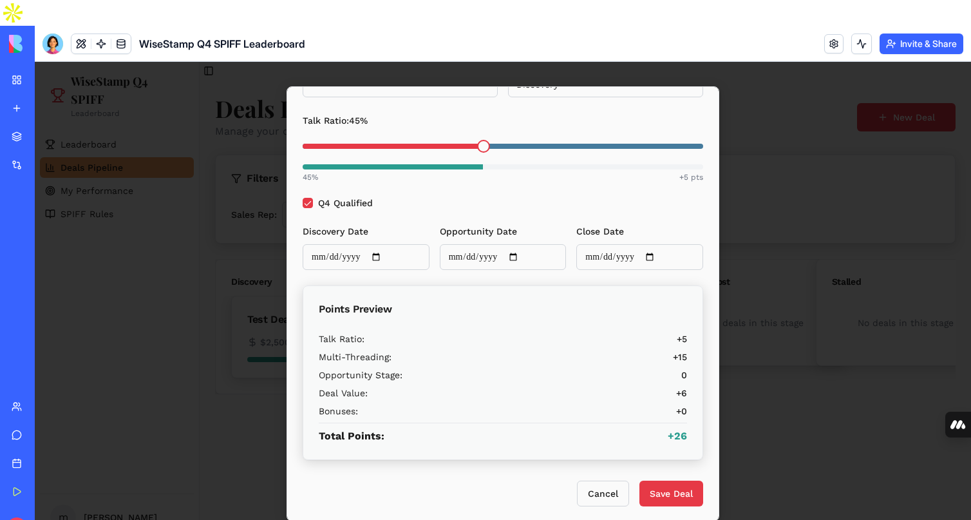
scroll to position [208, 0]
click at [307, 202] on button "Q4 Qualified" at bounding box center [308, 202] width 10 height 10
click at [459, 201] on div "Q4 Qualified" at bounding box center [503, 202] width 401 height 10
click at [475, 342] on div "Talk Ratio: + 5" at bounding box center [503, 338] width 368 height 13
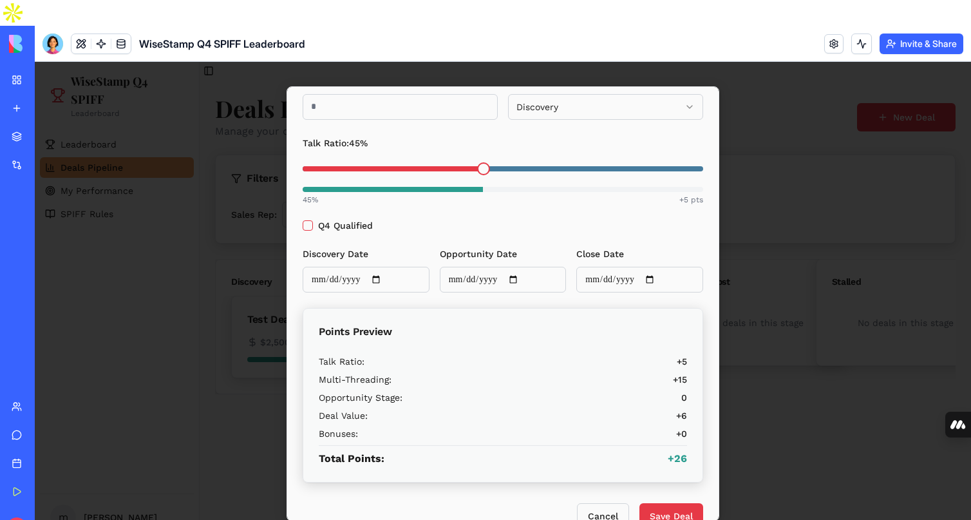
scroll to position [189, 0]
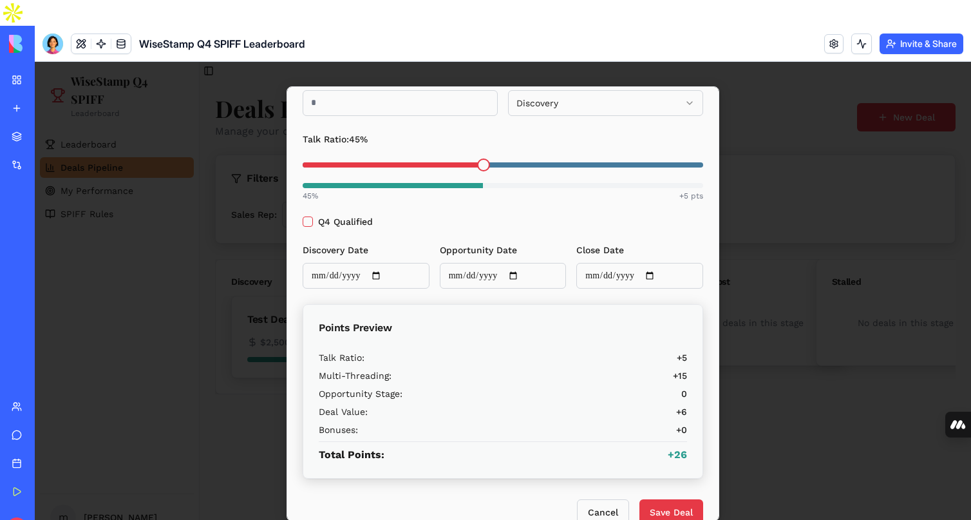
click at [833, 294] on div at bounding box center [503, 304] width 937 height 484
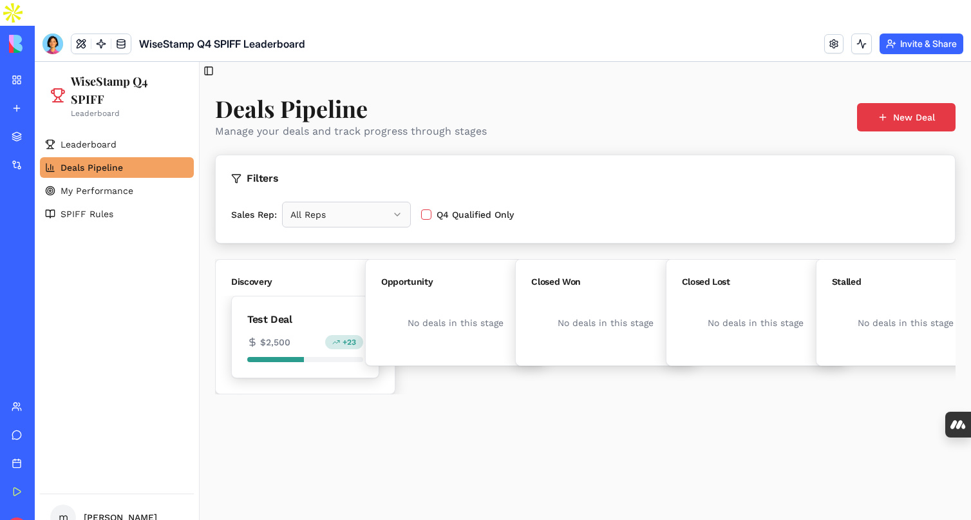
click at [8, 67] on link "My Workspace" at bounding box center [30, 80] width 52 height 26
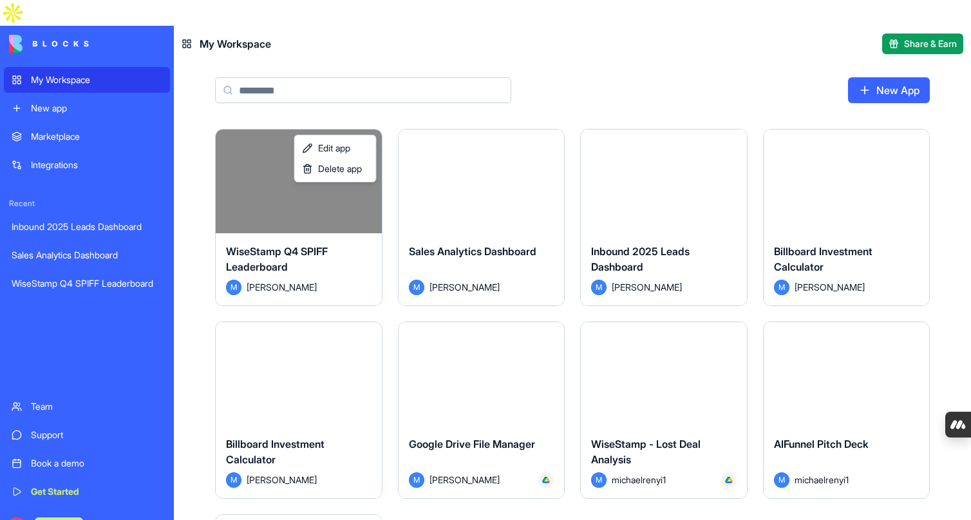
click at [368, 118] on html "My Workspace New app Marketplace Integrations Recent Inbound 2025 Leads Dashboa…" at bounding box center [485, 260] width 971 height 520
click at [348, 148] on span "Edit app" at bounding box center [334, 148] width 32 height 13
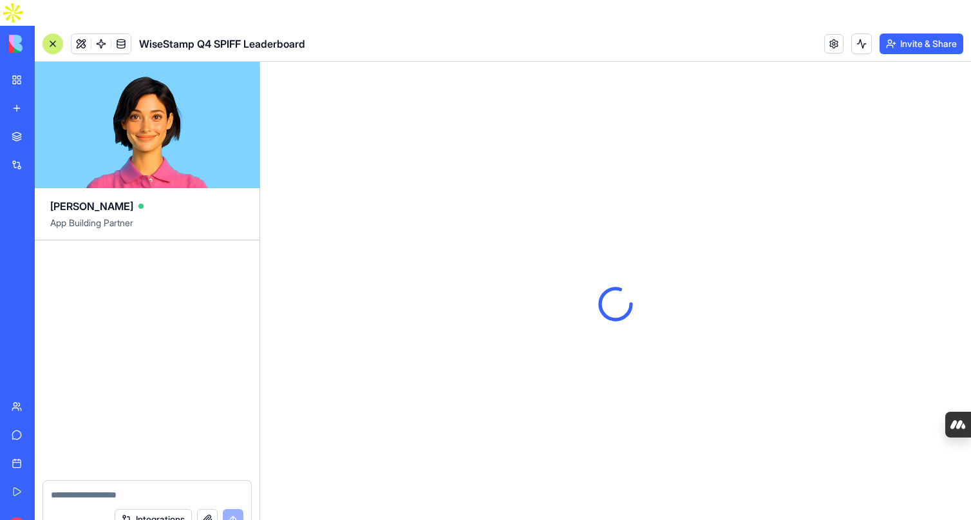
scroll to position [2435, 0]
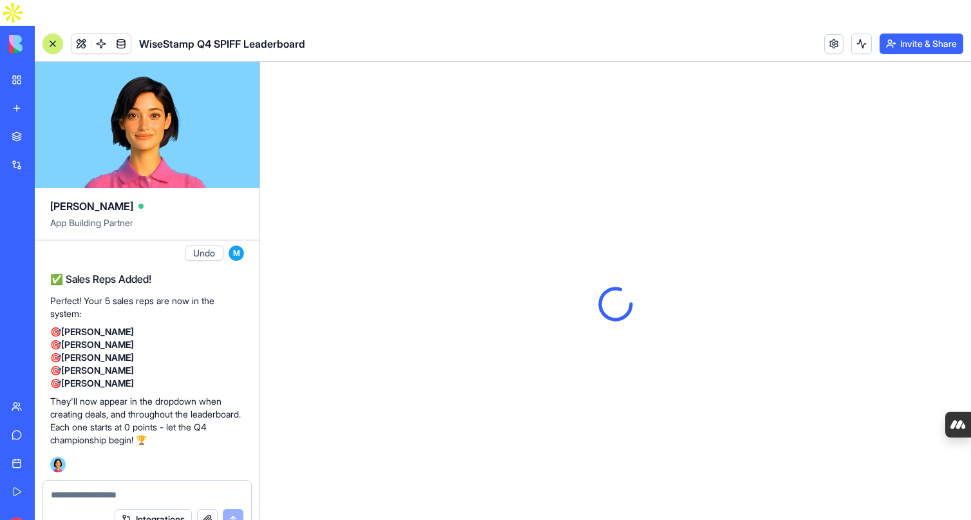
click at [131, 488] on textarea at bounding box center [147, 494] width 193 height 13
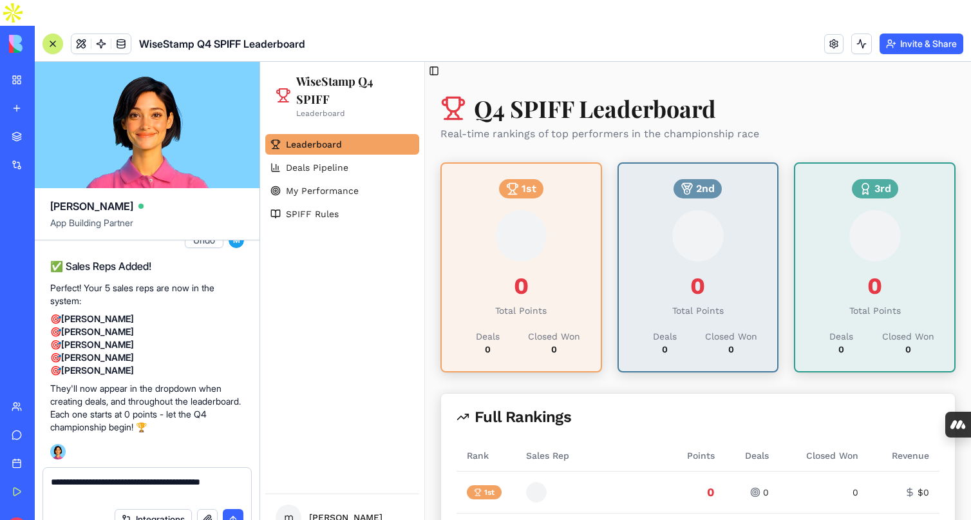
click at [198, 475] on textarea "**********" at bounding box center [147, 488] width 193 height 26
click at [128, 475] on textarea "**********" at bounding box center [147, 488] width 193 height 26
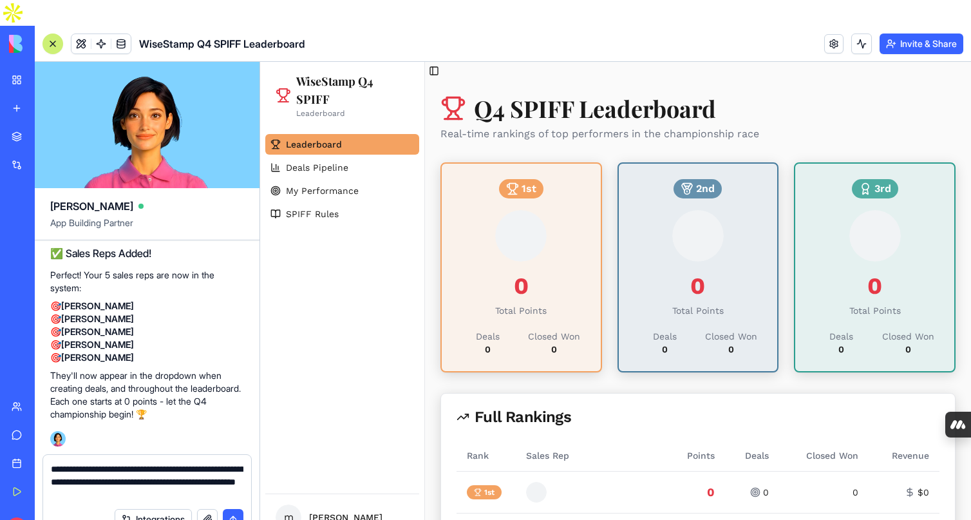
type textarea "**********"
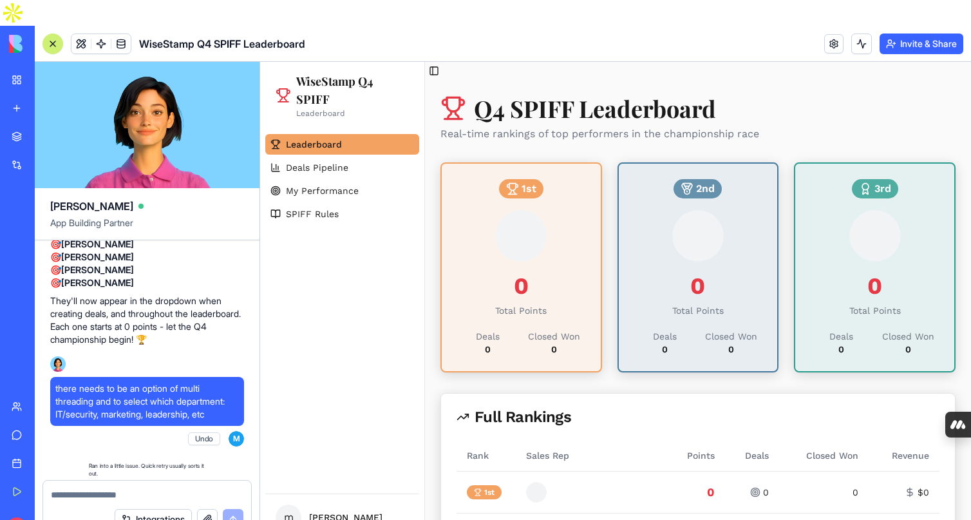
scroll to position [2572, 0]
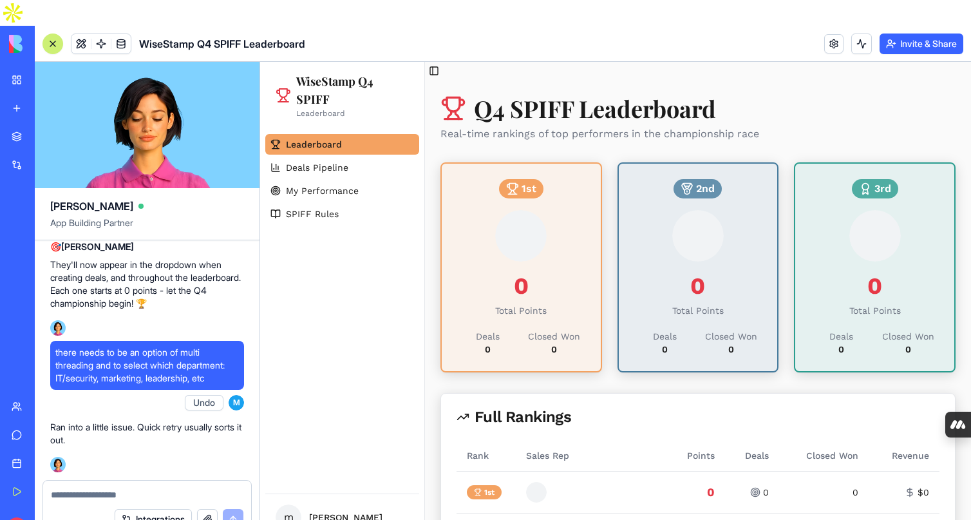
click at [189, 346] on span "there needs to be an option of multi threading and to select which department: …" at bounding box center [147, 365] width 184 height 39
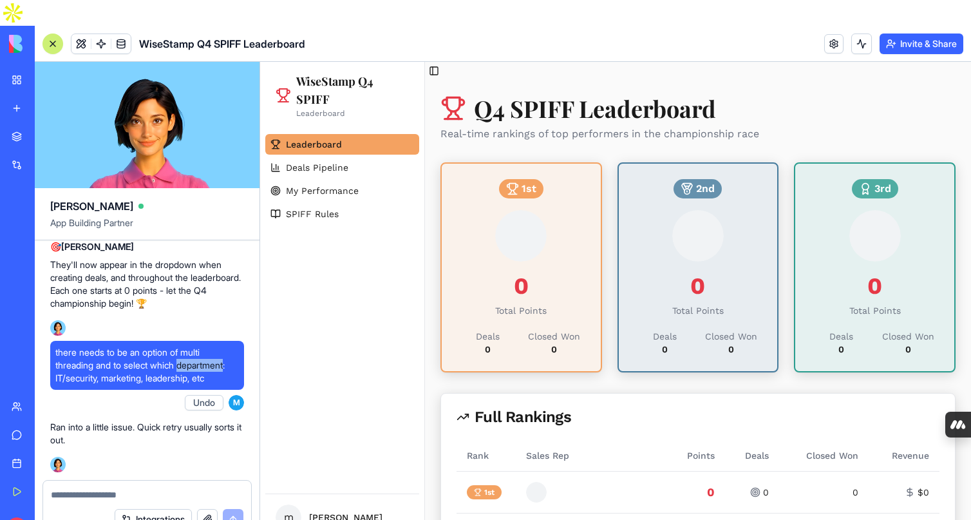
click at [189, 346] on span "there needs to be an option of multi threading and to select which department: …" at bounding box center [147, 365] width 184 height 39
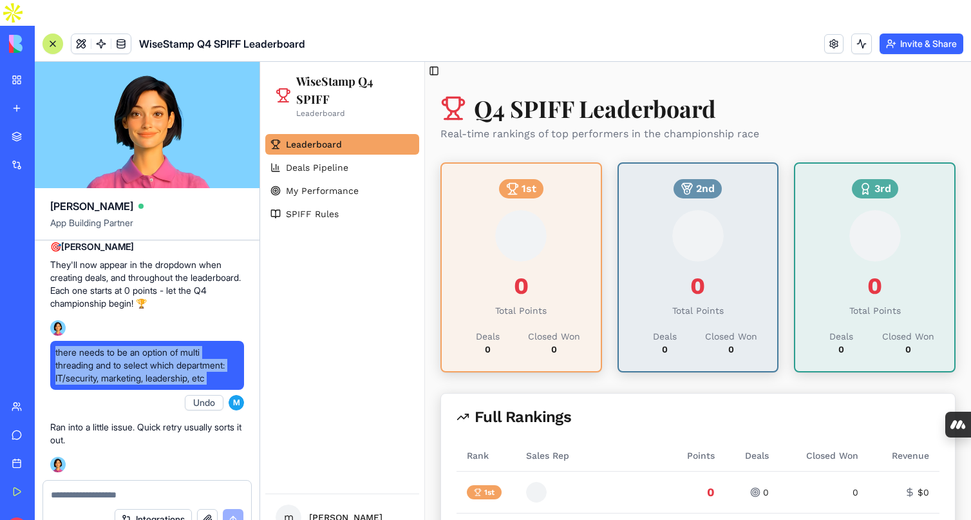
click at [189, 346] on span "there needs to be an option of multi threading and to select which department: …" at bounding box center [147, 365] width 184 height 39
copy span "there needs to be an option of multi threading and to select which department: …"
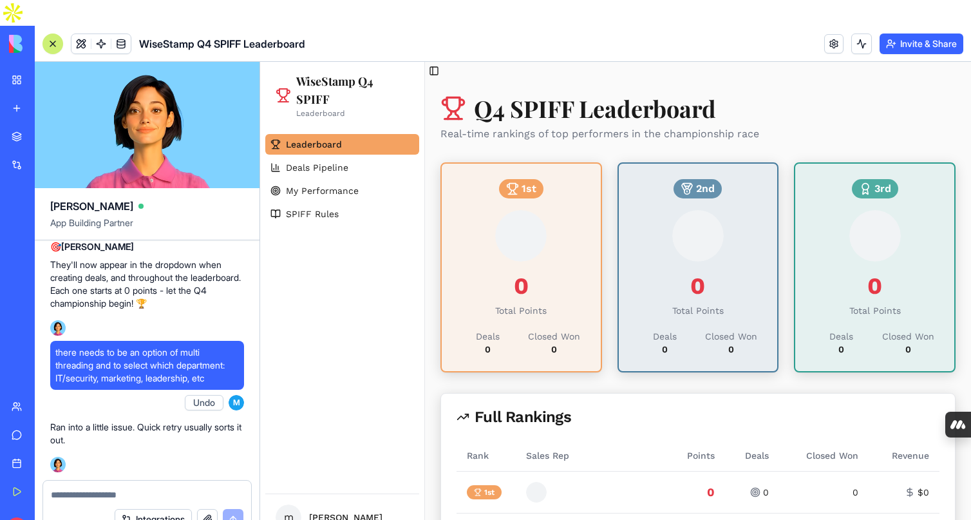
click at [77, 488] on textarea at bounding box center [147, 494] width 193 height 13
paste textarea "**********"
type textarea "**********"
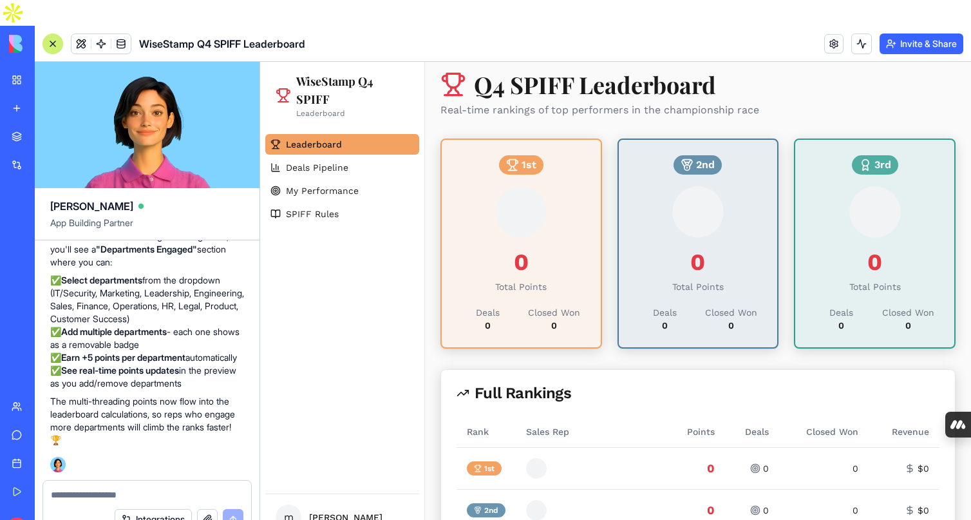
scroll to position [39, 0]
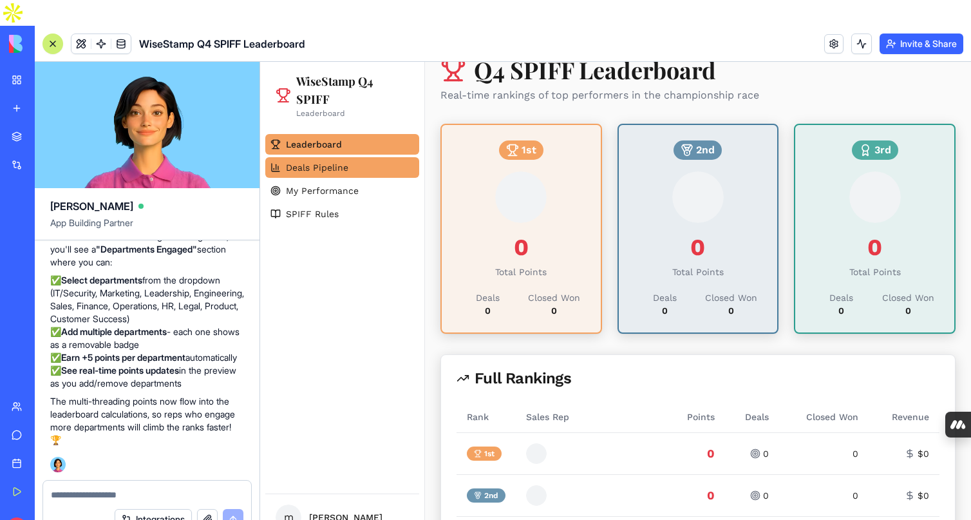
click at [354, 168] on link "Deals Pipeline" at bounding box center [342, 167] width 154 height 21
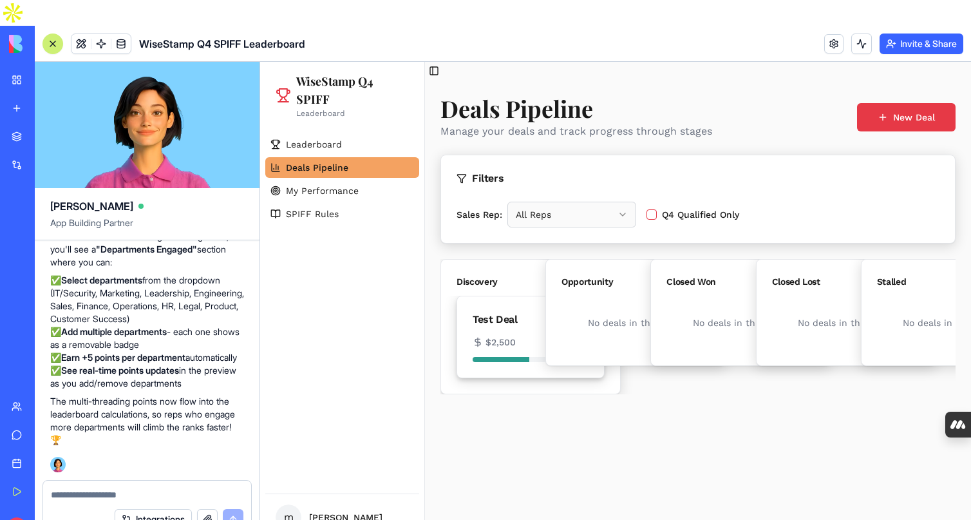
click at [515, 327] on div "Test Deal" at bounding box center [530, 315] width 147 height 39
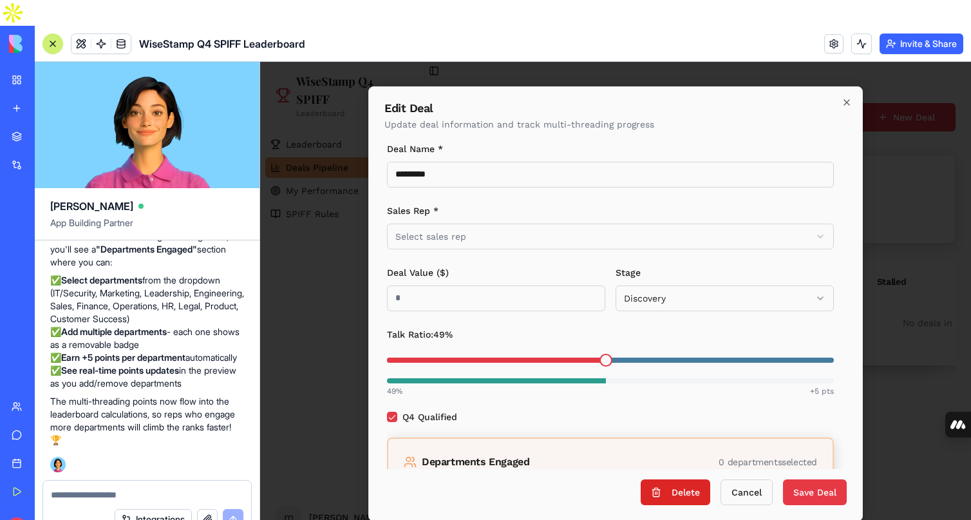
click at [598, 392] on div "49 % +5 pts" at bounding box center [610, 391] width 447 height 10
click at [653, 396] on div "**********" at bounding box center [615, 466] width 457 height 651
click at [552, 231] on body "**********" at bounding box center [615, 304] width 711 height 484
click at [529, 399] on div "**********" at bounding box center [615, 466] width 457 height 651
click at [754, 494] on button "Cancel" at bounding box center [747, 492] width 52 height 26
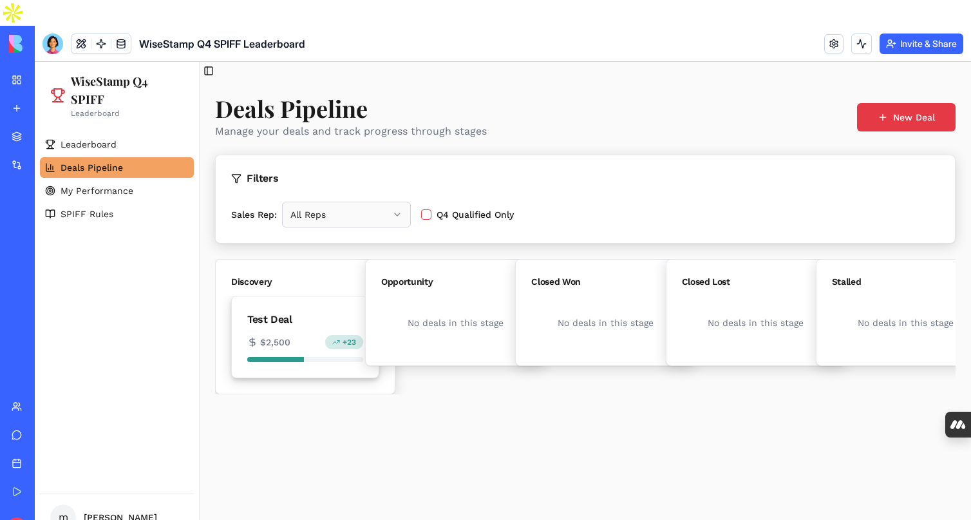
click at [332, 320] on div "Test Deal" at bounding box center [305, 319] width 116 height 15
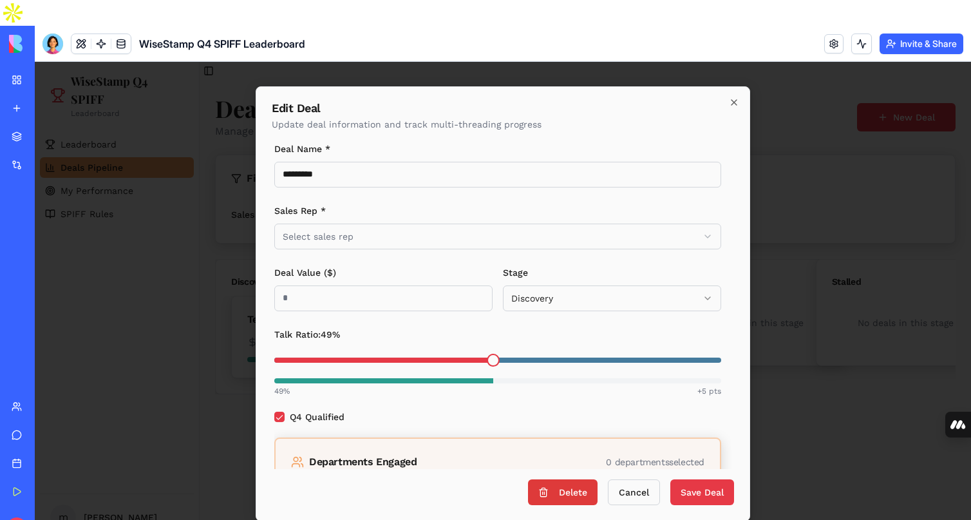
click at [562, 493] on button "Delete" at bounding box center [563, 492] width 70 height 26
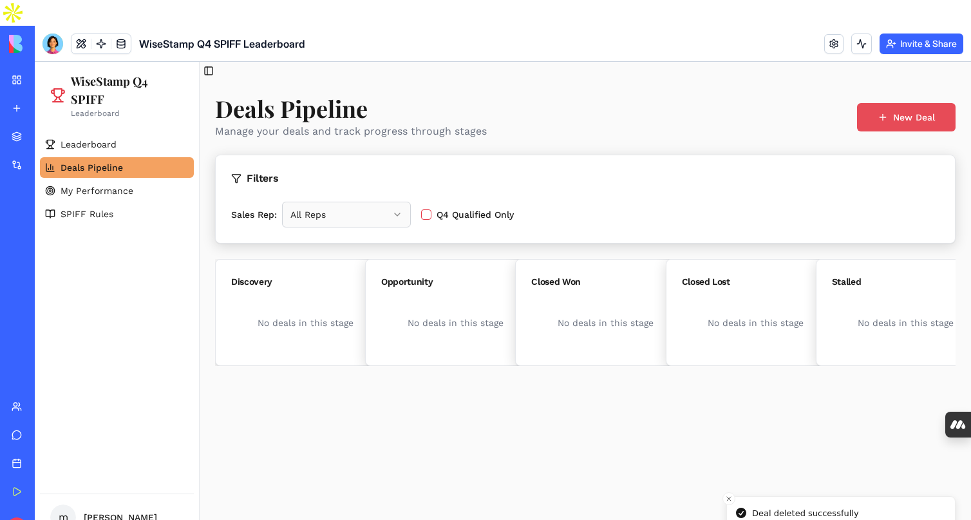
click at [904, 108] on button "New Deal" at bounding box center [906, 117] width 99 height 28
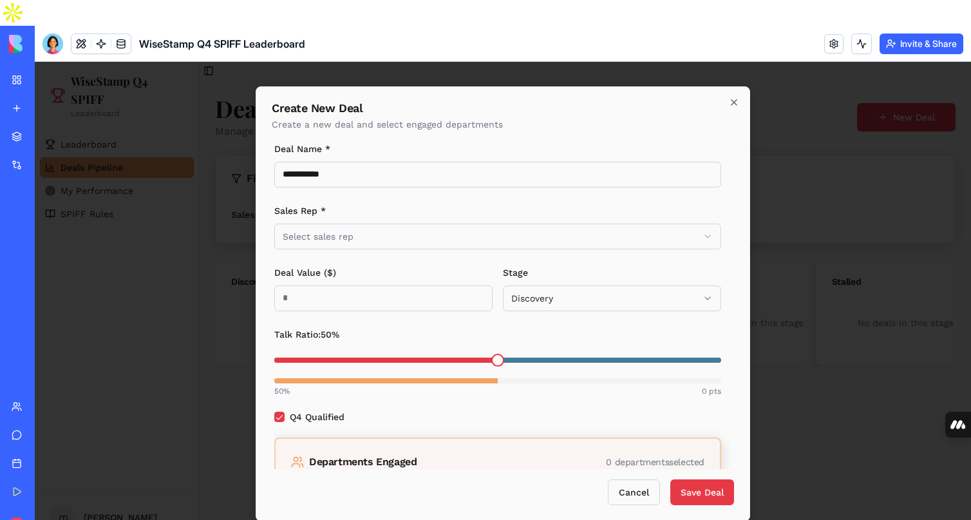
type input "**********"
click at [408, 245] on body "**********" at bounding box center [503, 304] width 937 height 484
click at [327, 300] on input "Deal Value ($)" at bounding box center [383, 298] width 218 height 26
type input "****"
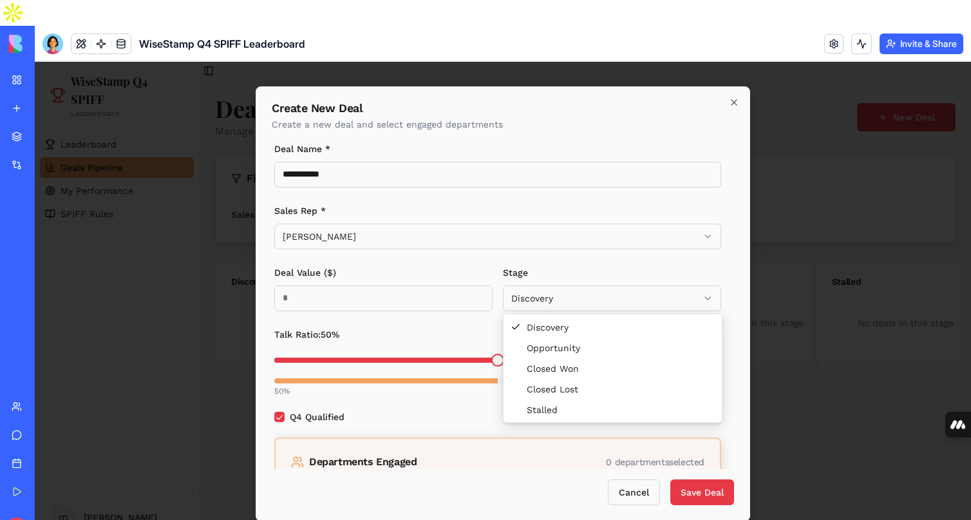
click at [539, 292] on body "**********" at bounding box center [503, 304] width 937 height 484
click at [474, 332] on body "**********" at bounding box center [503, 304] width 937 height 484
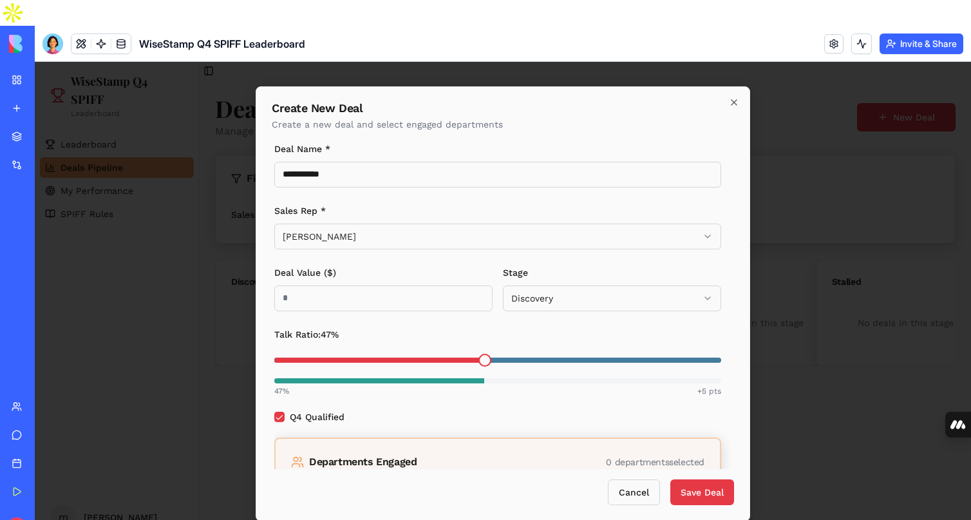
click at [486, 360] on span at bounding box center [485, 360] width 13 height 13
click at [515, 395] on div "47 % +5 pts" at bounding box center [497, 391] width 447 height 10
click at [514, 464] on div "Departments Engaged 0 departments selected" at bounding box center [498, 461] width 414 height 15
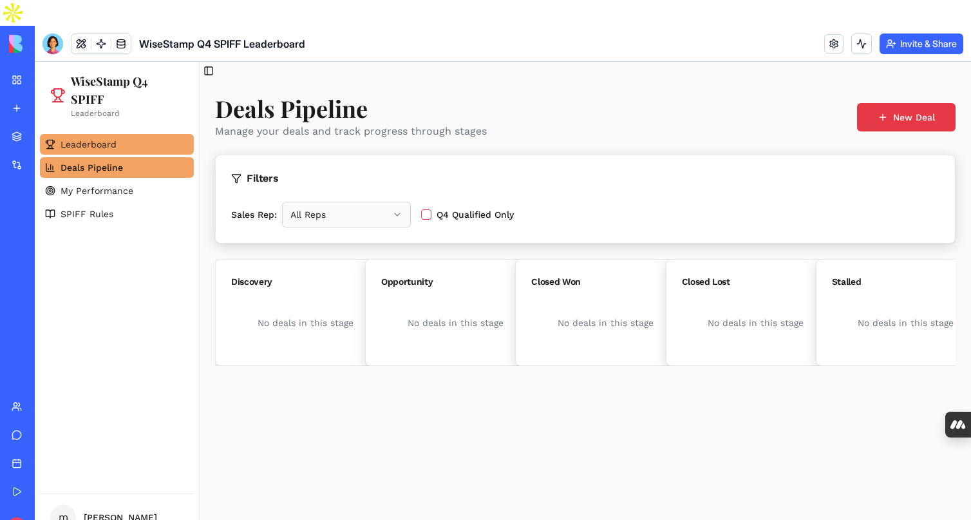
click at [109, 142] on span "Leaderboard" at bounding box center [89, 144] width 56 height 13
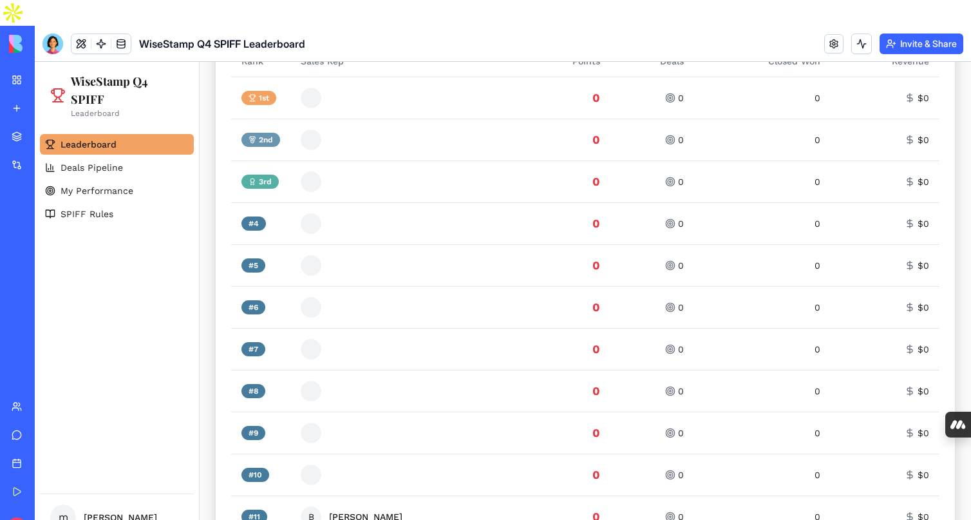
scroll to position [425, 0]
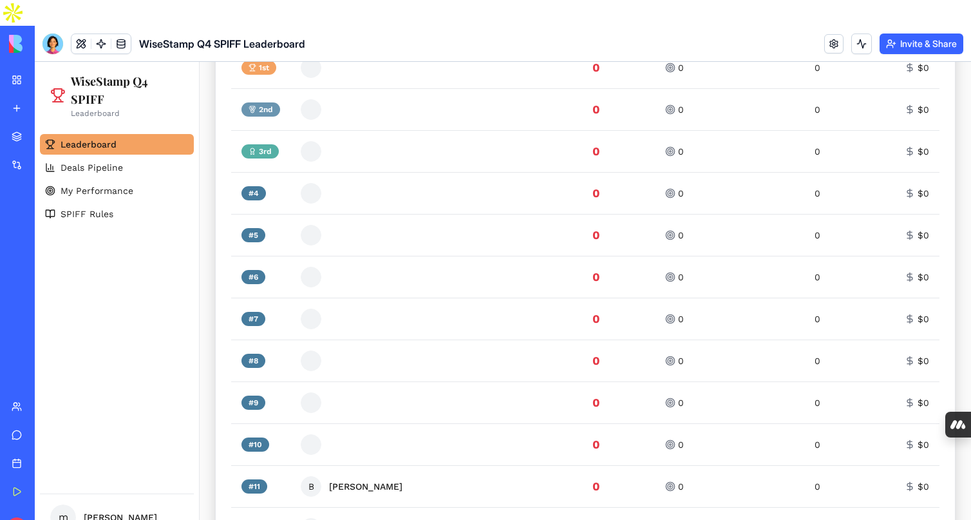
click at [48, 73] on div "My Workspace" at bounding box center [39, 79] width 17 height 13
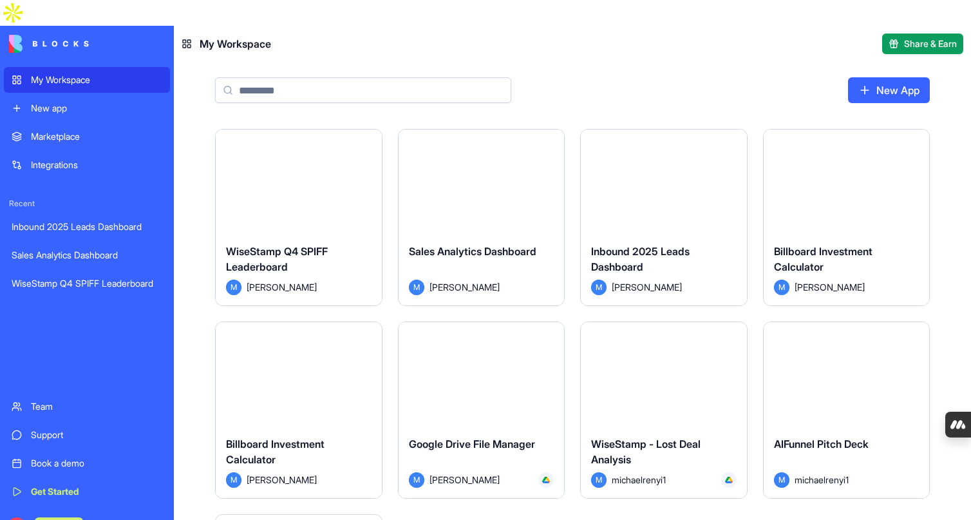
click at [370, 112] on html "My Workspace New app Marketplace Integrations Recent Inbound 2025 Leads Dashboa…" at bounding box center [485, 260] width 971 height 520
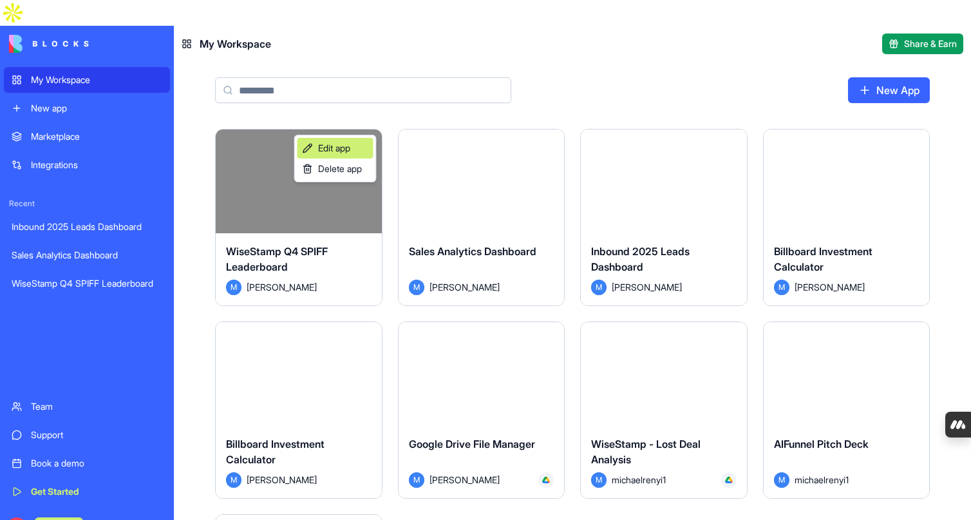
click at [332, 149] on span "Edit app" at bounding box center [334, 148] width 32 height 13
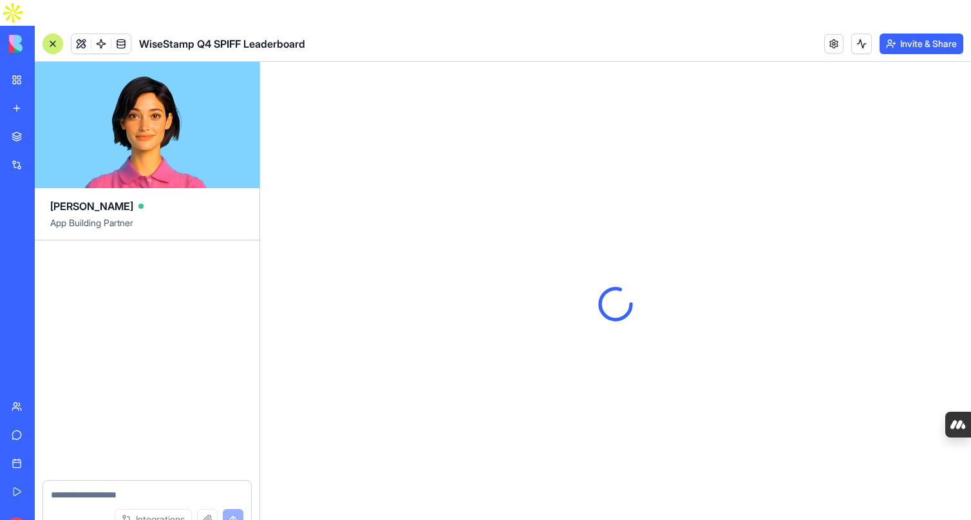
scroll to position [2917, 0]
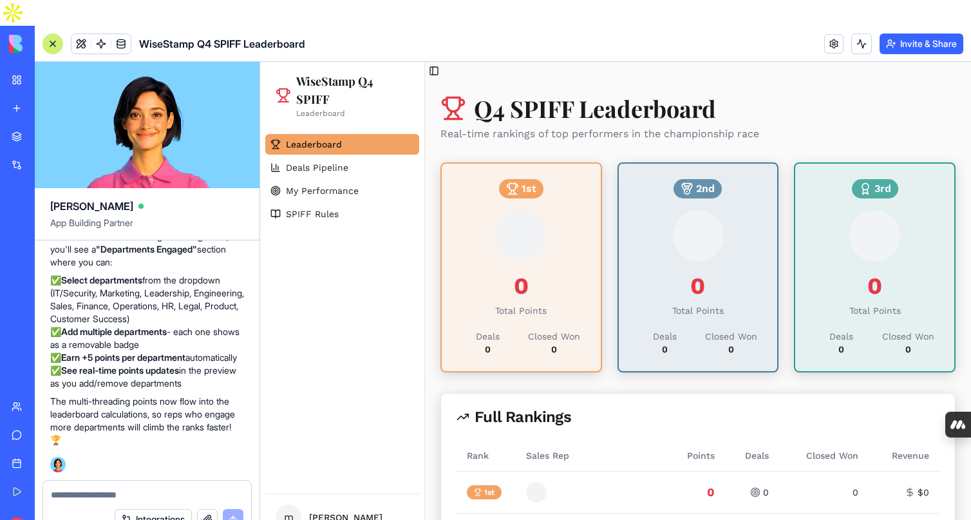
click at [168, 488] on textarea at bounding box center [147, 494] width 193 height 13
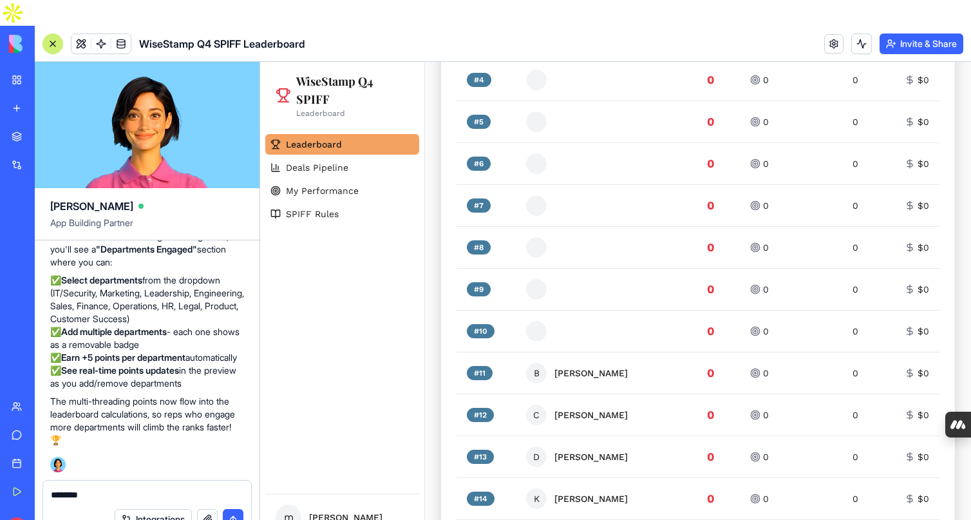
scroll to position [584, 0]
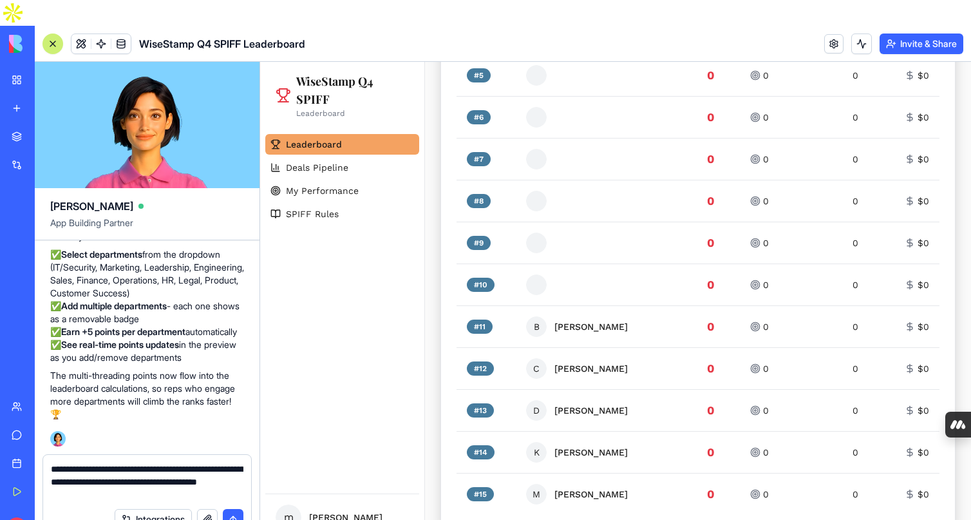
type textarea "**********"
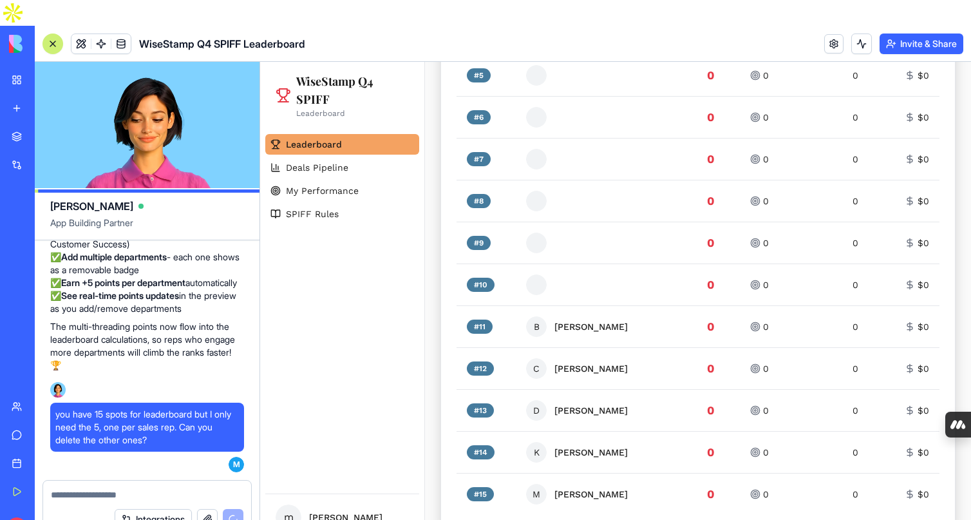
scroll to position [3226, 0]
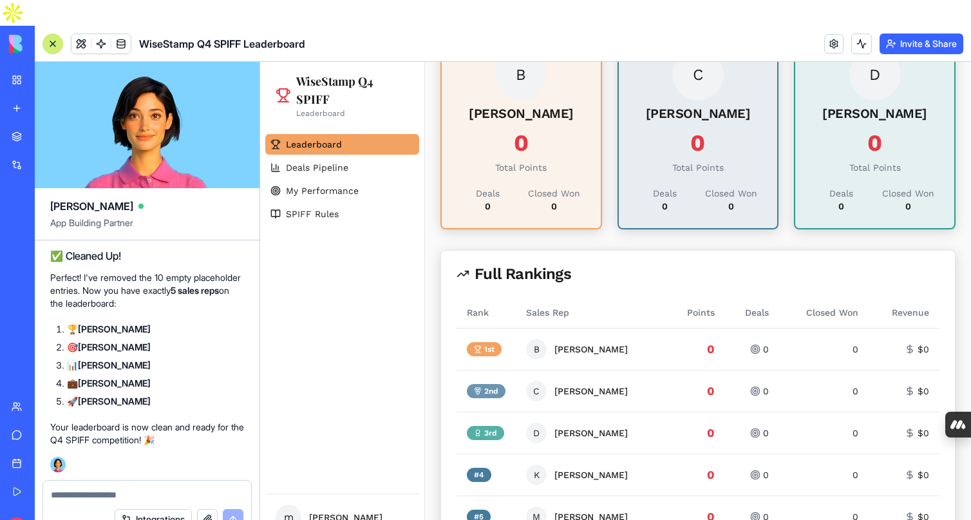
scroll to position [184, 0]
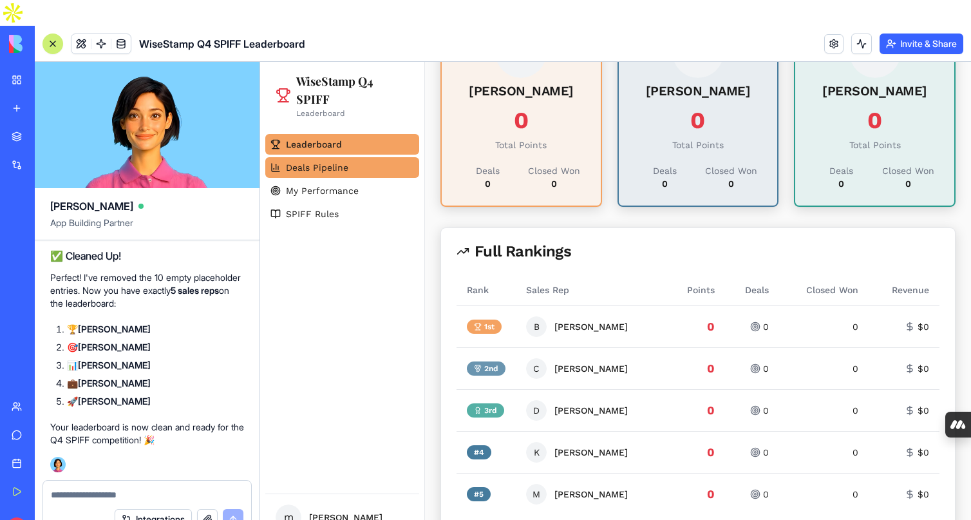
click at [339, 166] on span "Deals Pipeline" at bounding box center [317, 167] width 62 height 13
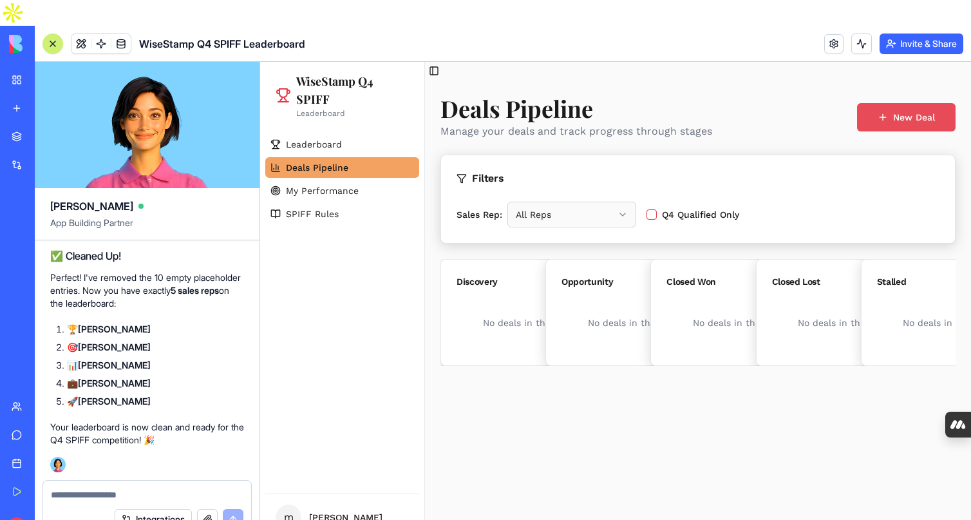
click at [895, 119] on button "New Deal" at bounding box center [906, 117] width 99 height 28
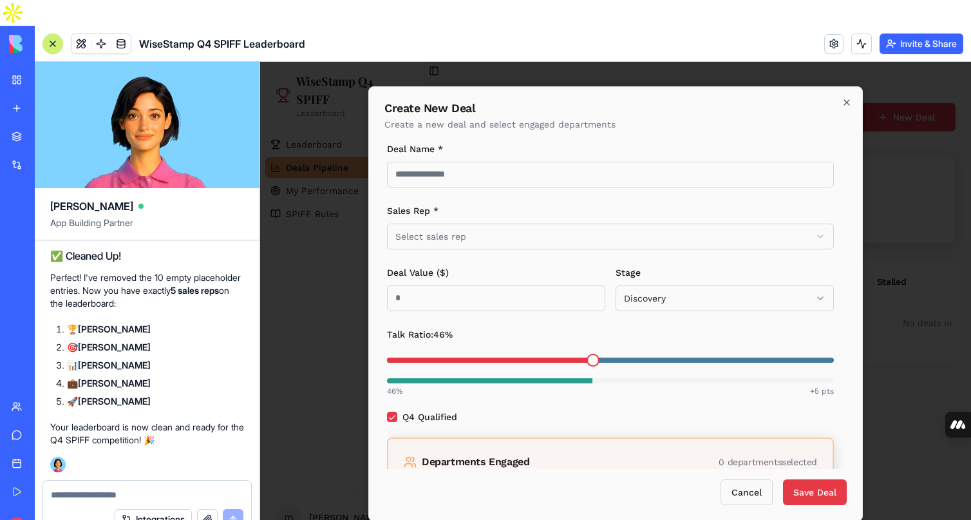
click at [594, 358] on span at bounding box center [593, 360] width 13 height 13
click at [478, 177] on input "Deal Name *" at bounding box center [610, 175] width 447 height 26
type input "*********"
click at [459, 234] on body "WiseStamp Q4 SPIFF Leaderboard Leaderboard Deals Pipeline My Performance SPIFF …" at bounding box center [615, 304] width 711 height 484
click at [454, 291] on input "Deal Value ($)" at bounding box center [496, 298] width 218 height 26
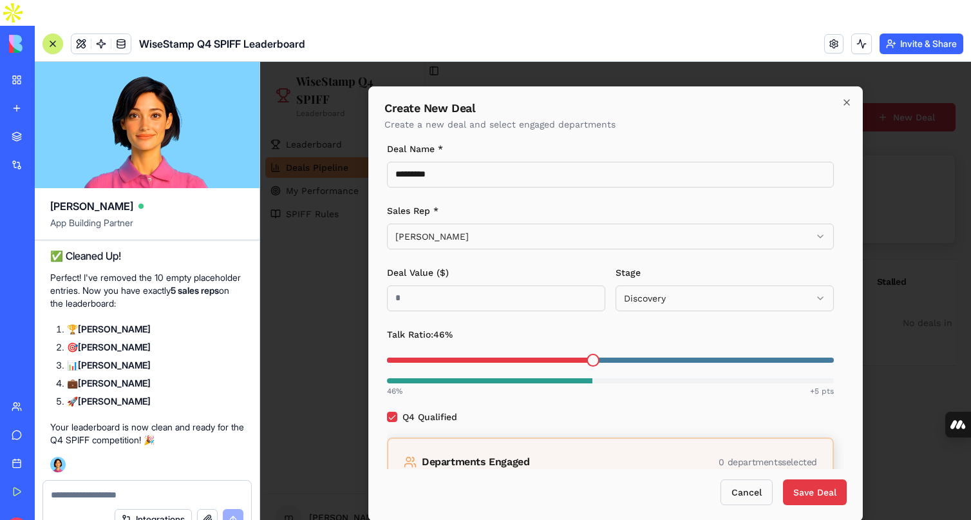
click at [454, 291] on input "Deal Value ($)" at bounding box center [496, 298] width 218 height 26
type input "****"
click at [587, 359] on span at bounding box center [593, 360] width 13 height 13
click at [811, 488] on button "Save Deal" at bounding box center [815, 492] width 64 height 26
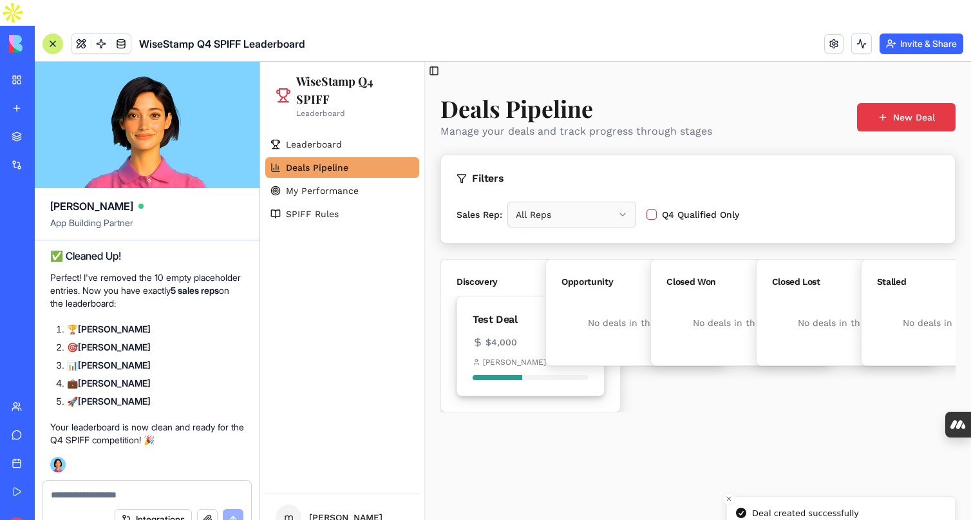
click at [522, 333] on div "Test Deal" at bounding box center [530, 315] width 147 height 39
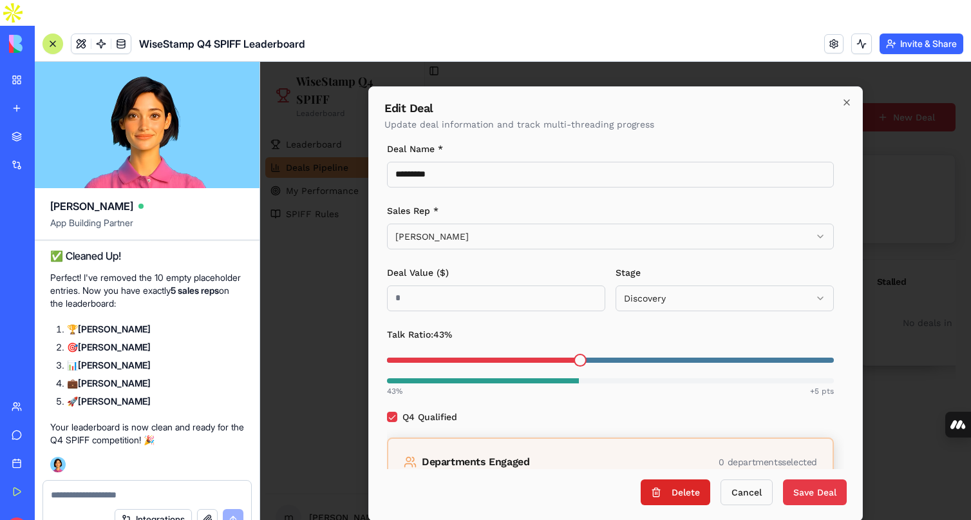
click at [95, 501] on div "Integrations" at bounding box center [147, 519] width 208 height 36
click at [95, 488] on textarea at bounding box center [147, 494] width 193 height 13
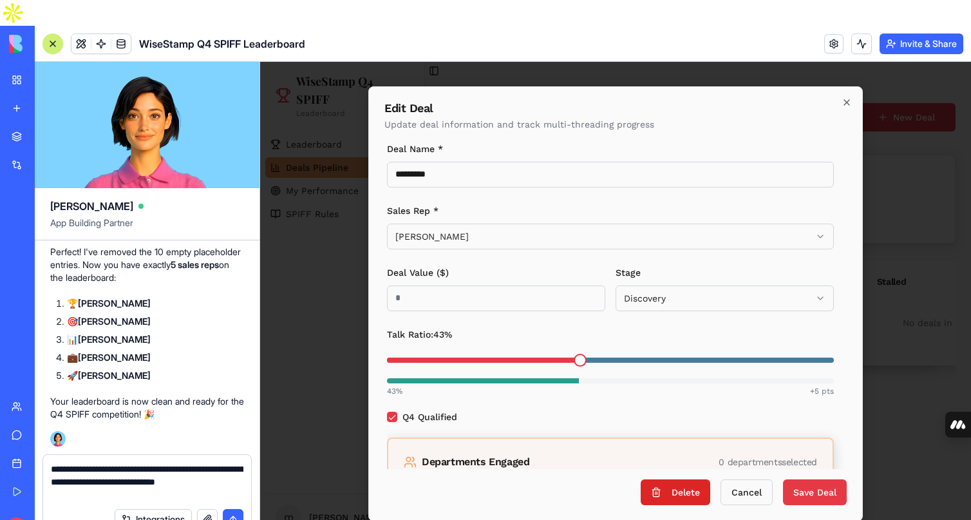
type textarea "**********"
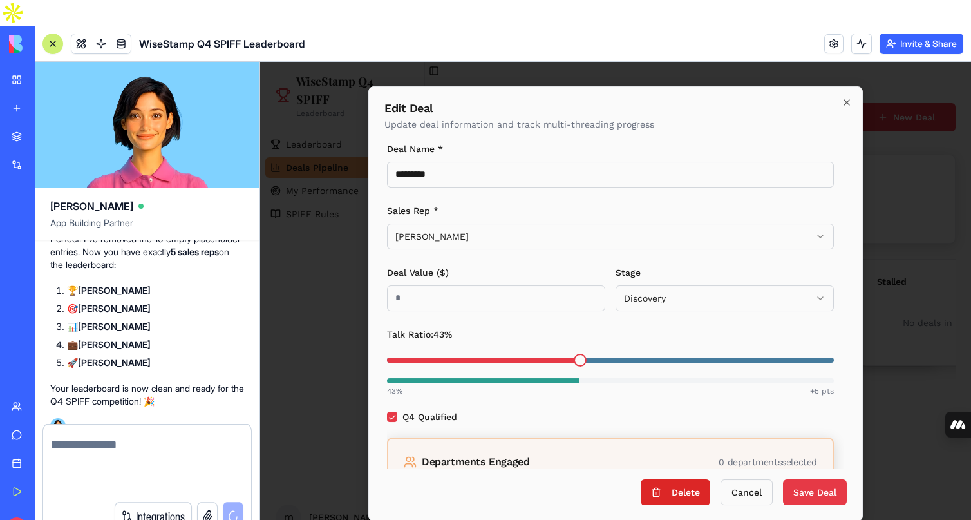
scroll to position [3301, 0]
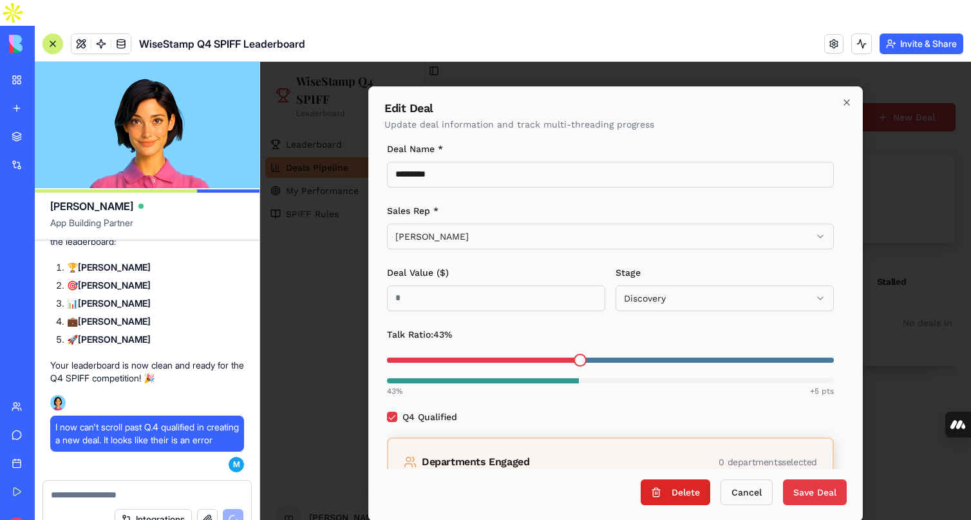
click at [72, 488] on textarea at bounding box center [147, 494] width 193 height 13
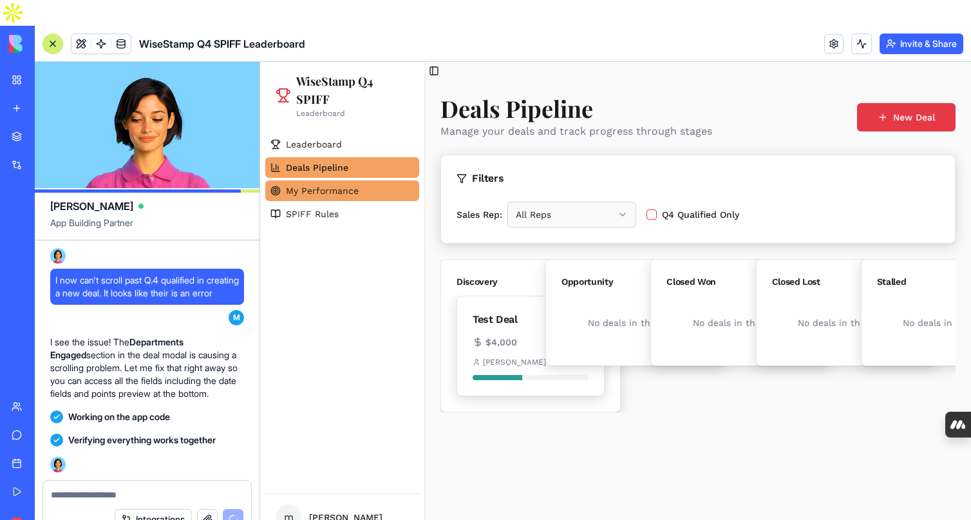
scroll to position [3659, 0]
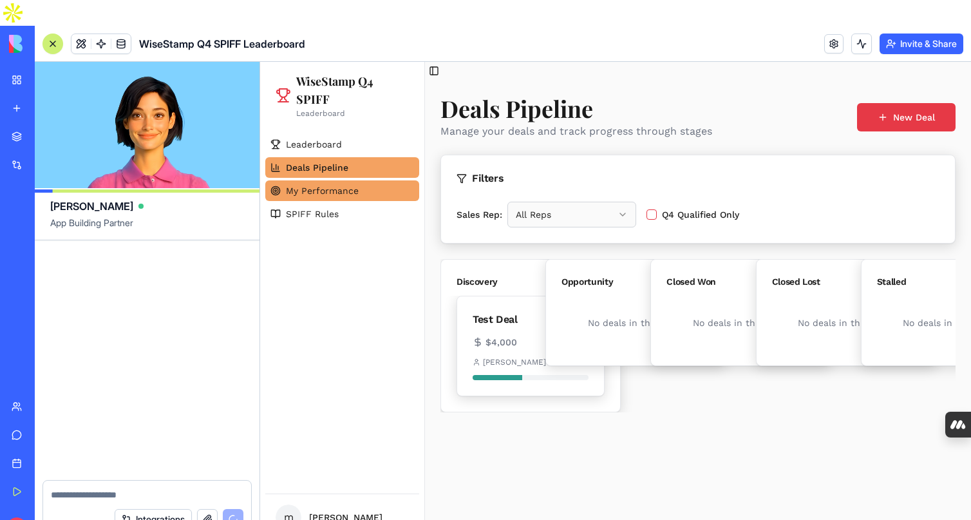
click at [314, 186] on span "My Performance" at bounding box center [322, 190] width 73 height 13
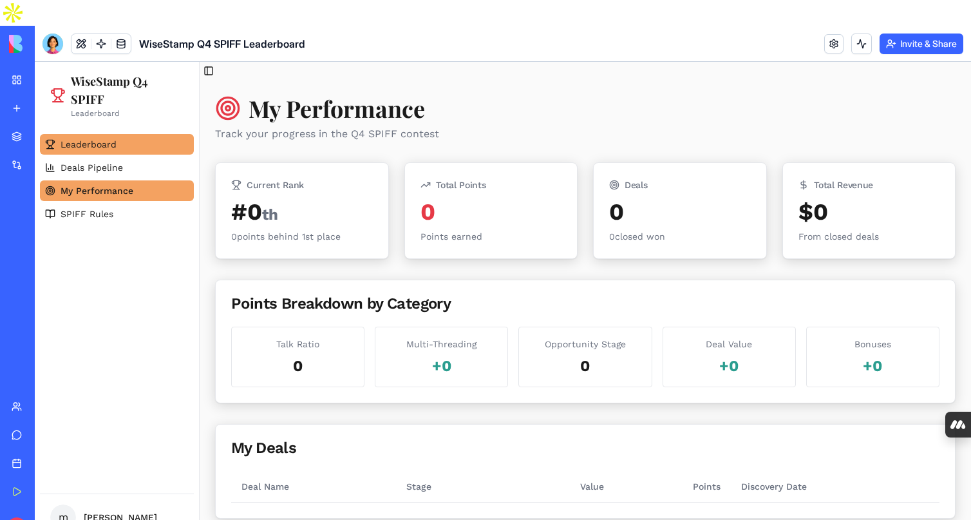
click at [107, 154] on link "Leaderboard" at bounding box center [117, 144] width 154 height 21
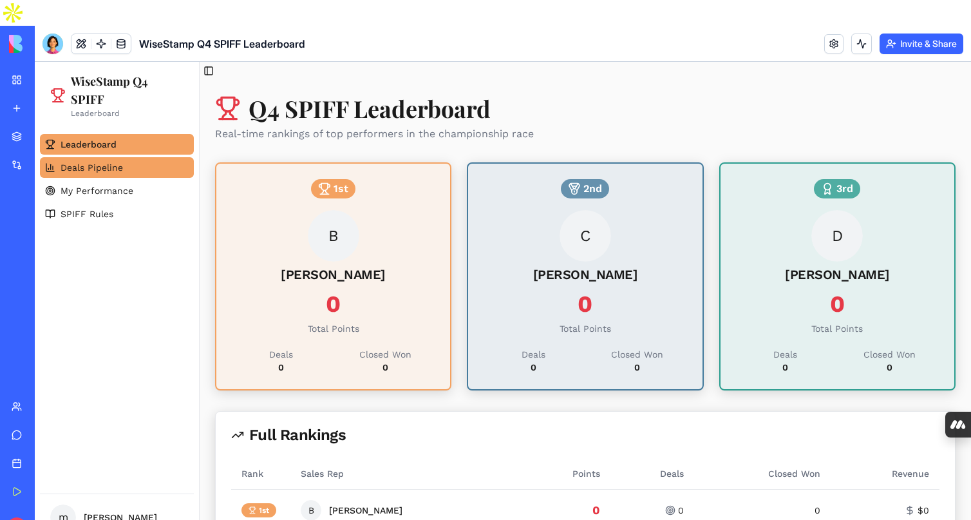
click at [104, 164] on span "Deals Pipeline" at bounding box center [92, 167] width 62 height 13
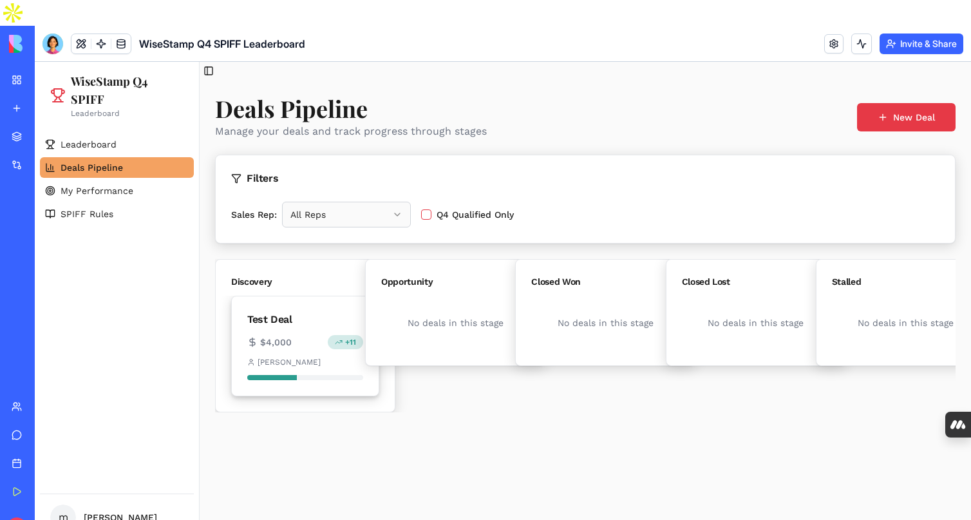
click at [330, 327] on div "Test Deal" at bounding box center [305, 315] width 147 height 39
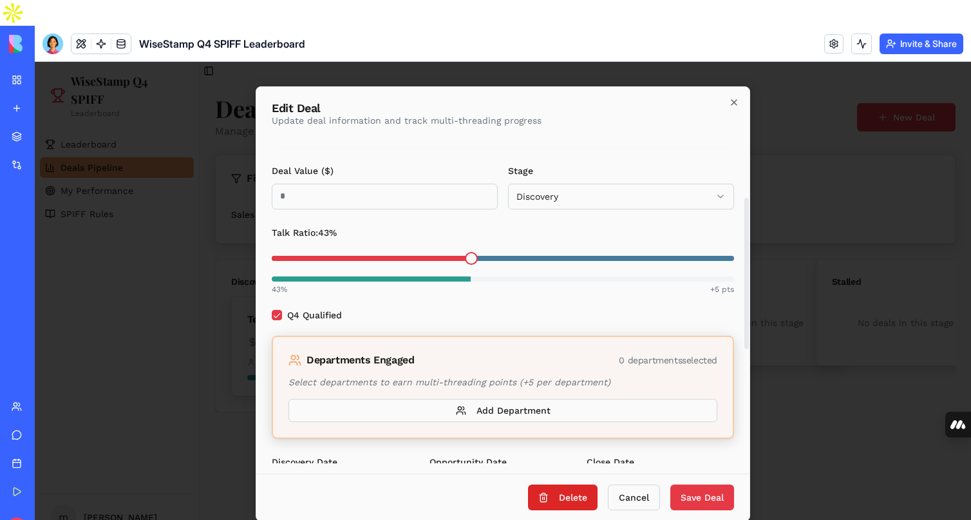
scroll to position [149, 0]
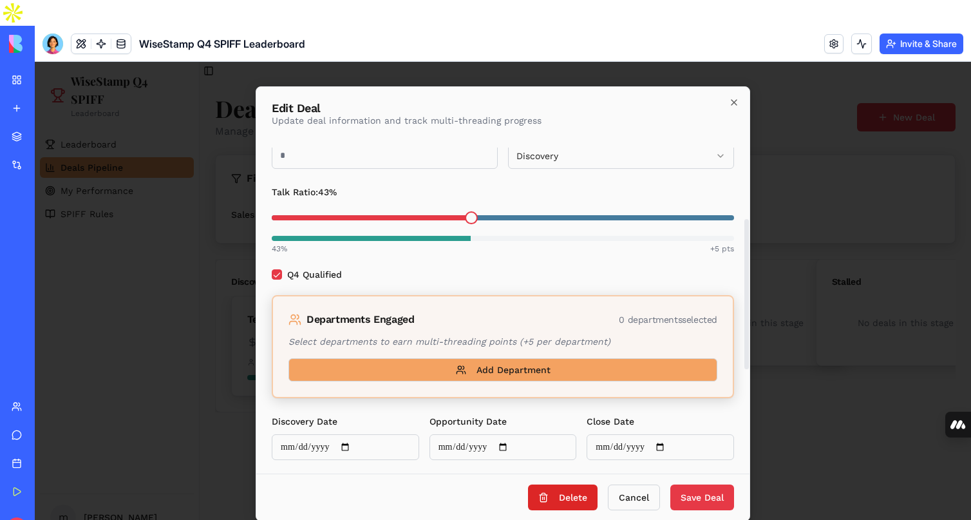
click at [490, 365] on button "Add Department" at bounding box center [503, 369] width 429 height 23
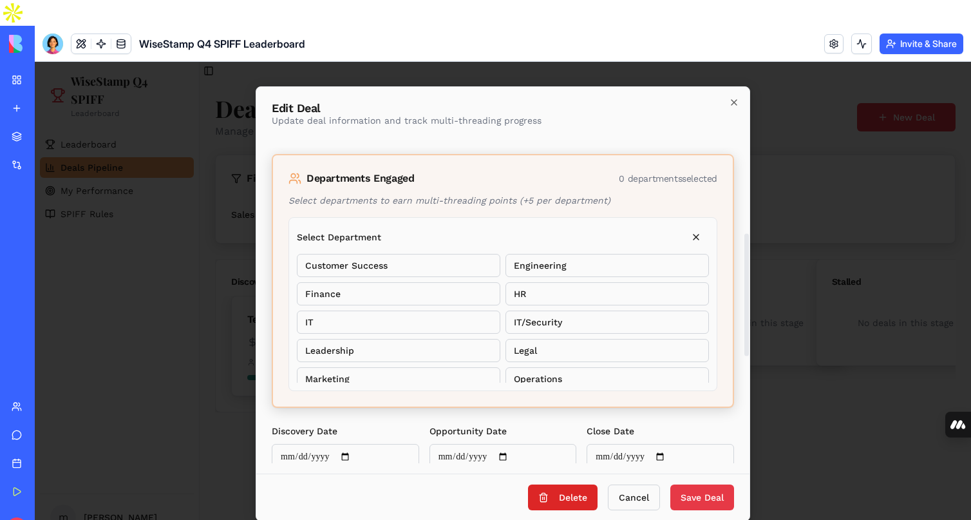
scroll to position [306, 0]
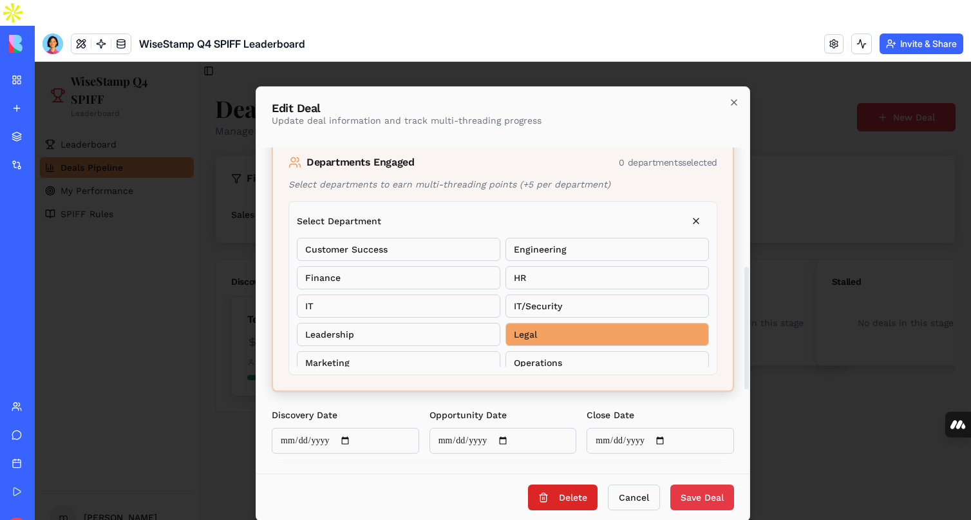
click at [546, 336] on button "Legal" at bounding box center [608, 334] width 204 height 23
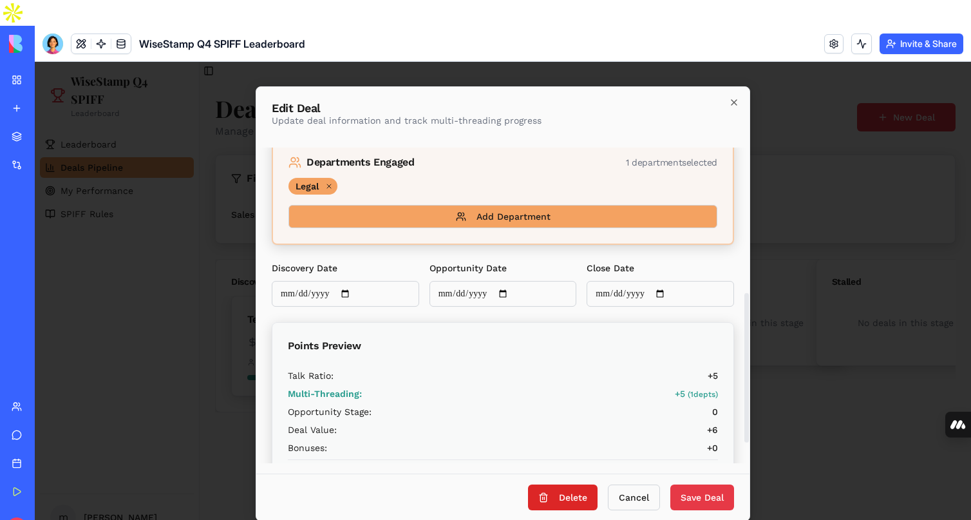
click at [531, 213] on button "Add Department" at bounding box center [503, 216] width 429 height 23
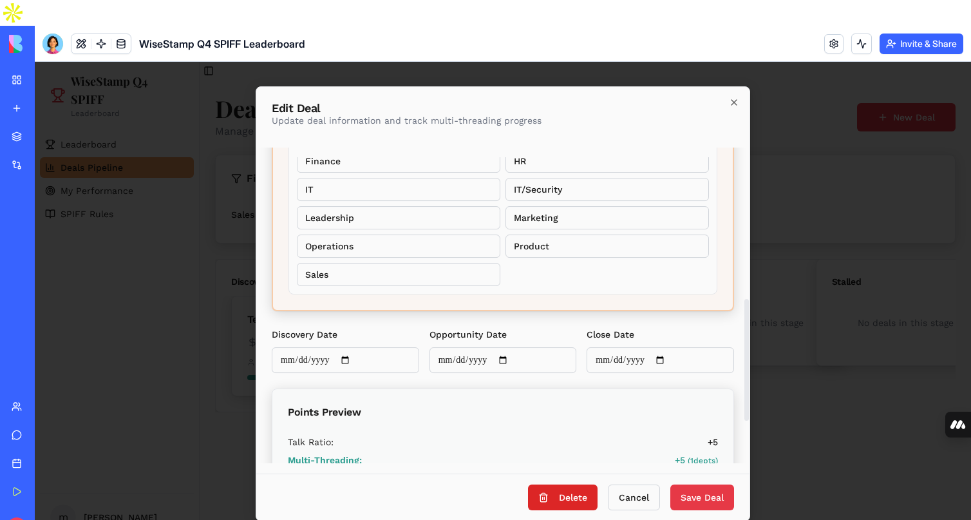
scroll to position [408, 0]
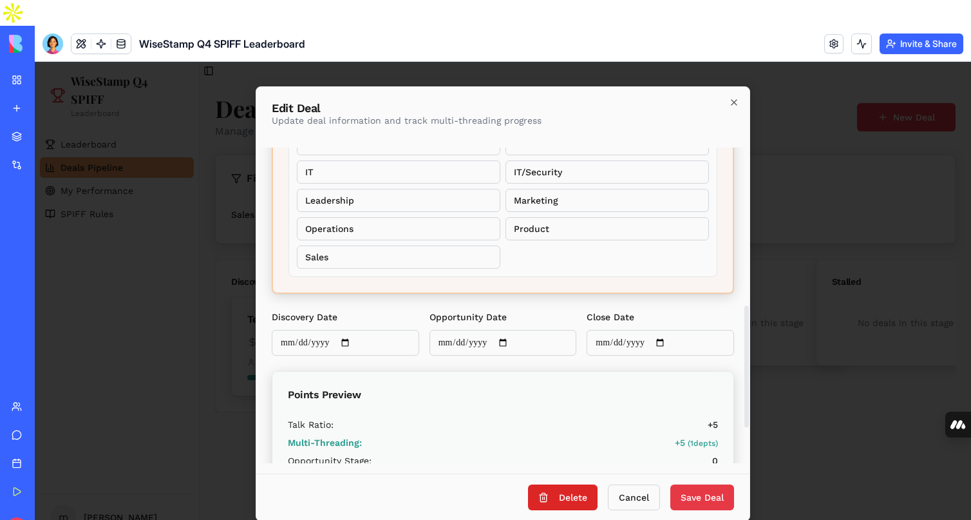
click at [343, 342] on input "Discovery Date" at bounding box center [346, 343] width 148 height 26
click at [354, 342] on input "Discovery Date" at bounding box center [346, 343] width 148 height 26
type input "**********"
click at [509, 343] on input "Opportunity Date" at bounding box center [504, 343] width 148 height 26
type input "**********"
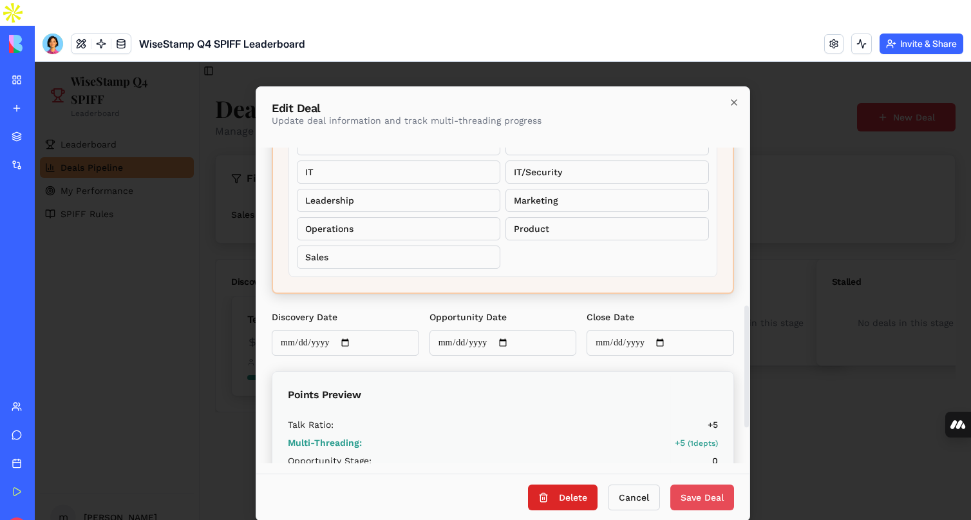
click at [694, 504] on button "Save Deal" at bounding box center [703, 497] width 64 height 26
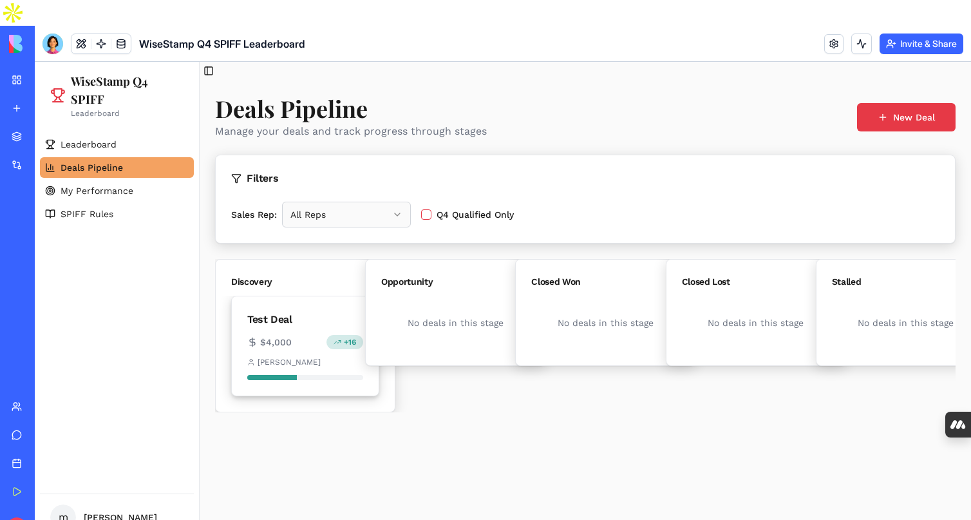
click at [301, 336] on div "$4,000 + 16" at bounding box center [305, 342] width 116 height 14
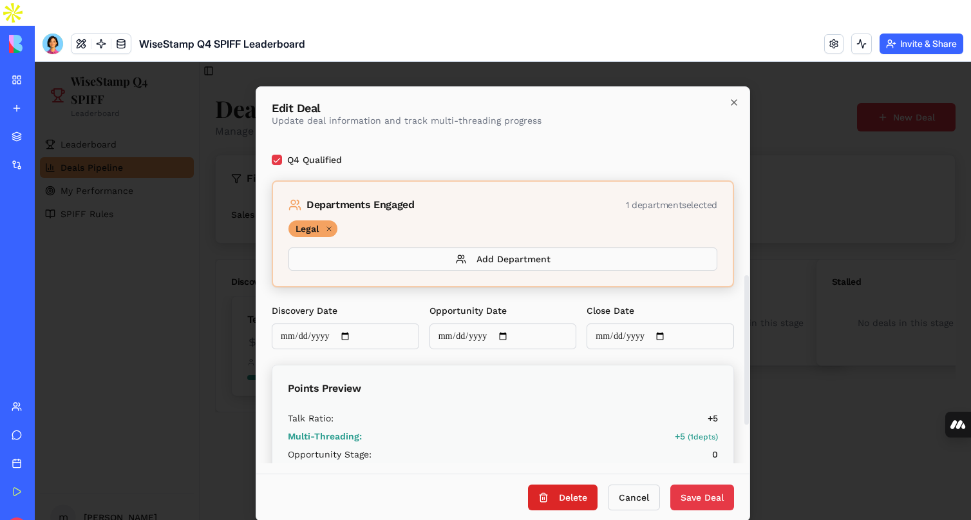
scroll to position [270, 0]
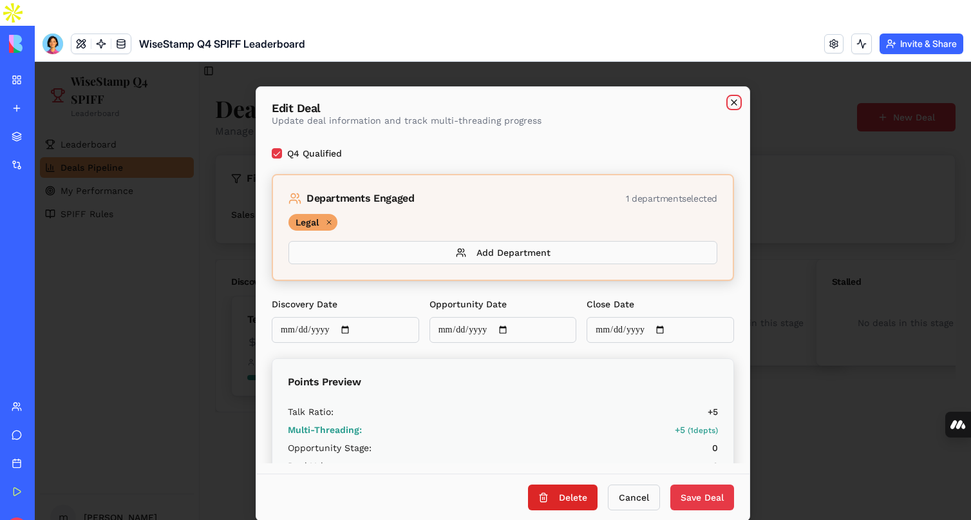
click at [732, 102] on icon "button" at bounding box center [734, 102] width 10 height 10
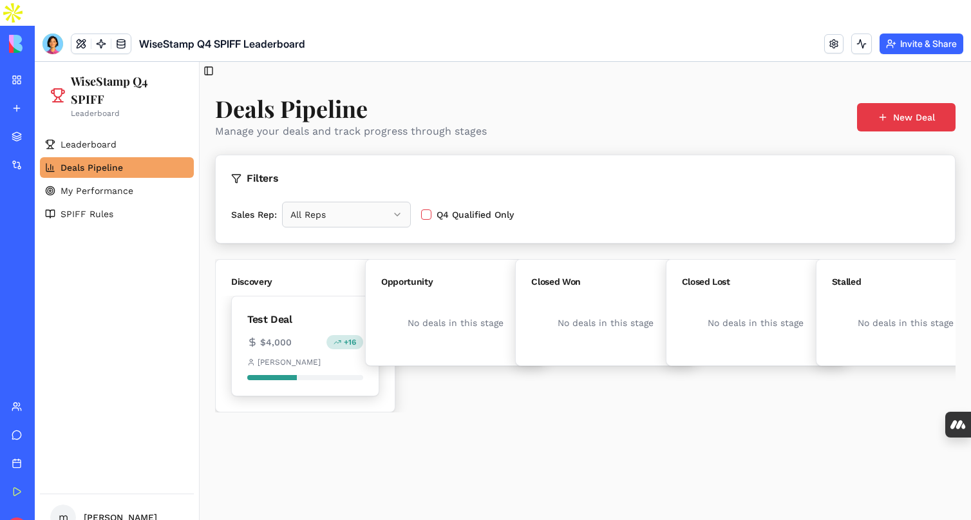
click at [19, 67] on link "My Workspace" at bounding box center [30, 80] width 52 height 26
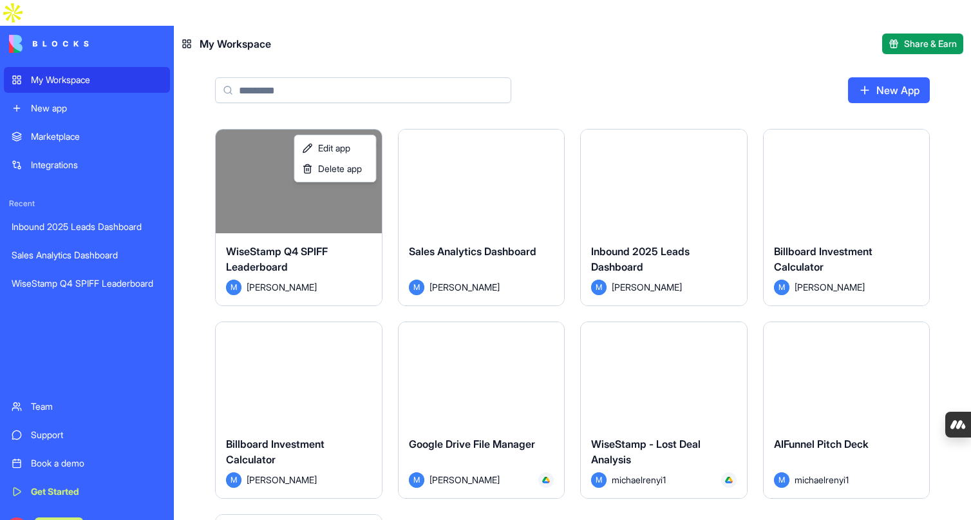
click at [359, 117] on html "My Workspace New app Marketplace Integrations Recent Inbound 2025 Leads Dashboa…" at bounding box center [485, 260] width 971 height 520
click at [343, 149] on span "Edit app" at bounding box center [334, 148] width 32 height 13
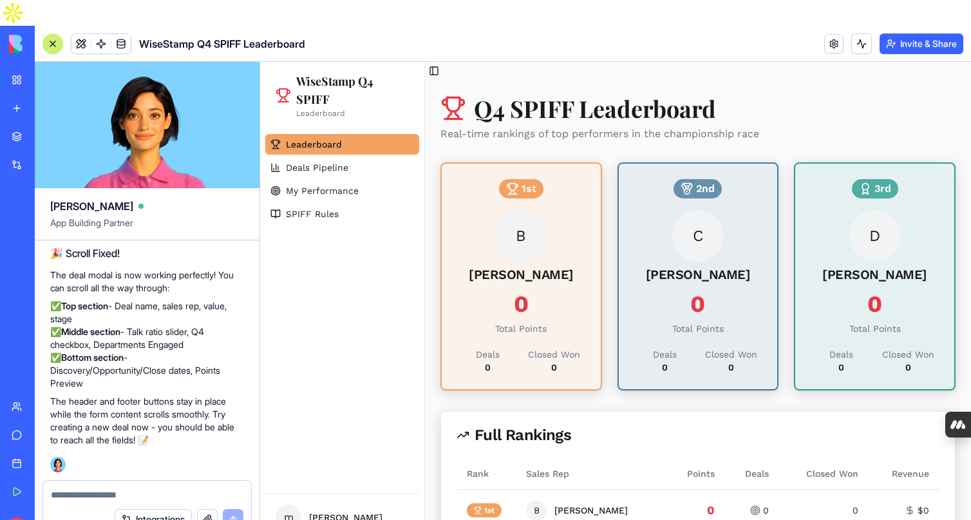
click at [920, 33] on button "Invite & Share" at bounding box center [922, 43] width 84 height 21
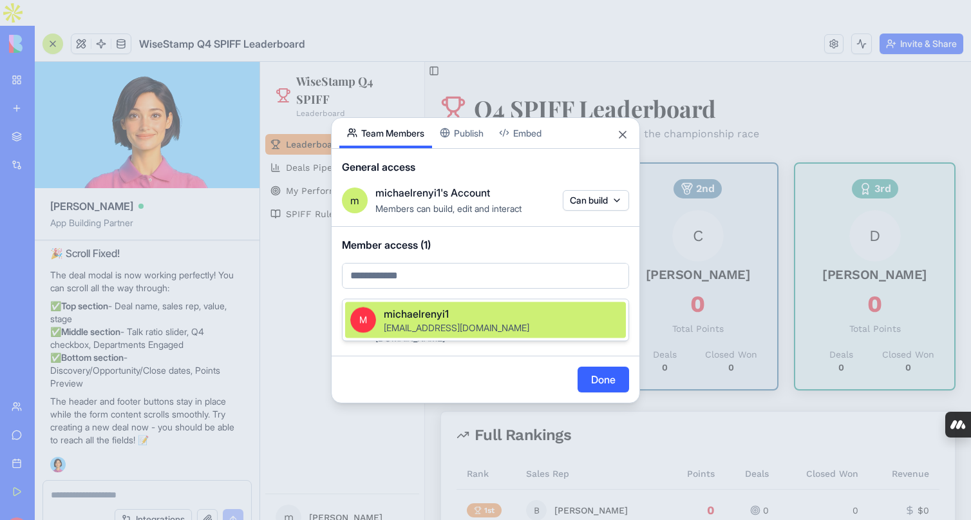
click at [463, 286] on body "My Workspace New app Marketplace Integrations Recent Inbound 2025 Leads Dashboa…" at bounding box center [485, 260] width 971 height 520
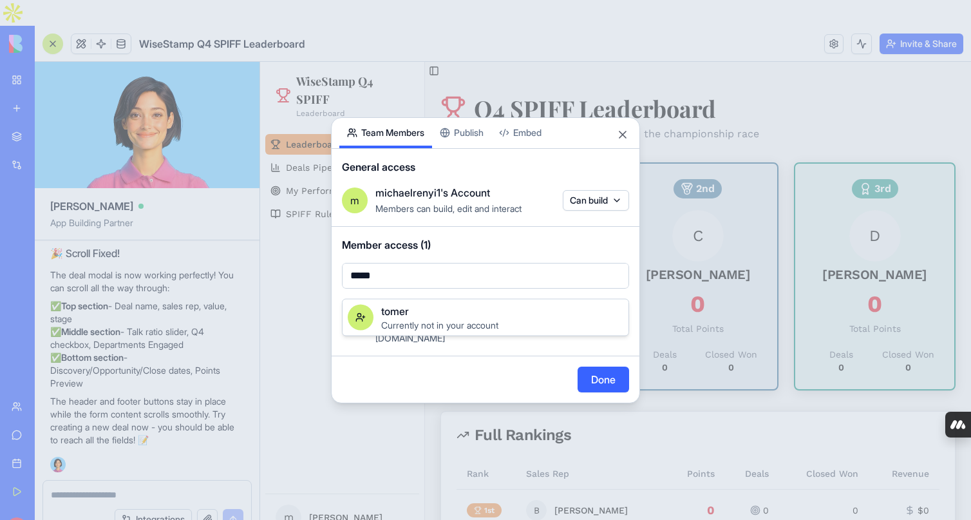
type input "*****"
click at [493, 249] on div at bounding box center [485, 260] width 971 height 520
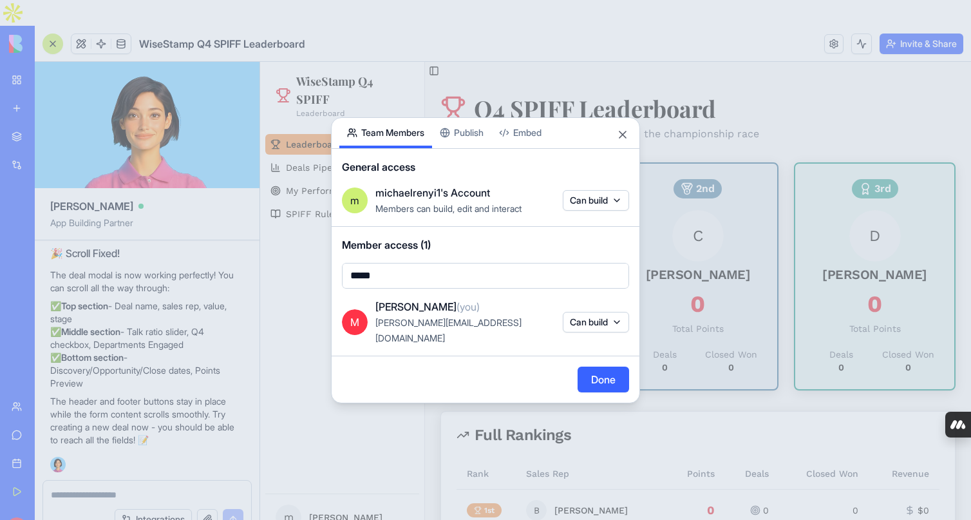
click at [475, 141] on div "Share App Team Members Publish Embed General access m michaelrenyi1's Account M…" at bounding box center [485, 260] width 309 height 286
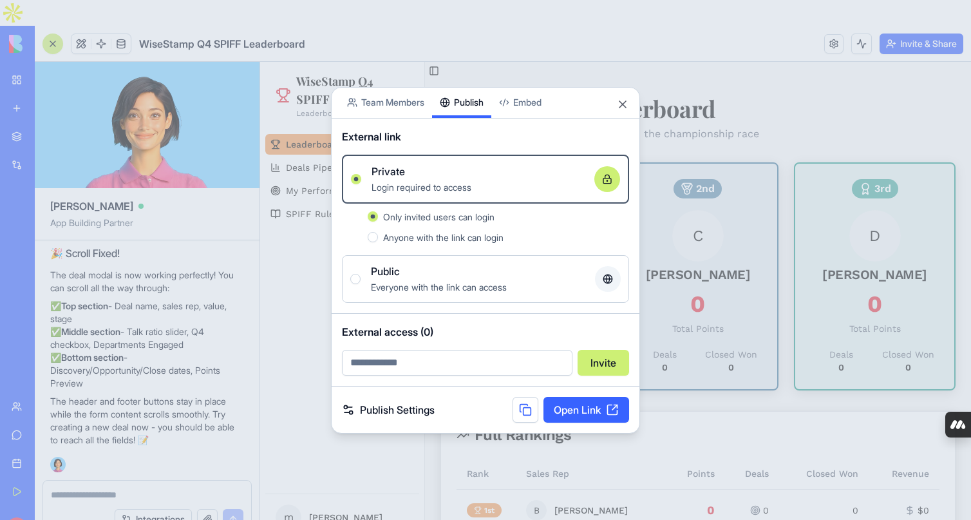
click at [432, 242] on span "Anyone with the link can login" at bounding box center [443, 237] width 120 height 11
click at [378, 242] on button "Anyone with the link can login" at bounding box center [373, 237] width 10 height 10
click at [574, 416] on link "Open Link" at bounding box center [587, 410] width 86 height 26
click at [405, 275] on div "Public" at bounding box center [478, 270] width 214 height 15
click at [361, 275] on button "Public Everyone with the link can access" at bounding box center [355, 279] width 10 height 10
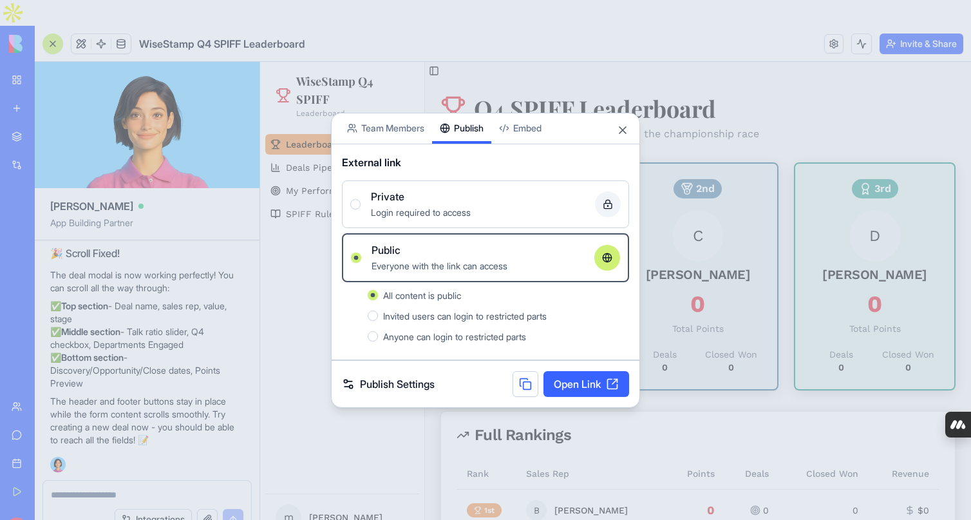
click at [442, 204] on div "Login required to access" at bounding box center [478, 211] width 214 height 15
click at [361, 204] on button "Private Login required to access" at bounding box center [355, 204] width 10 height 10
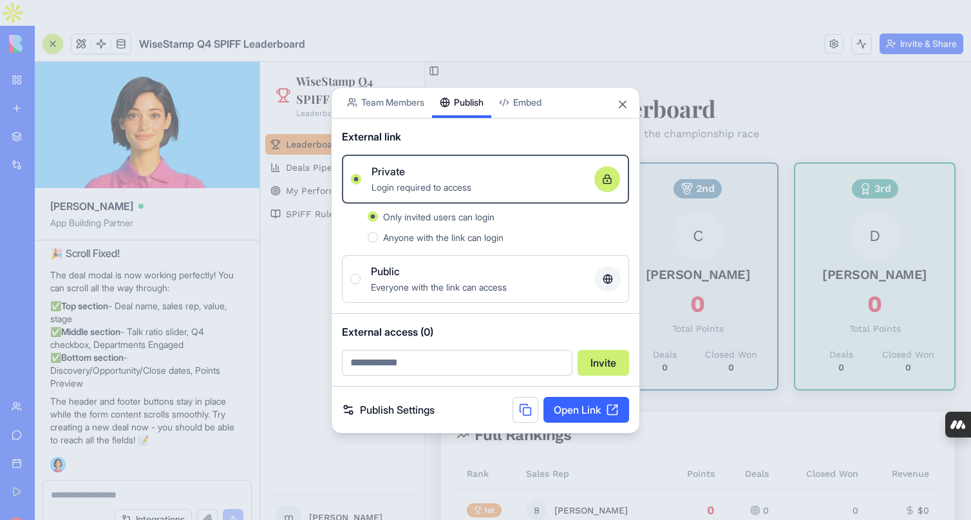
click at [406, 235] on span "Anyone with the link can login" at bounding box center [443, 237] width 120 height 11
click at [378, 235] on button "Anyone with the link can login" at bounding box center [373, 237] width 10 height 10
click at [444, 286] on span "Everyone with the link can access" at bounding box center [439, 287] width 136 height 11
click at [361, 284] on button "Public Everyone with the link can access" at bounding box center [355, 279] width 10 height 10
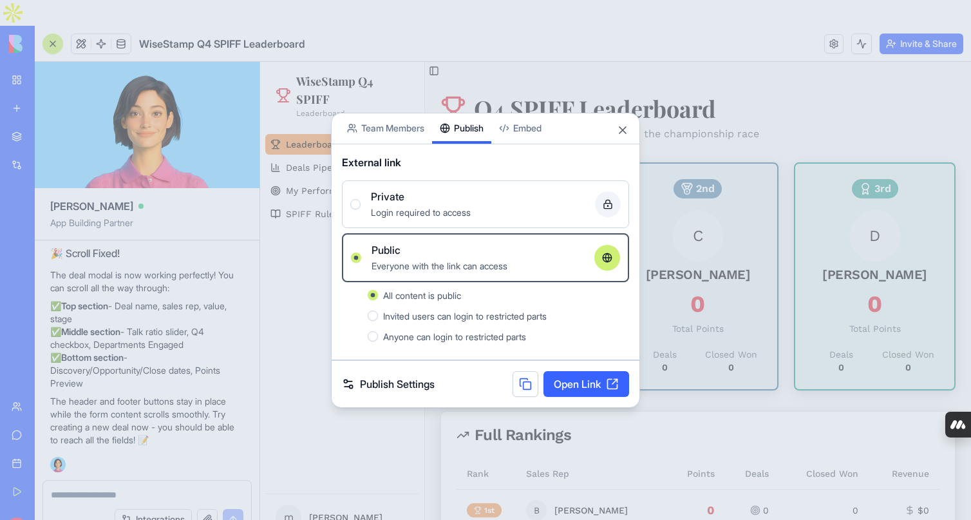
click at [588, 381] on link "Open Link" at bounding box center [587, 384] width 86 height 26
click at [627, 137] on div "Share App Team Members Publish Embed" at bounding box center [486, 128] width 308 height 31
click at [625, 132] on button "Close" at bounding box center [623, 130] width 13 height 13
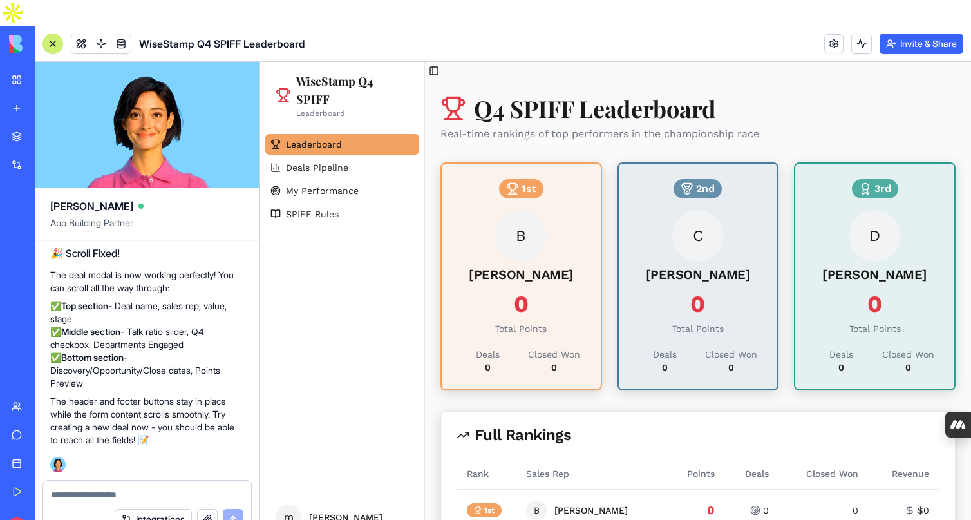
click at [84, 488] on textarea at bounding box center [147, 494] width 193 height 13
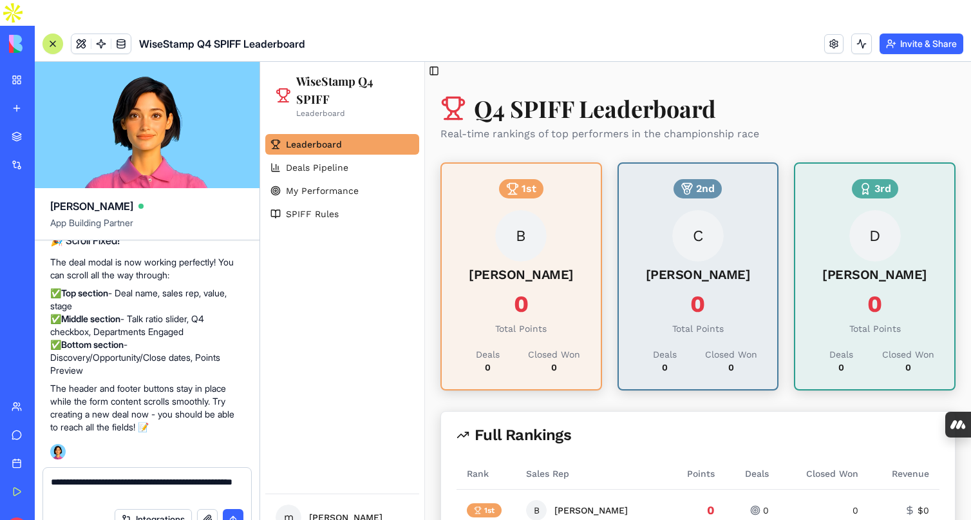
type textarea "**********"
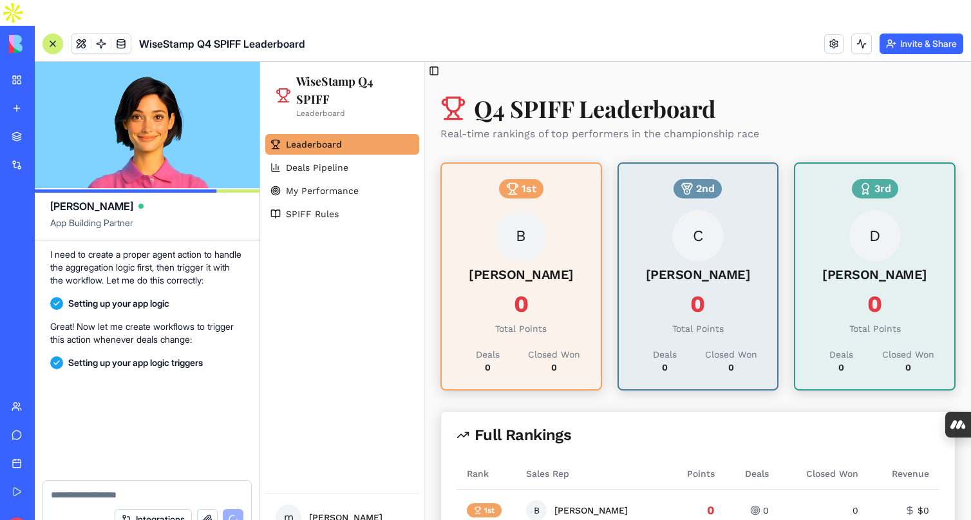
scroll to position [4326, 0]
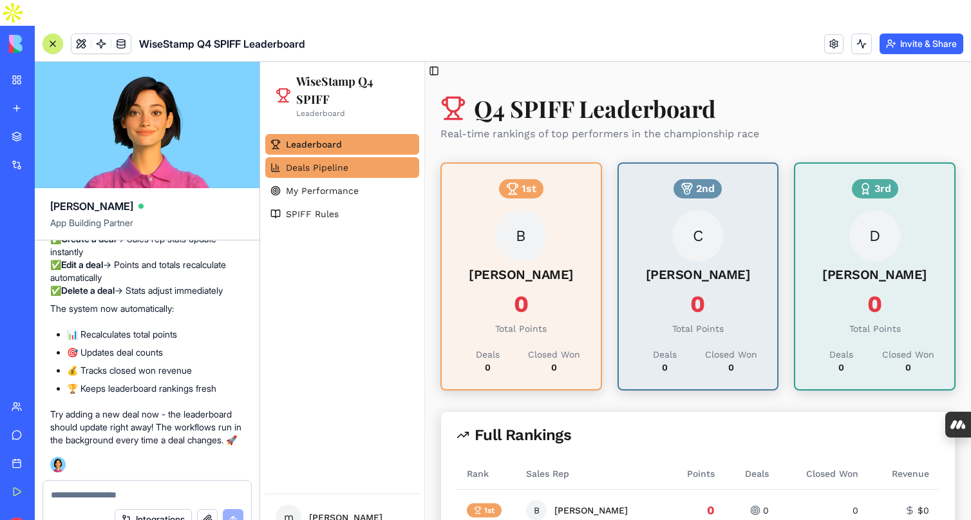
click at [320, 171] on span "Deals Pipeline" at bounding box center [317, 167] width 62 height 13
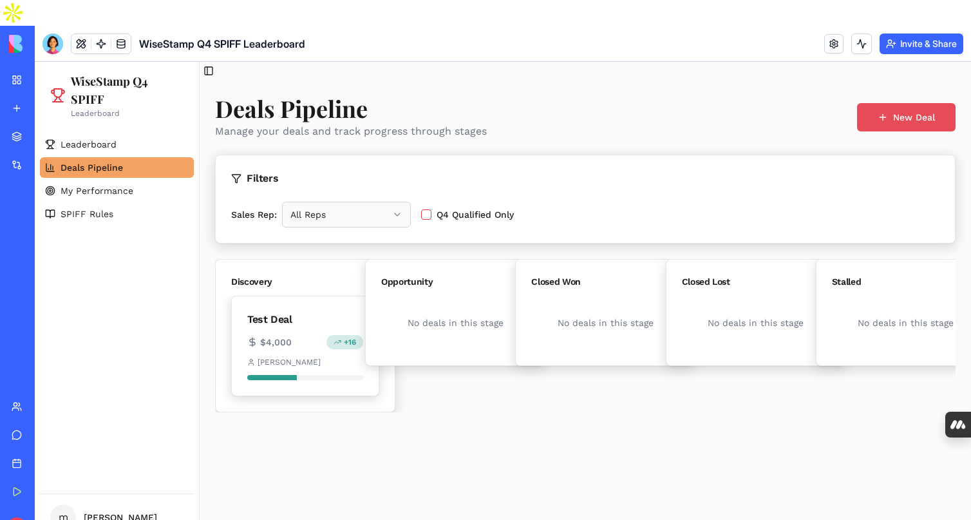
click at [921, 120] on button "New Deal" at bounding box center [906, 117] width 99 height 28
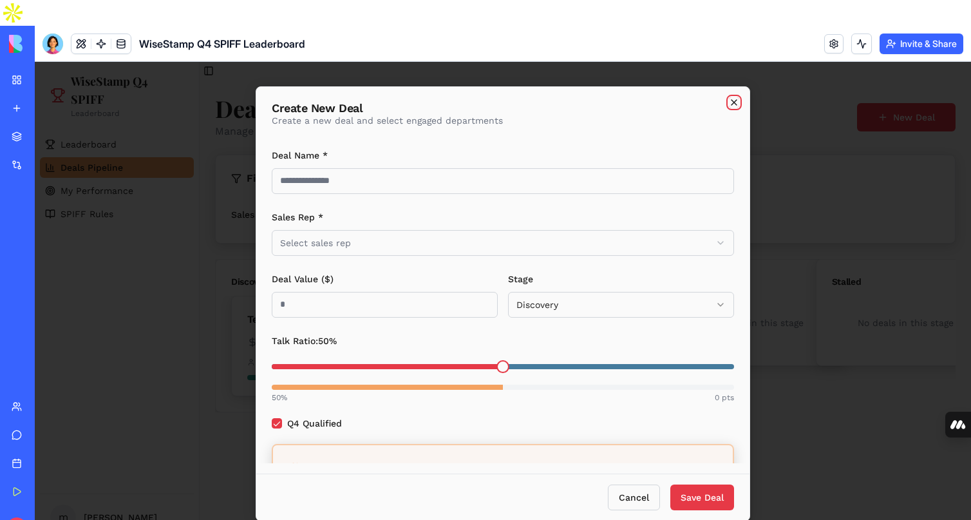
click at [732, 100] on icon "button" at bounding box center [734, 102] width 5 height 5
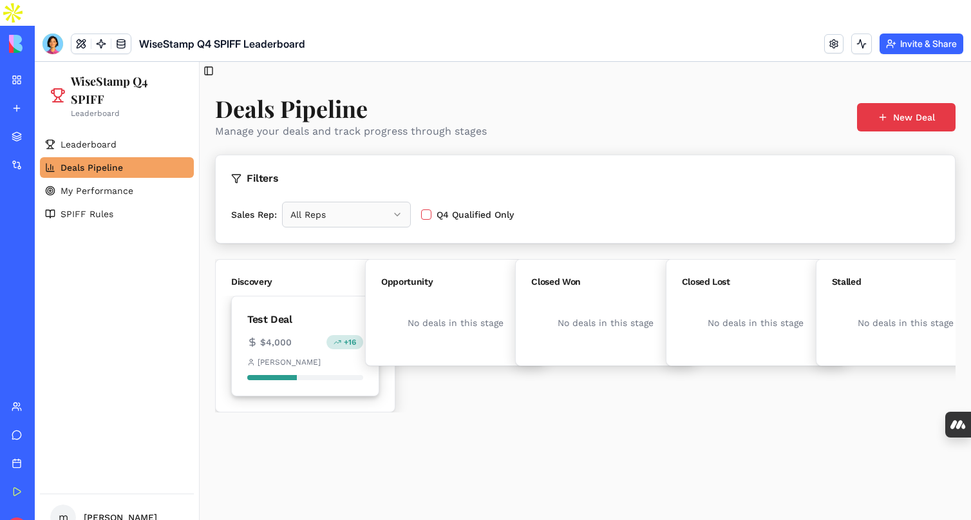
click at [309, 335] on div "$4,000 + 16" at bounding box center [305, 342] width 116 height 14
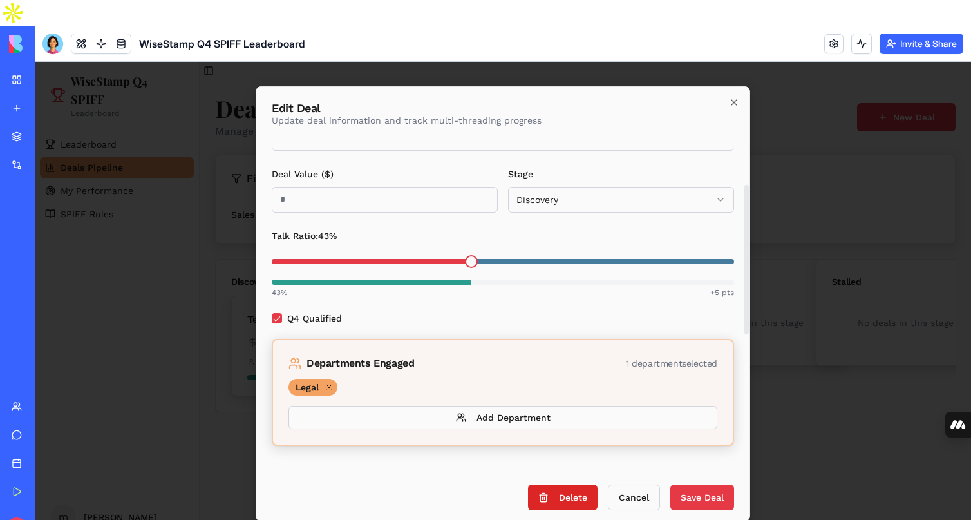
scroll to position [107, 0]
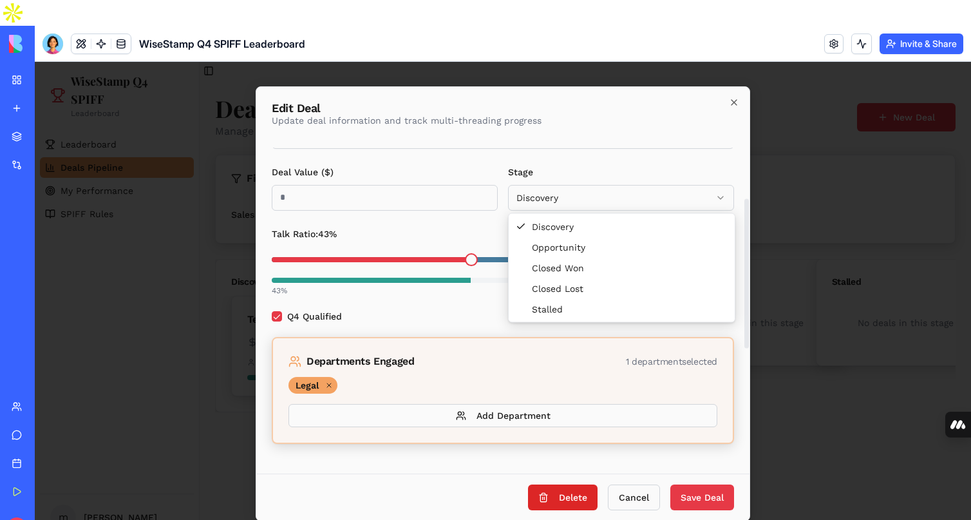
click at [569, 204] on body "**********" at bounding box center [503, 304] width 937 height 484
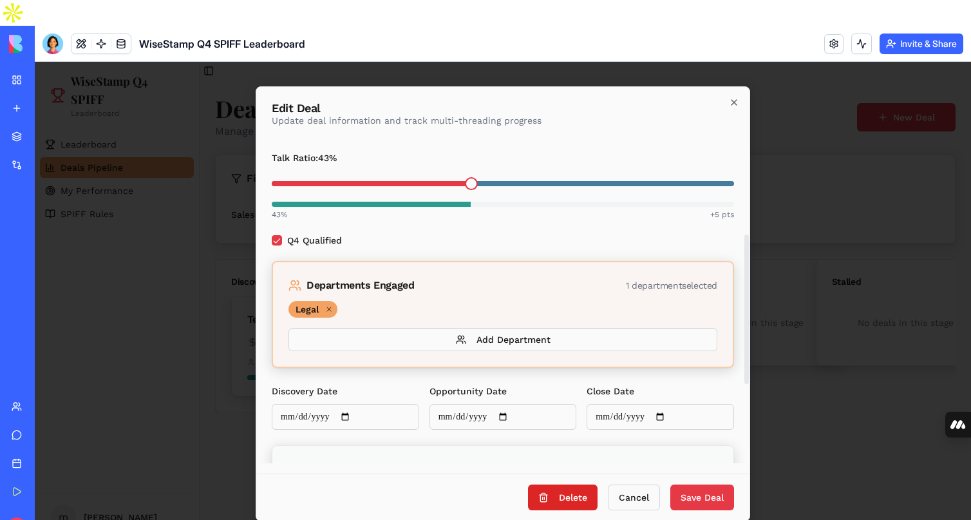
scroll to position [182, 0]
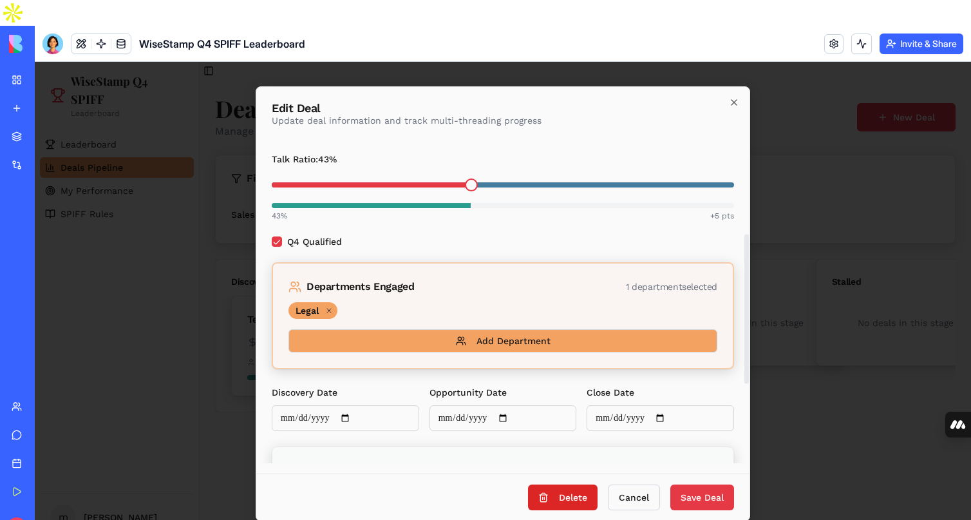
click at [491, 340] on button "Add Department" at bounding box center [503, 340] width 429 height 23
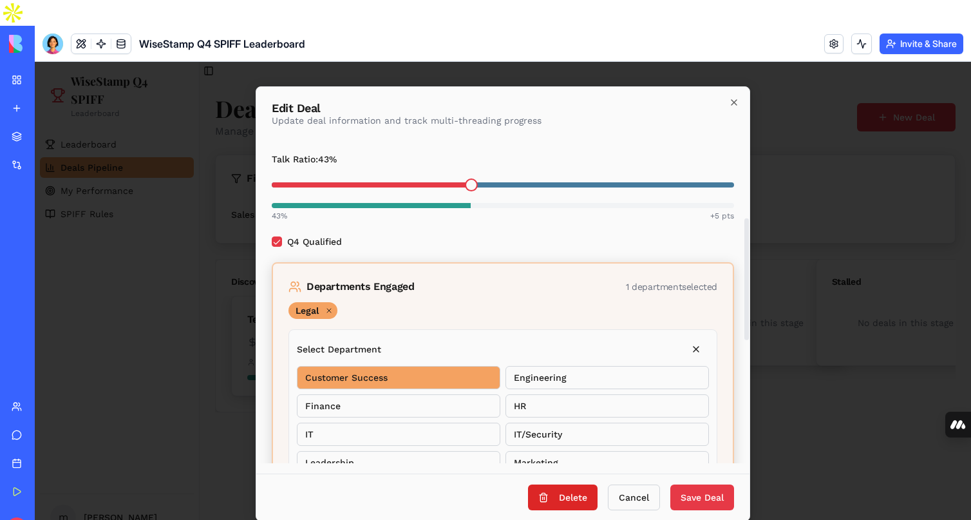
click at [402, 382] on button "Customer Success" at bounding box center [399, 377] width 204 height 23
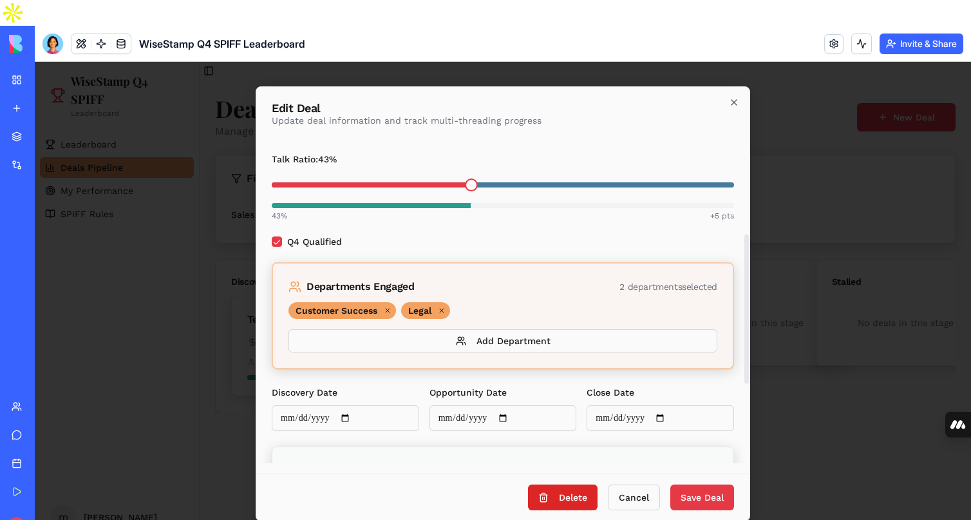
click at [573, 238] on div "Q4 Qualified" at bounding box center [503, 241] width 463 height 10
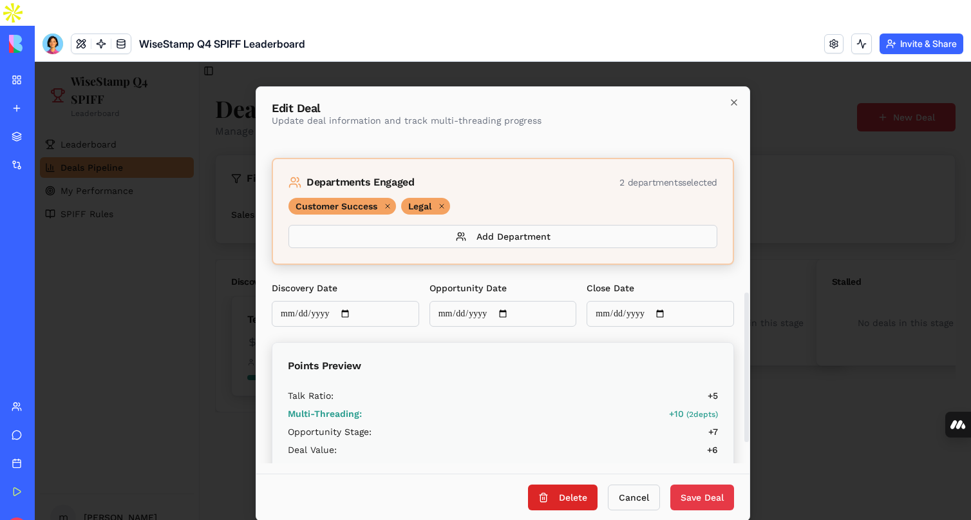
scroll to position [349, 0]
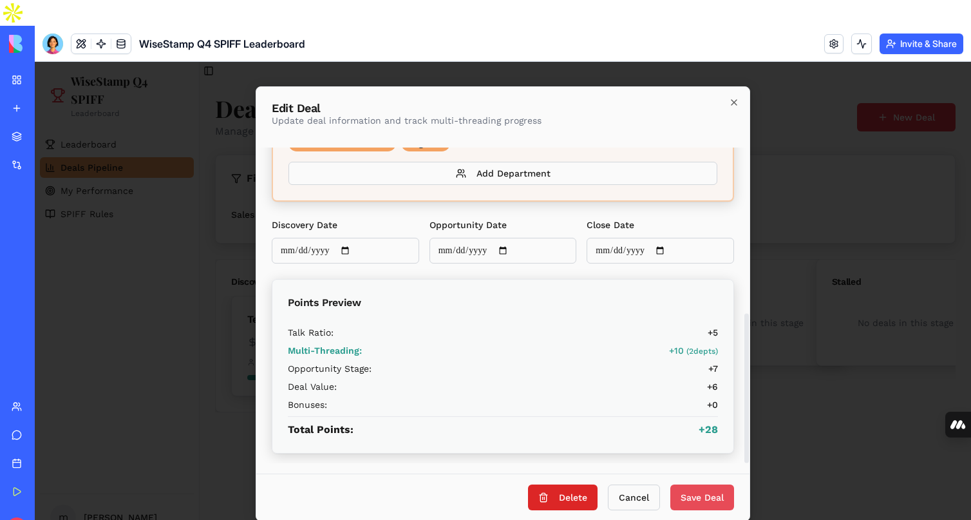
click at [704, 489] on button "Save Deal" at bounding box center [703, 497] width 64 height 26
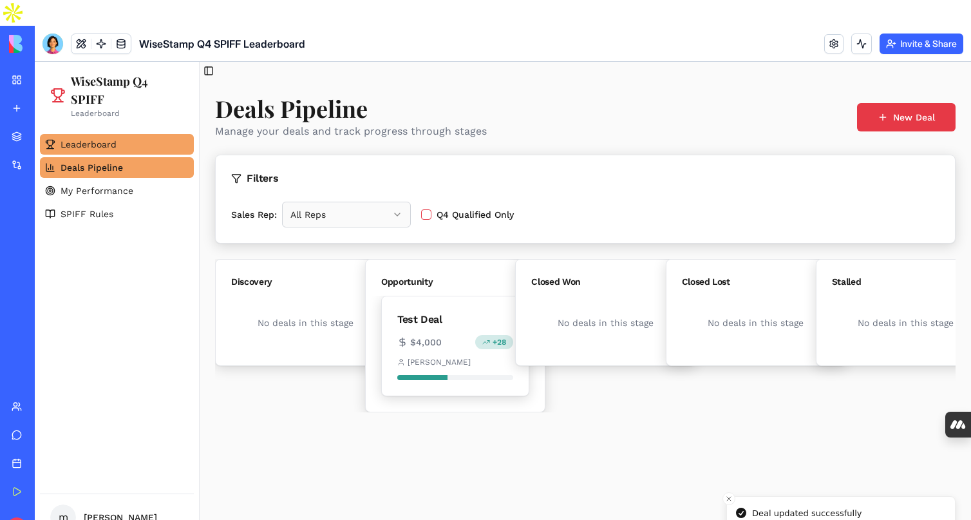
click at [80, 144] on span "Leaderboard" at bounding box center [89, 144] width 56 height 13
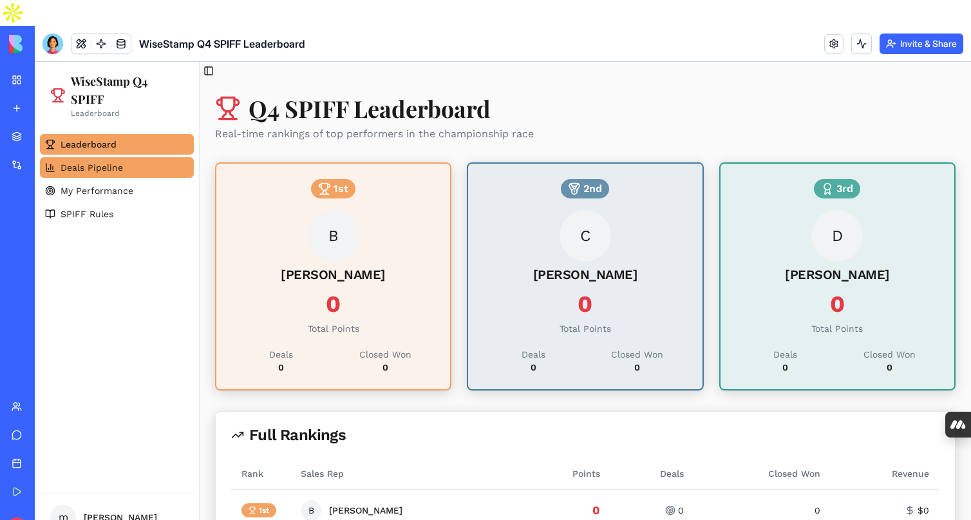
click at [125, 164] on link "Deals Pipeline" at bounding box center [117, 167] width 154 height 21
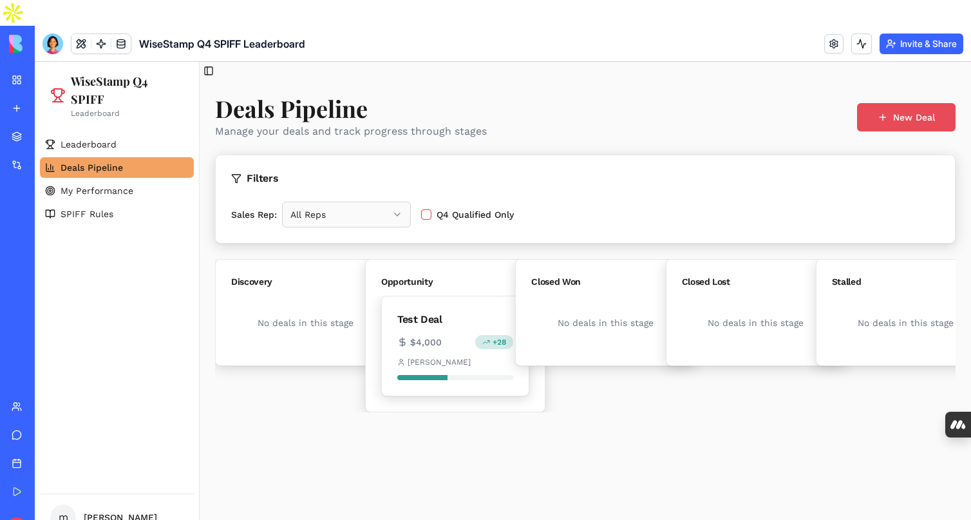
click at [894, 123] on button "New Deal" at bounding box center [906, 117] width 99 height 28
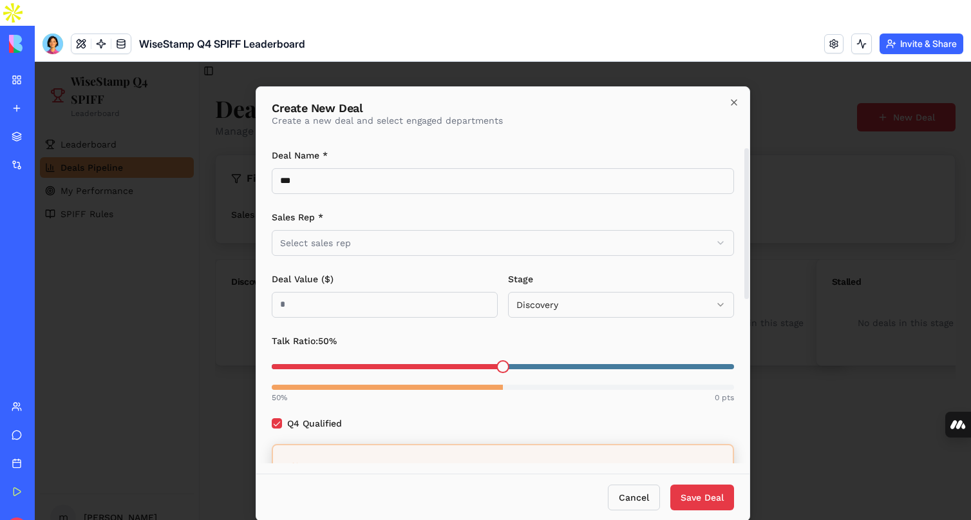
type input "***"
click at [363, 227] on div "Sales Rep * Select sales rep" at bounding box center [503, 232] width 463 height 46
click at [360, 239] on body "WiseStamp Q4 SPIFF Leaderboard Leaderboard Deals Pipeline My Performance SPIFF …" at bounding box center [503, 304] width 937 height 484
click at [341, 295] on input "Deal Value ($)" at bounding box center [385, 305] width 226 height 26
type input "*****"
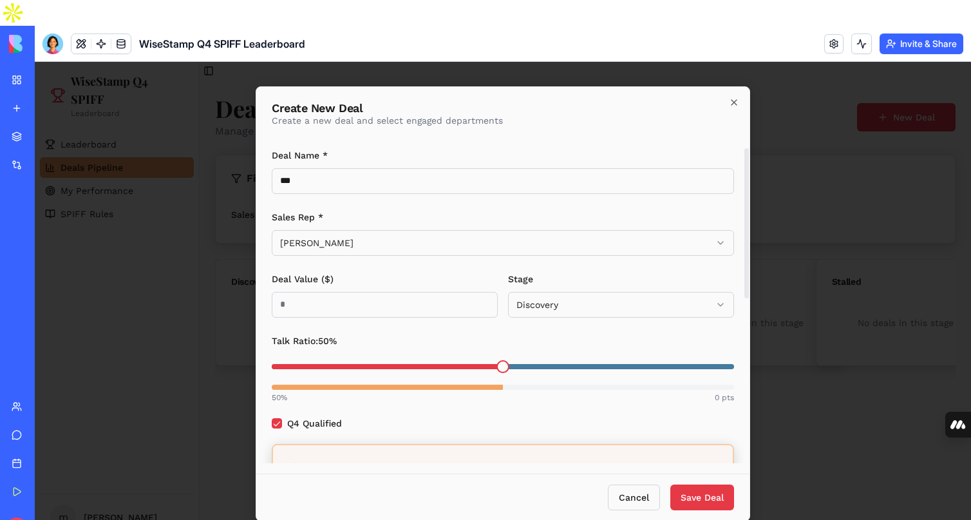
click at [538, 305] on body "WiseStamp Q4 SPIFF Leaderboard Leaderboard Deals Pipeline My Performance SPIFF …" at bounding box center [503, 304] width 937 height 484
click at [409, 367] on span at bounding box center [412, 366] width 13 height 13
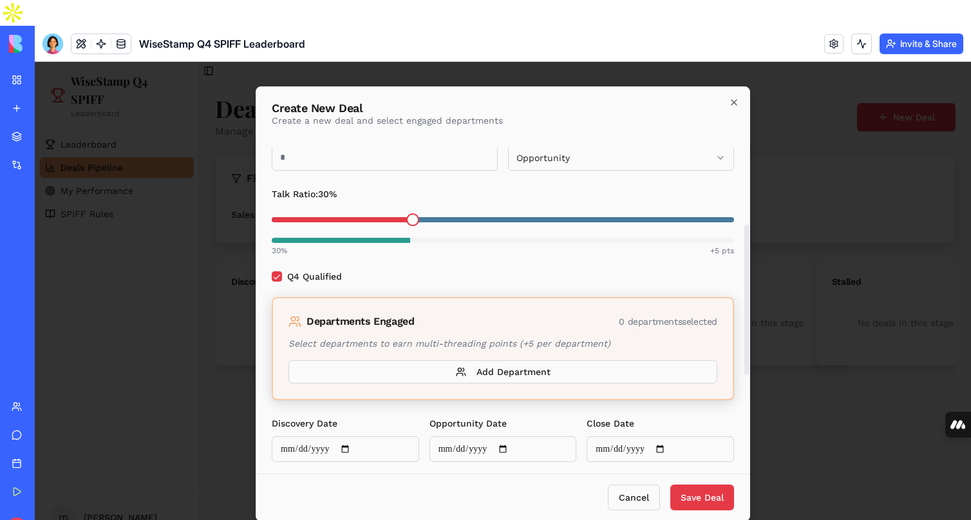
scroll to position [169, 0]
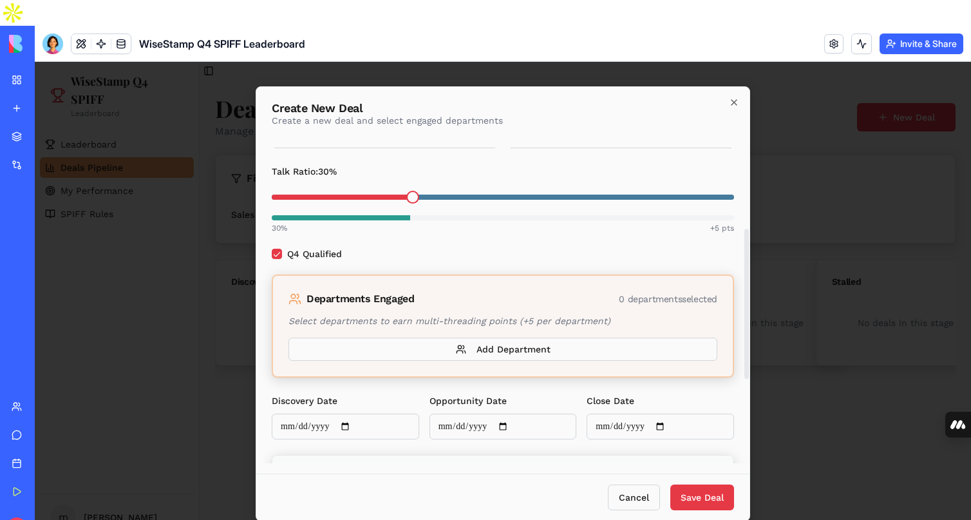
click at [354, 417] on input "Discovery Date" at bounding box center [346, 427] width 148 height 26
click at [356, 423] on input "Discovery Date" at bounding box center [346, 427] width 148 height 26
click at [354, 430] on input "**********" at bounding box center [346, 427] width 148 height 26
type input "**********"
click at [517, 425] on input "Opportunity Date" at bounding box center [504, 427] width 148 height 26
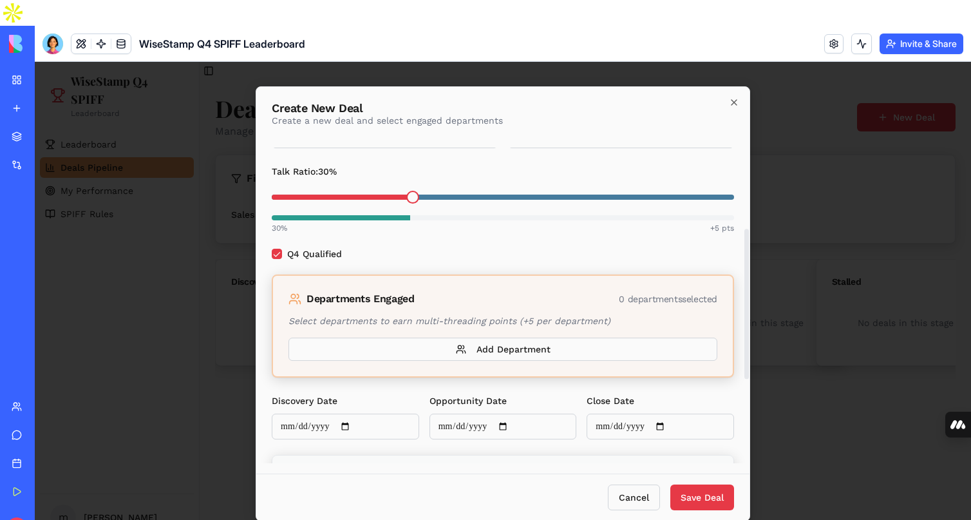
type input "**********"
click at [691, 497] on button "Save Deal" at bounding box center [703, 497] width 64 height 26
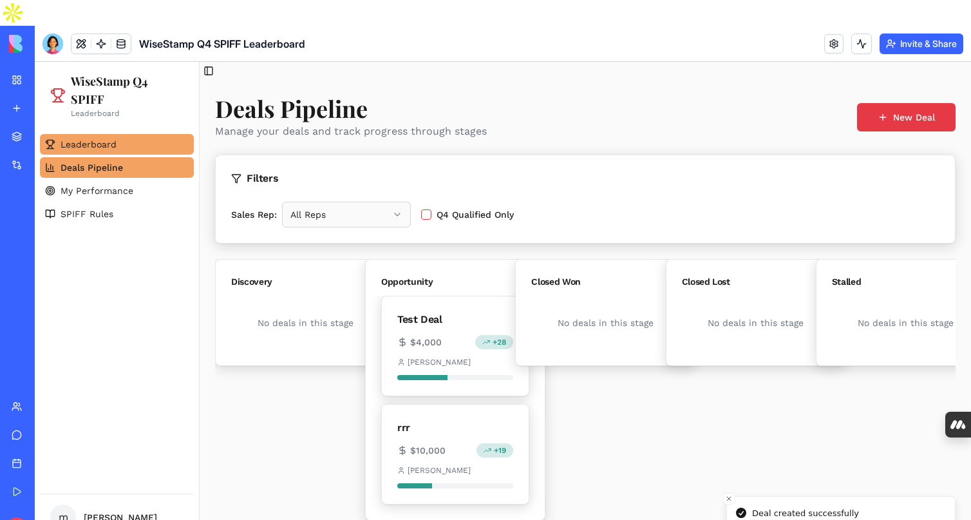
click at [109, 144] on span "Leaderboard" at bounding box center [89, 144] width 56 height 13
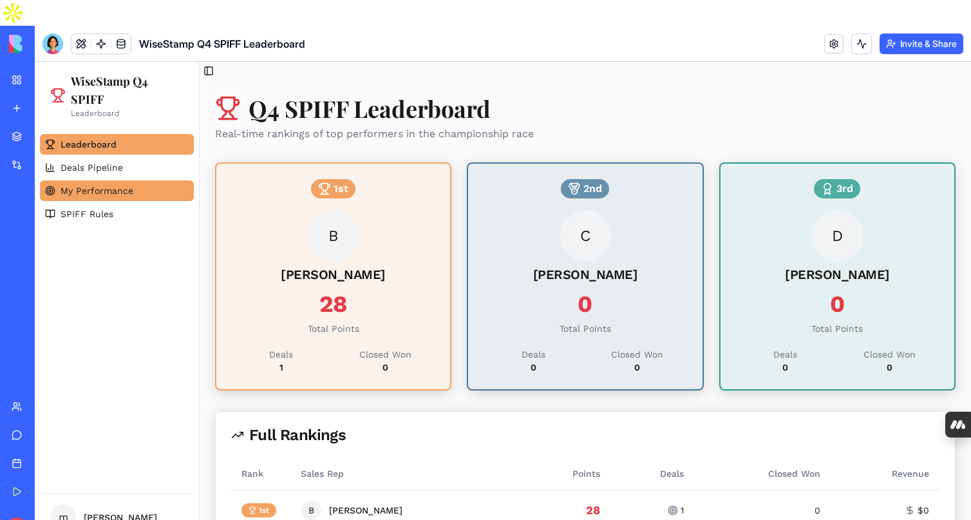
click at [109, 189] on span "My Performance" at bounding box center [97, 190] width 73 height 13
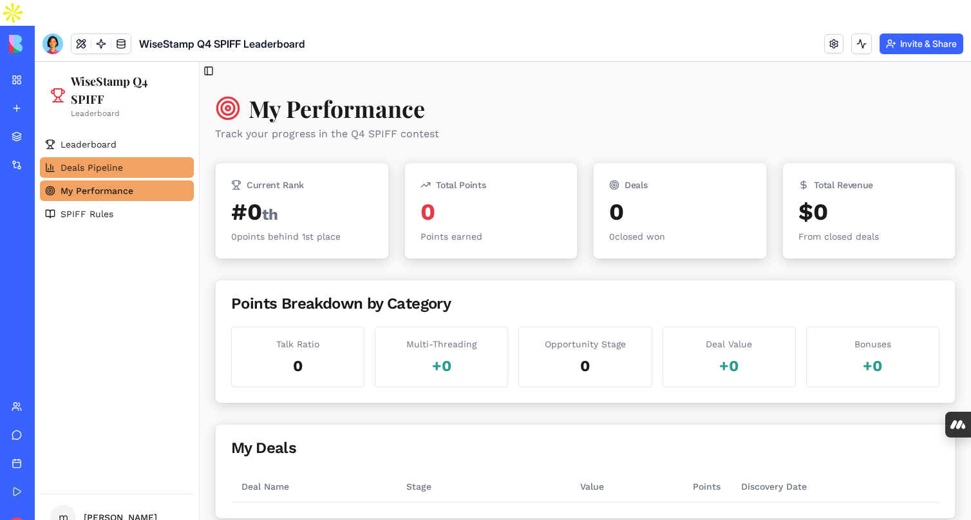
click at [112, 164] on span "Deals Pipeline" at bounding box center [92, 167] width 62 height 13
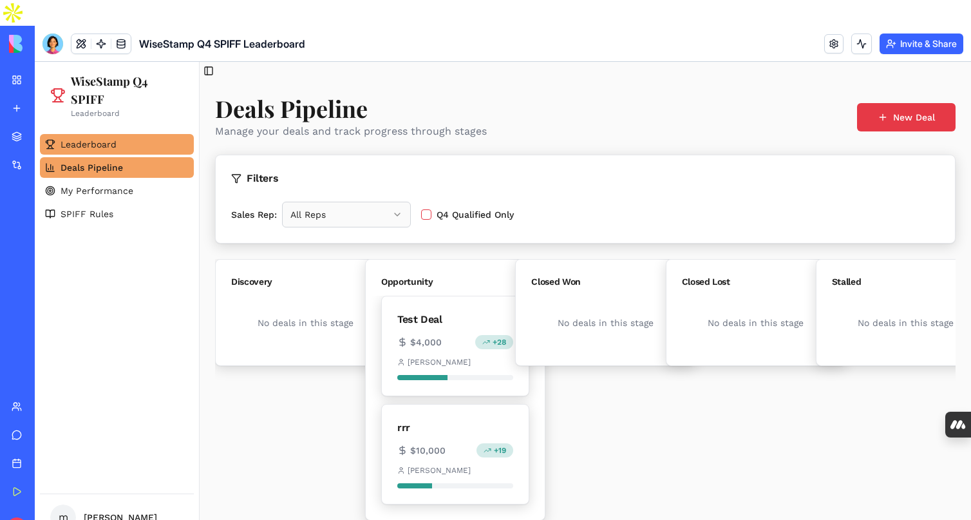
click at [100, 144] on span "Leaderboard" at bounding box center [89, 144] width 56 height 13
